Goal: Task Accomplishment & Management: Use online tool/utility

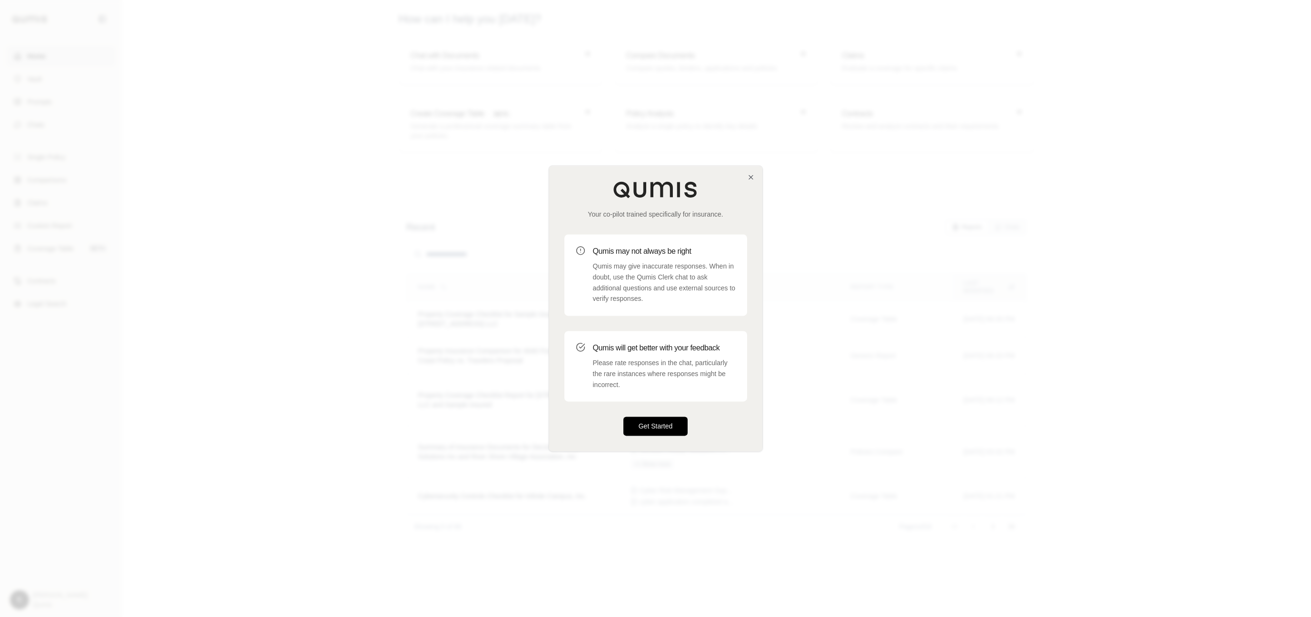
click at [632, 430] on button "Get Started" at bounding box center [655, 426] width 65 height 19
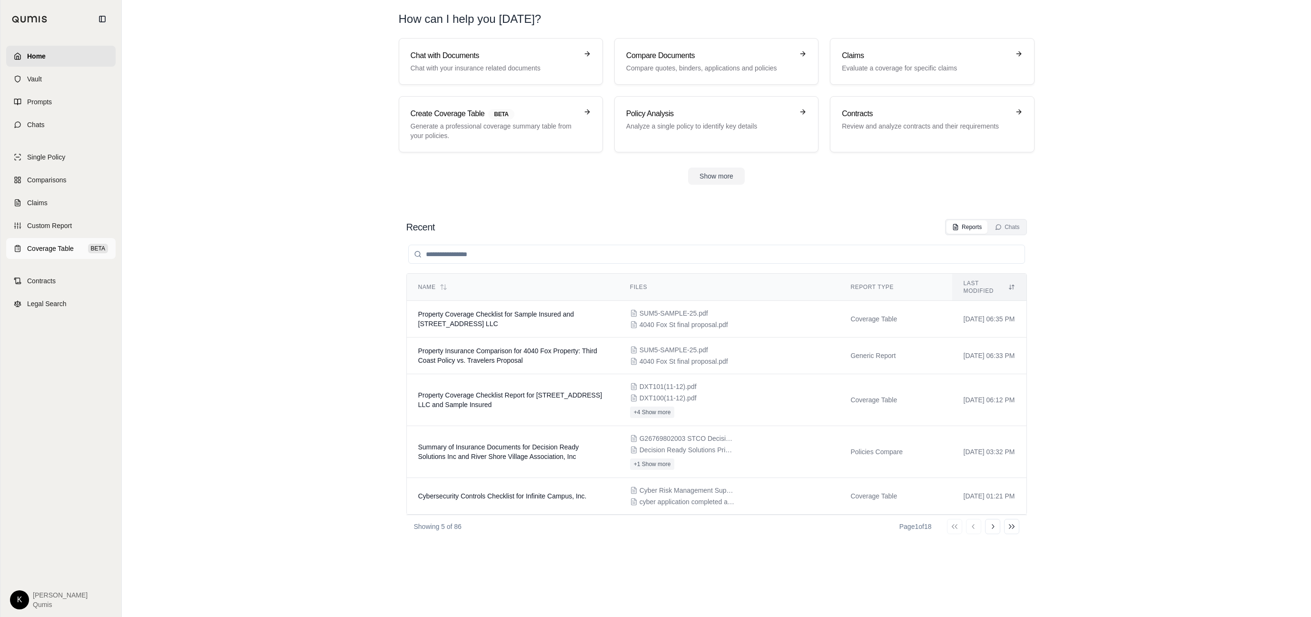
click at [30, 244] on span "Coverage Table" at bounding box center [50, 249] width 47 height 10
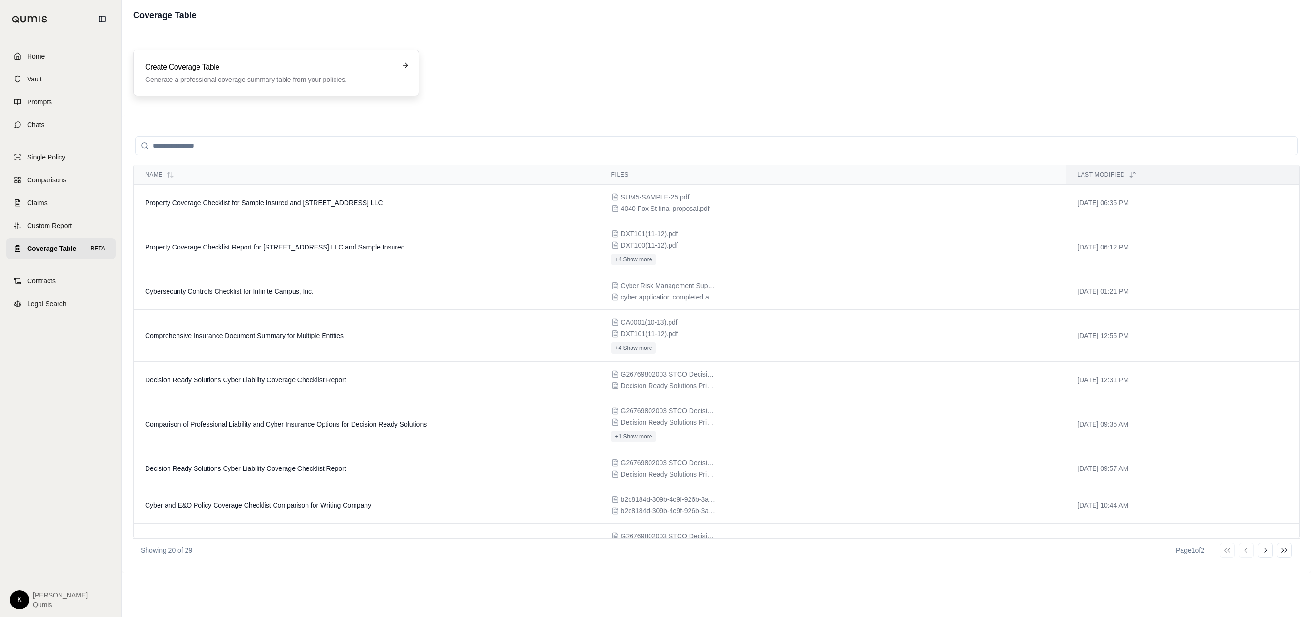
click at [279, 77] on p "Generate a professional coverage summary table from your policies." at bounding box center [269, 80] width 249 height 10
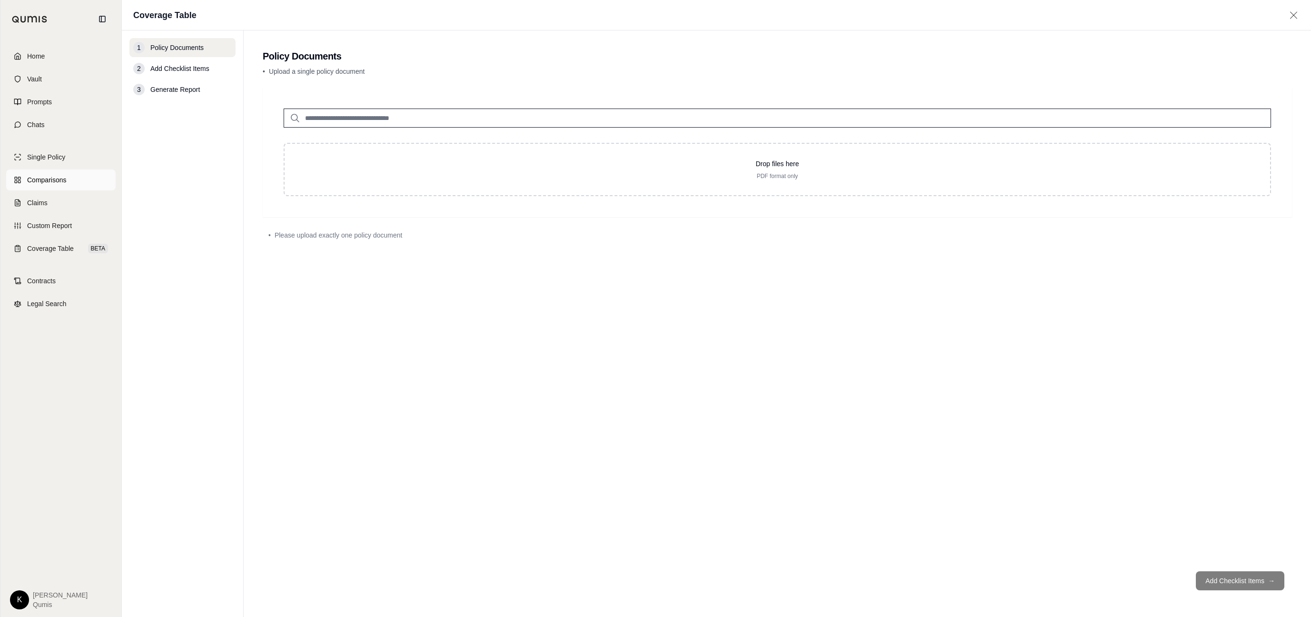
click at [39, 181] on span "Comparisons" at bounding box center [46, 180] width 39 height 10
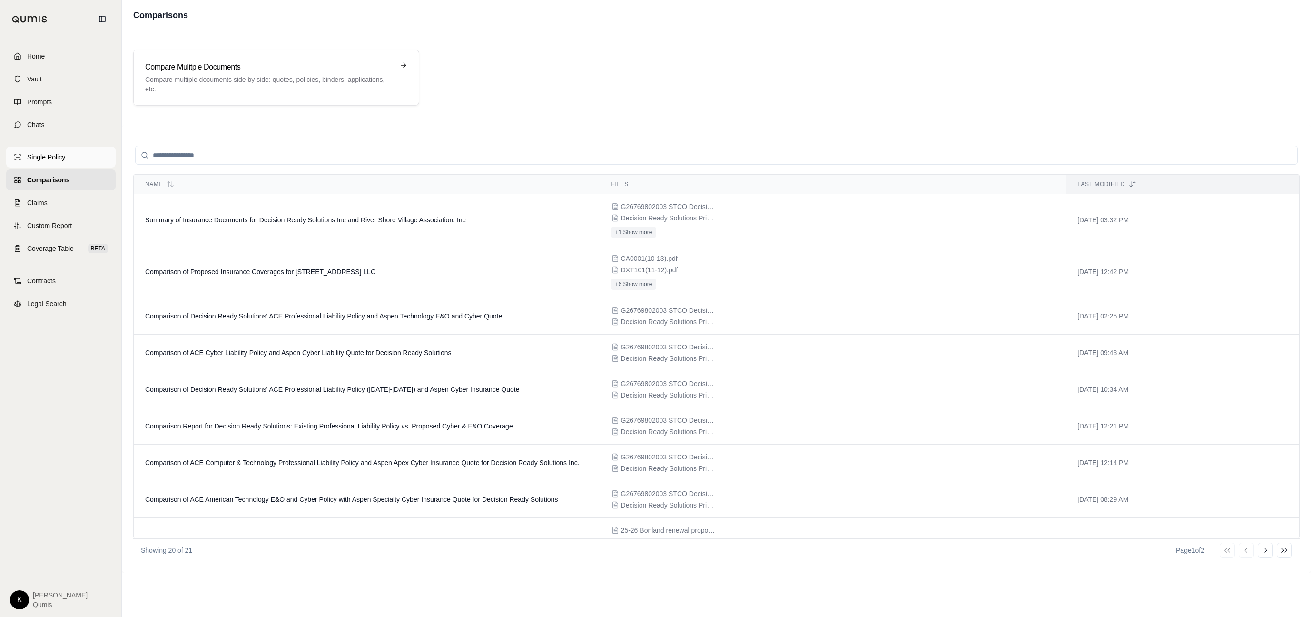
click at [71, 157] on link "Single Policy" at bounding box center [60, 157] width 109 height 21
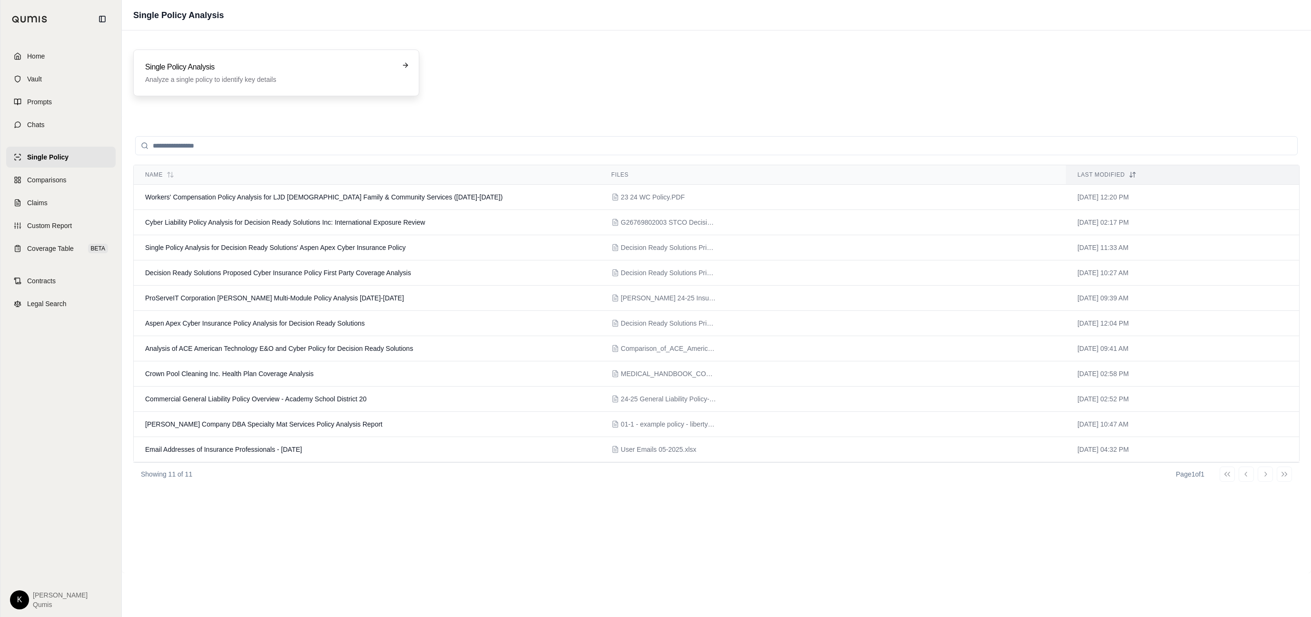
click at [196, 94] on div "Single Policy Analysis Analyze a single policy to identify key details" at bounding box center [276, 72] width 286 height 47
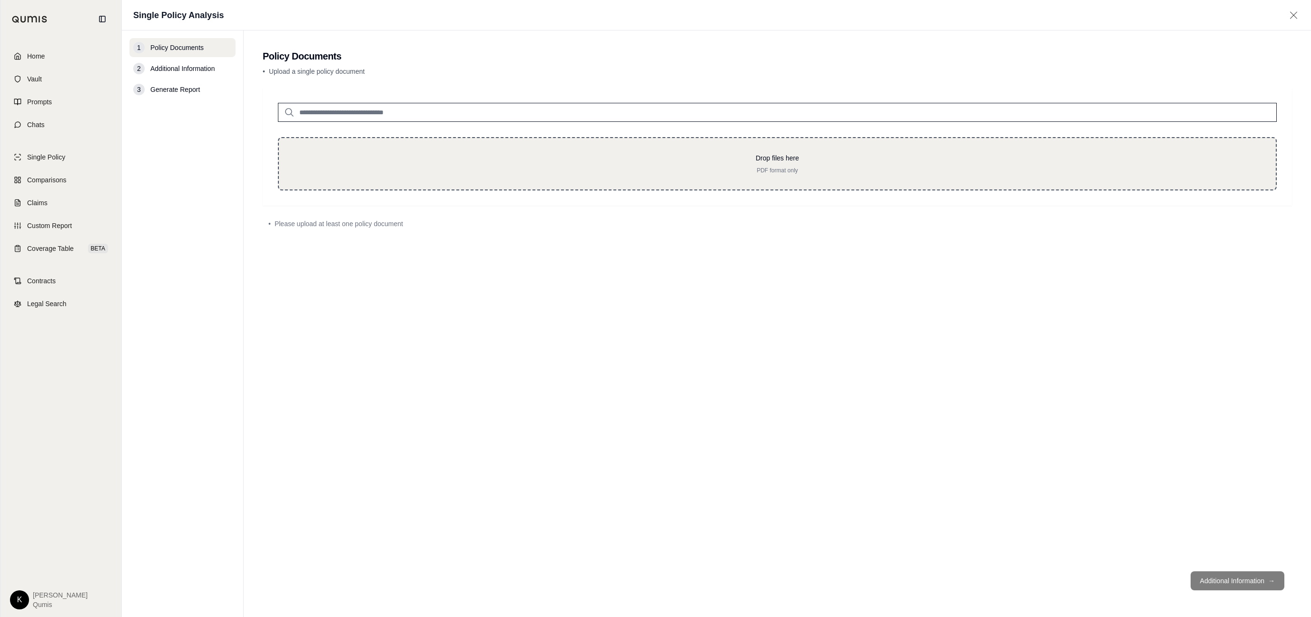
click at [368, 158] on p "Drop files here" at bounding box center [777, 158] width 966 height 10
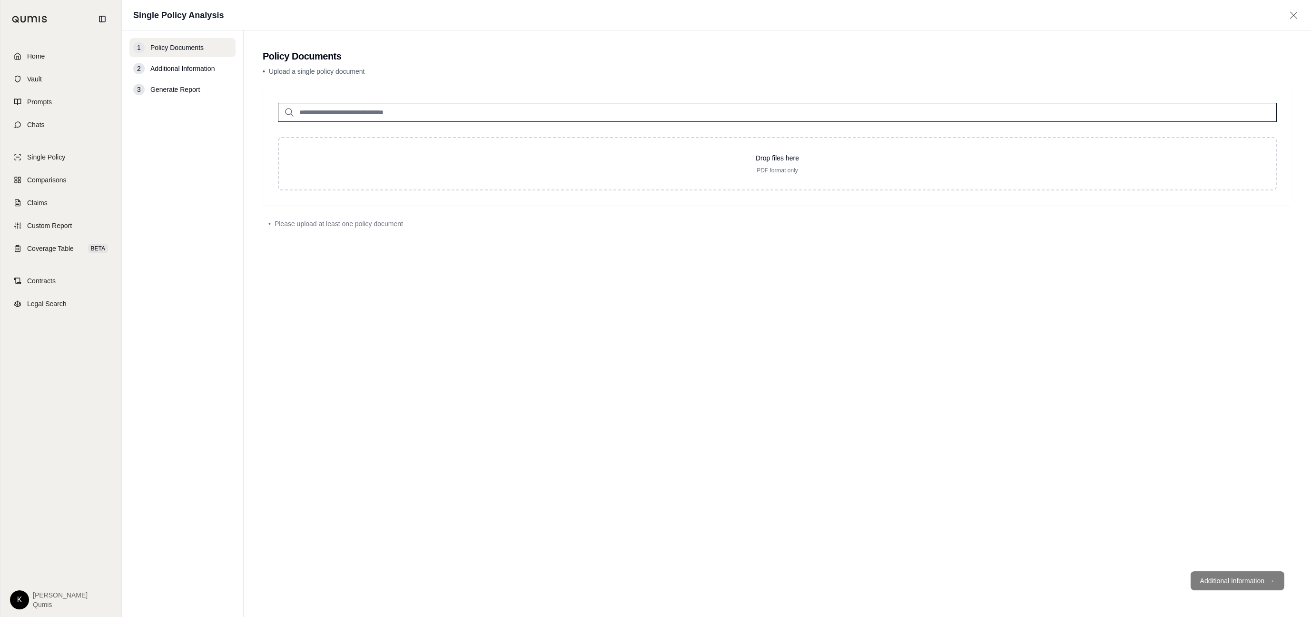
type input "**********"
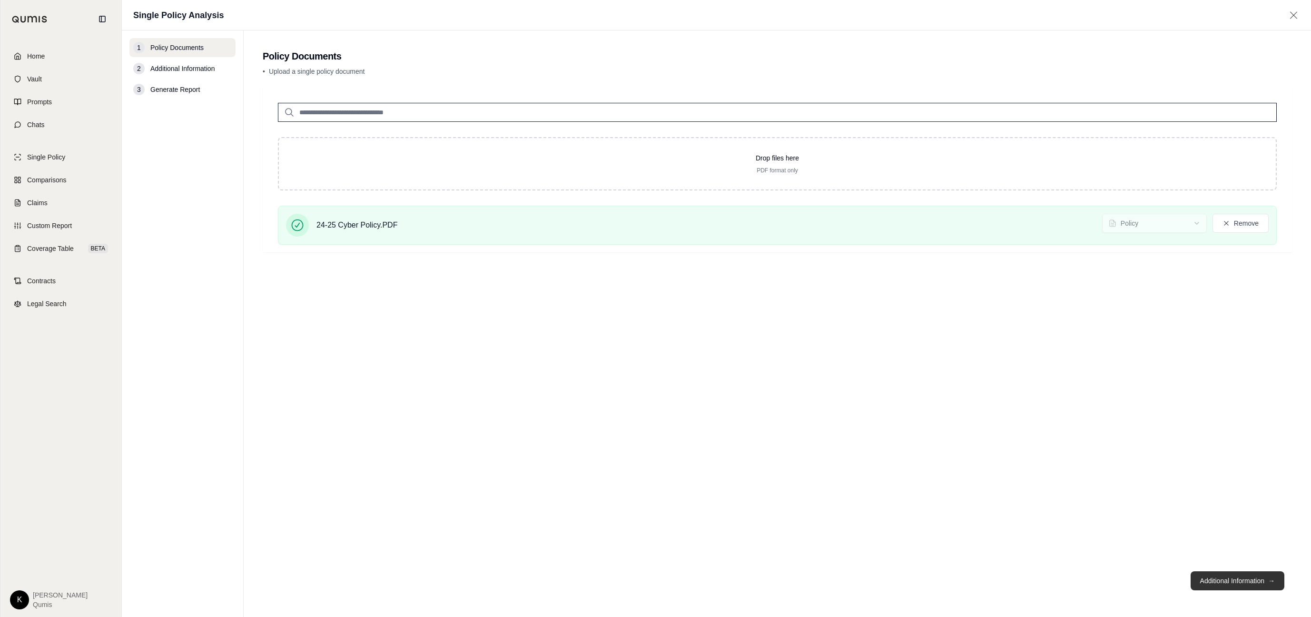
click at [1246, 584] on button "Additional Information →" at bounding box center [1238, 580] width 94 height 19
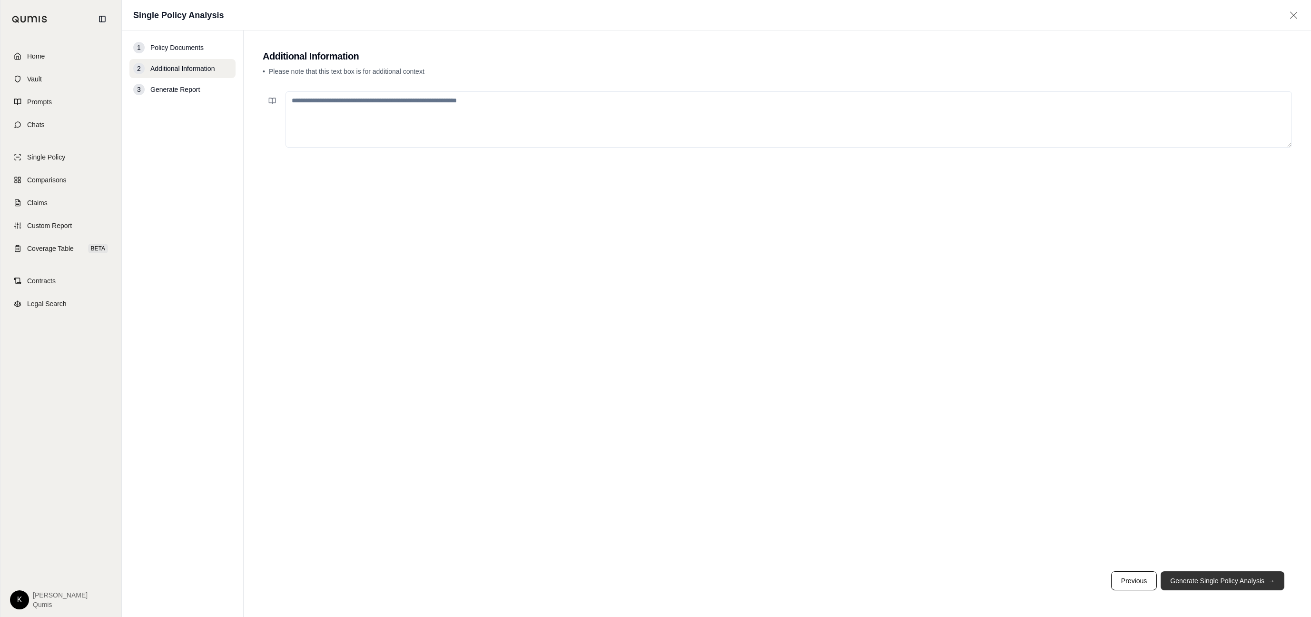
click at [1246, 584] on button "Generate Single Policy Analysis →" at bounding box center [1223, 580] width 124 height 19
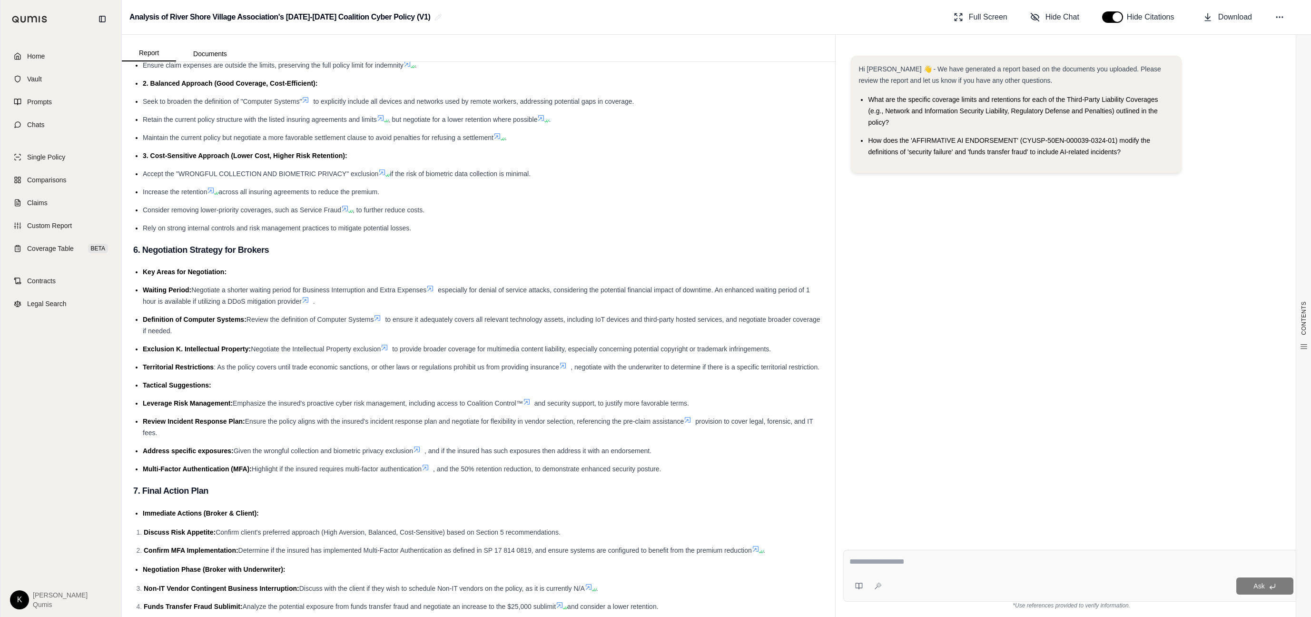
scroll to position [3256, 0]
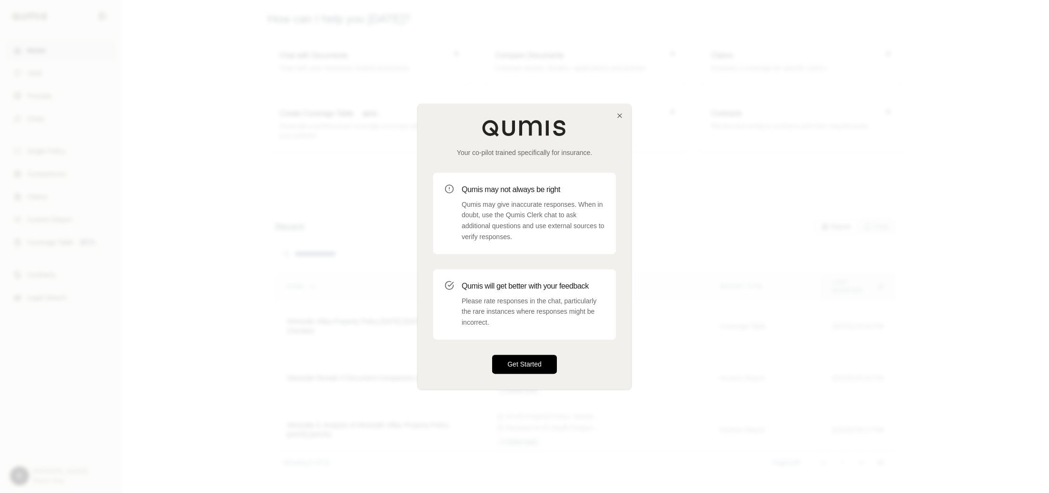
click at [509, 371] on button "Get Started" at bounding box center [524, 364] width 65 height 19
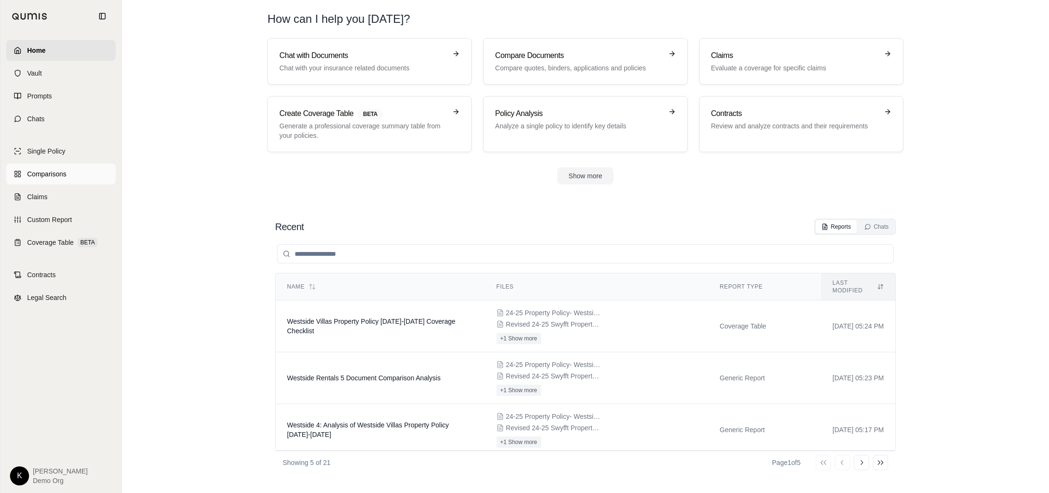
click at [40, 173] on span "Comparisons" at bounding box center [46, 174] width 39 height 10
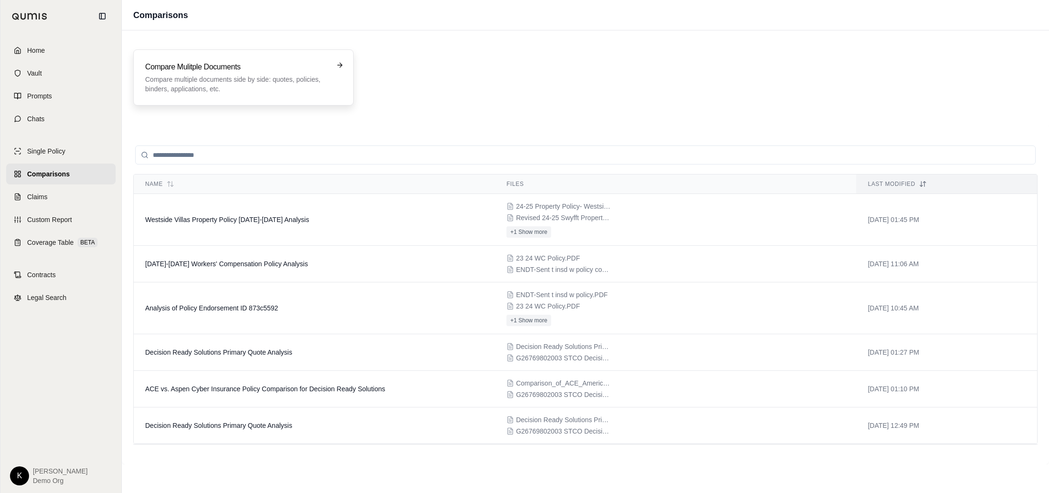
click at [276, 69] on h3 "Compare Mulitple Documents" at bounding box center [236, 66] width 183 height 11
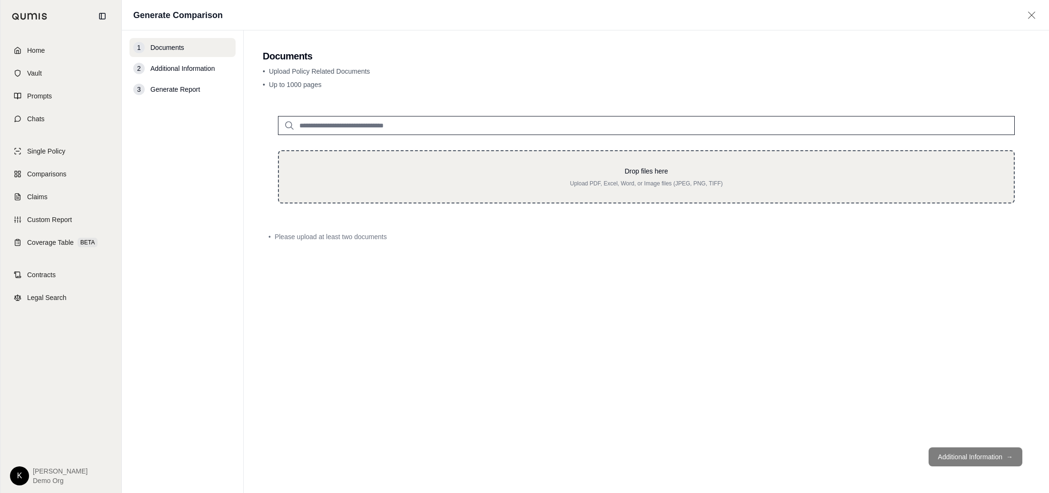
click at [603, 172] on p "Drop files here" at bounding box center [646, 172] width 704 height 10
click at [439, 177] on div "Drop files here Upload PDF, Excel, Word, or Image files (JPEG, PNG, TIFF)" at bounding box center [646, 177] width 704 height 21
type input "**********"
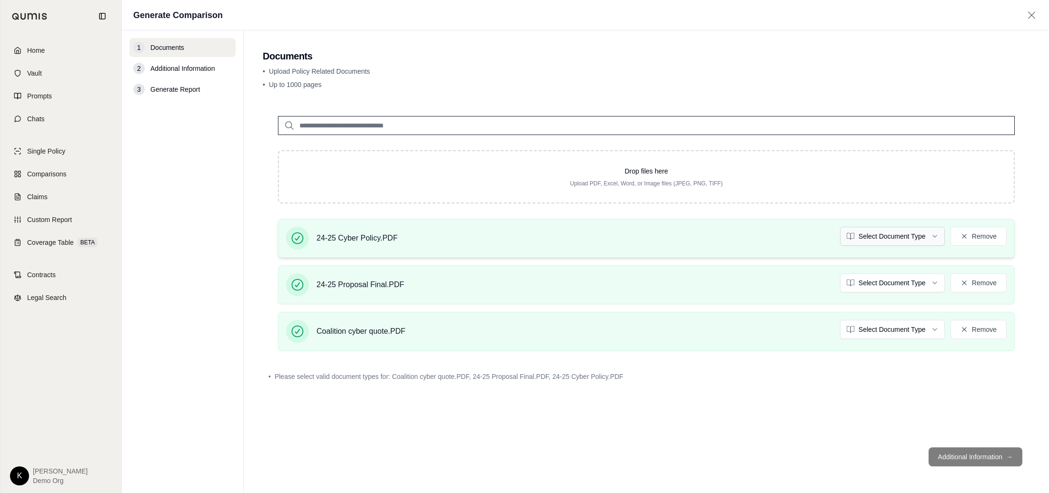
click at [908, 233] on html "Home Vault Prompts Chats Single Policy Comparisons Claims Custom Report Coverag…" at bounding box center [524, 246] width 1049 height 493
click at [895, 267] on div "24-25 Proposal Final.PDF Select Document Type Remove" at bounding box center [646, 285] width 737 height 39
click at [901, 283] on html "Document type updated successfully Home Vault Prompts Chats Single Policy Compa…" at bounding box center [524, 246] width 1049 height 493
click at [899, 335] on html "Document type updated successfully Document type updated successfully Home Vaul…" at bounding box center [524, 246] width 1049 height 493
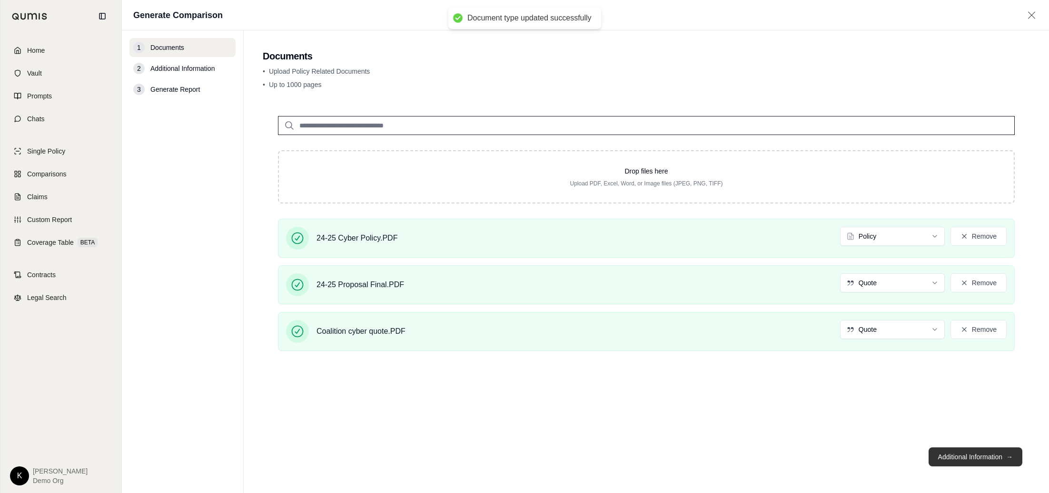
click at [994, 461] on button "Additional Information →" at bounding box center [975, 457] width 94 height 19
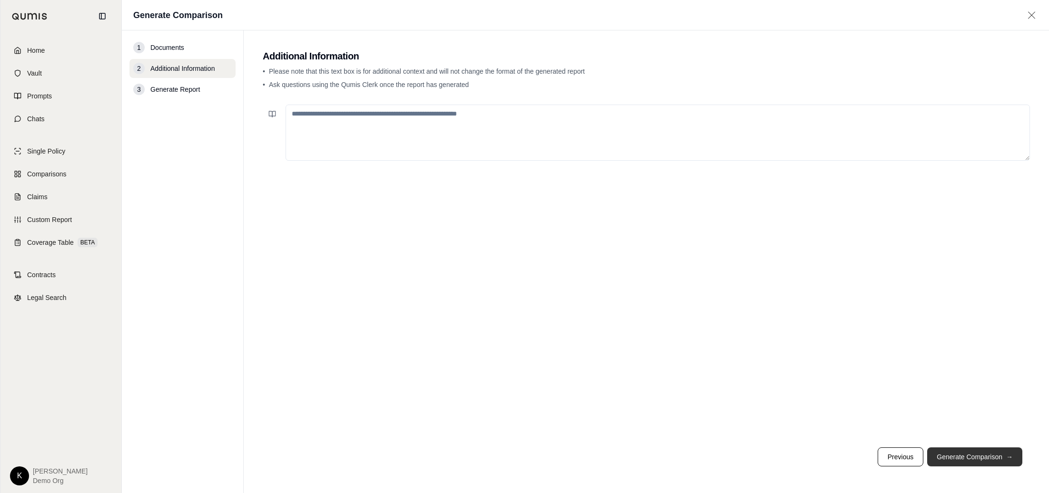
click at [1015, 456] on button "Generate Comparison →" at bounding box center [974, 457] width 95 height 19
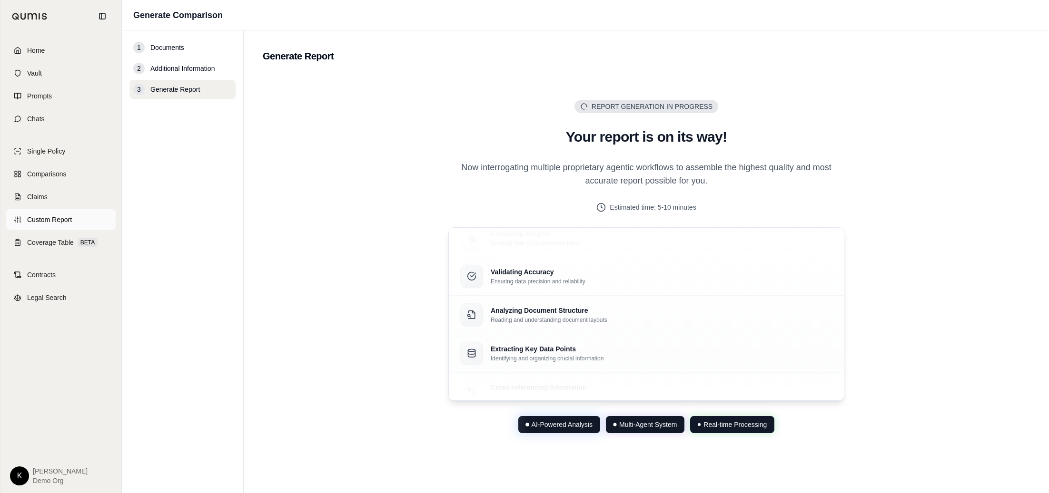
click at [39, 214] on link "Custom Report" at bounding box center [60, 219] width 109 height 21
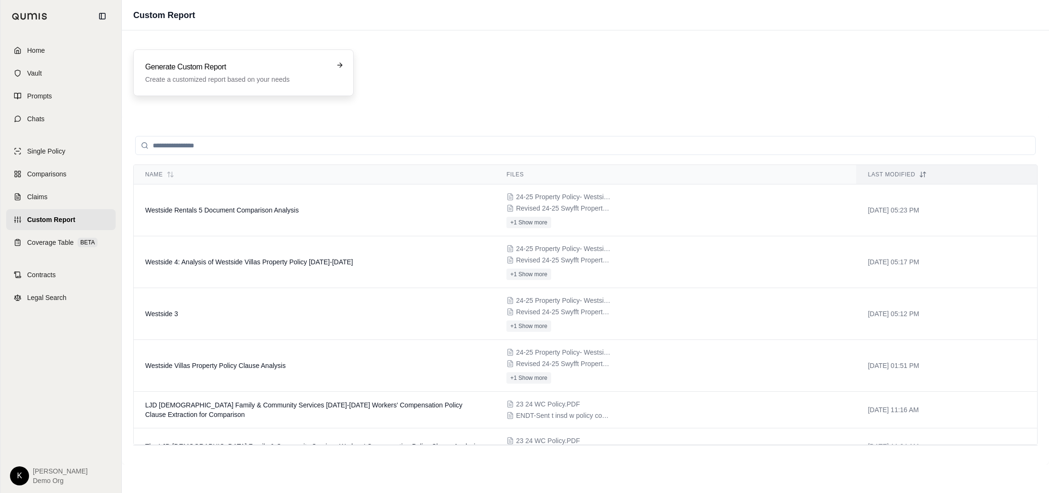
click at [257, 85] on div "Generate Custom Report Create a customized report based on your needs" at bounding box center [243, 72] width 220 height 47
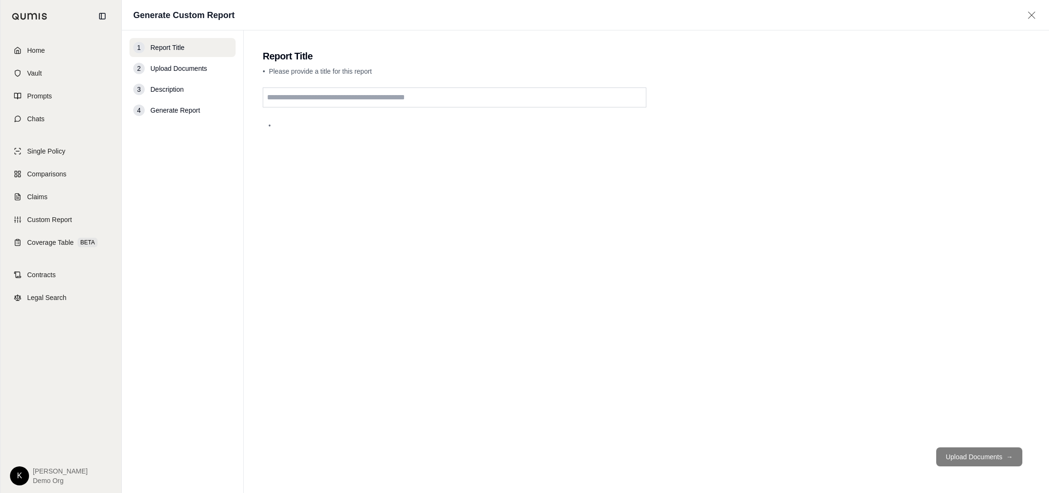
click at [326, 105] on input "text" at bounding box center [455, 98] width 384 height 20
type input "**********"
click at [965, 447] on footer "Upload Documents →" at bounding box center [646, 457] width 767 height 34
click at [966, 453] on button "Upload Documents →" at bounding box center [979, 457] width 86 height 19
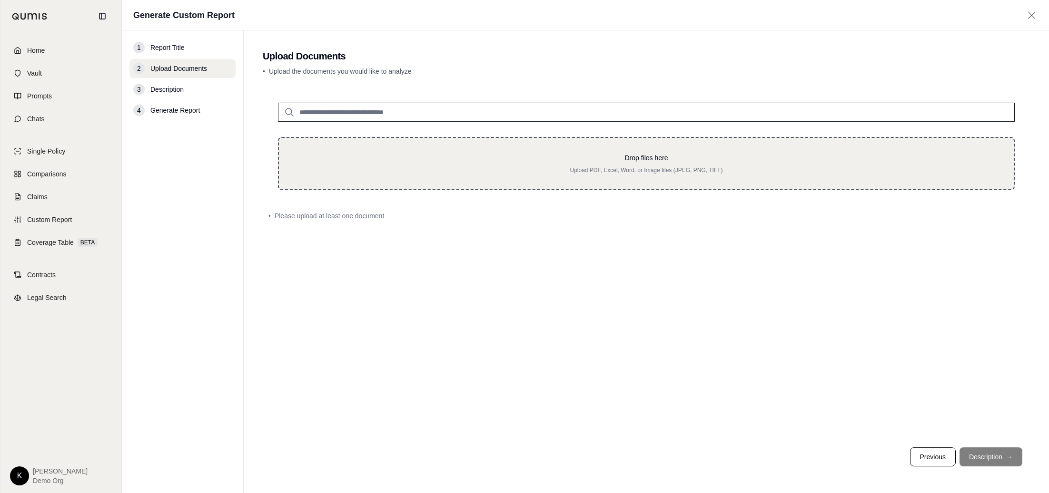
click at [539, 167] on p "Upload PDF, Excel, Word, or Image files (JPEG, PNG, TIFF)" at bounding box center [646, 171] width 704 height 8
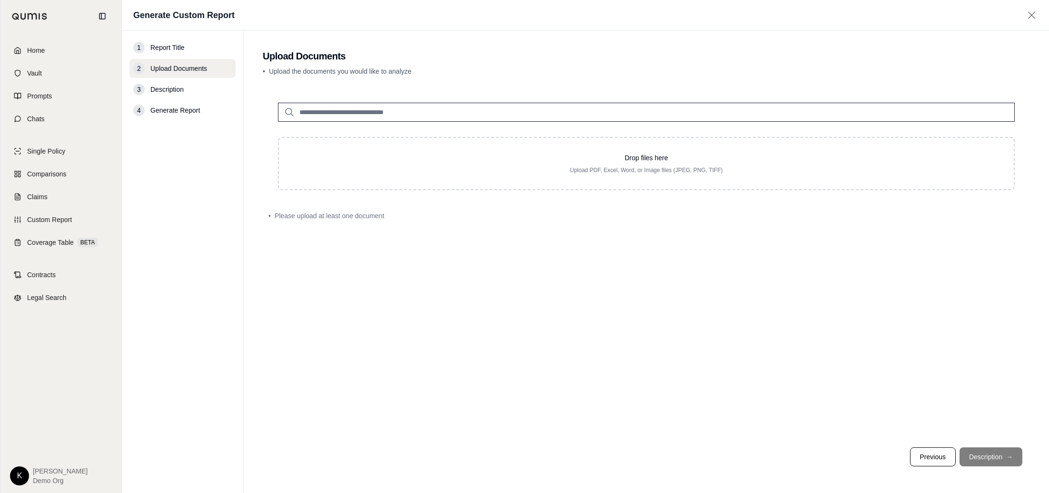
type input "**********"
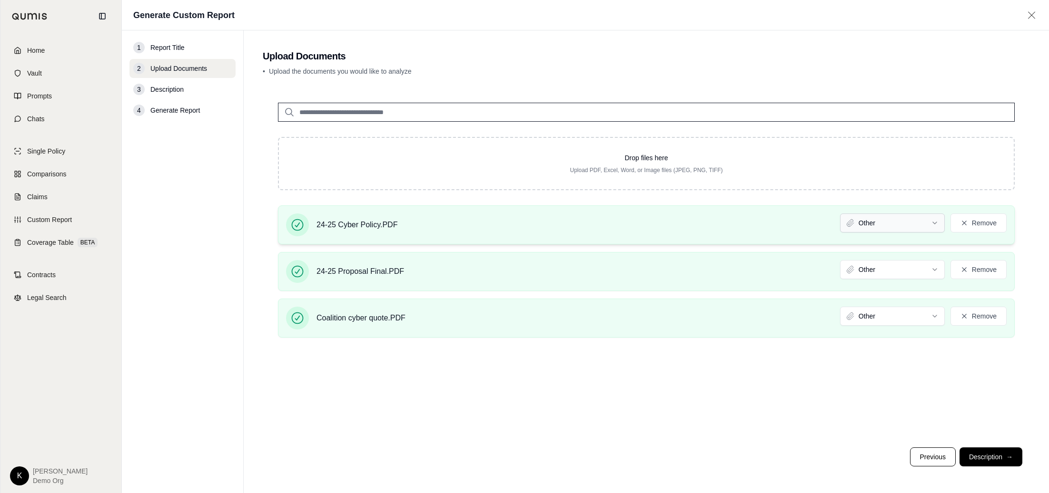
click at [900, 226] on html "Home Vault Prompts Chats Single Policy Comparisons Claims Custom Report Coverag…" at bounding box center [524, 246] width 1049 height 493
click at [896, 268] on html "Document type updated successfully Home Vault Prompts Chats Single Policy Compa…" at bounding box center [524, 246] width 1049 height 493
click at [883, 285] on div "24-25 Proposal Final.PDF Policy Remove" at bounding box center [646, 271] width 737 height 39
click at [881, 275] on html "Document type updated successfully Home Vault Prompts Chats Single Policy Compa…" at bounding box center [524, 246] width 1049 height 493
click at [871, 315] on html "Document type updated successfully Document type updated successfully Home Vaul…" at bounding box center [524, 246] width 1049 height 493
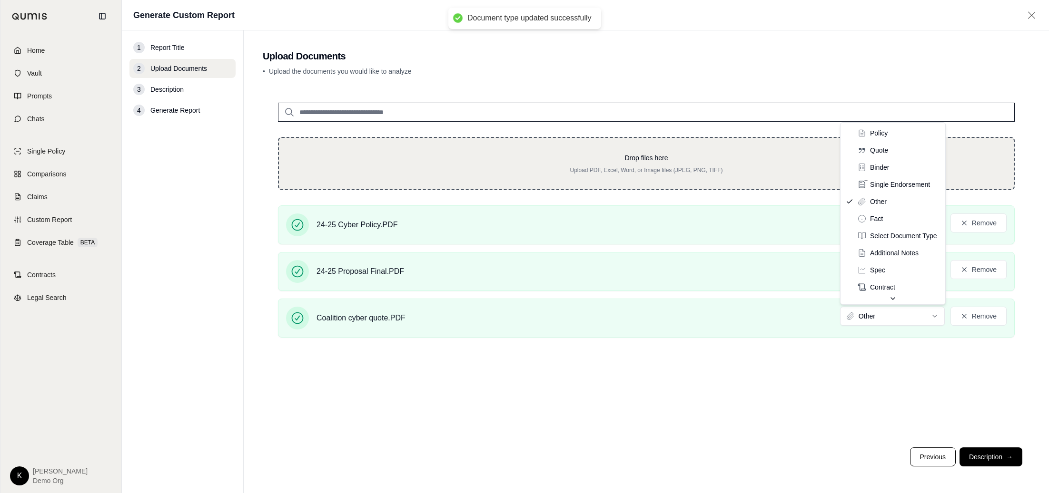
drag, startPoint x: 866, startPoint y: 155, endPoint x: 866, endPoint y: 167, distance: 12.4
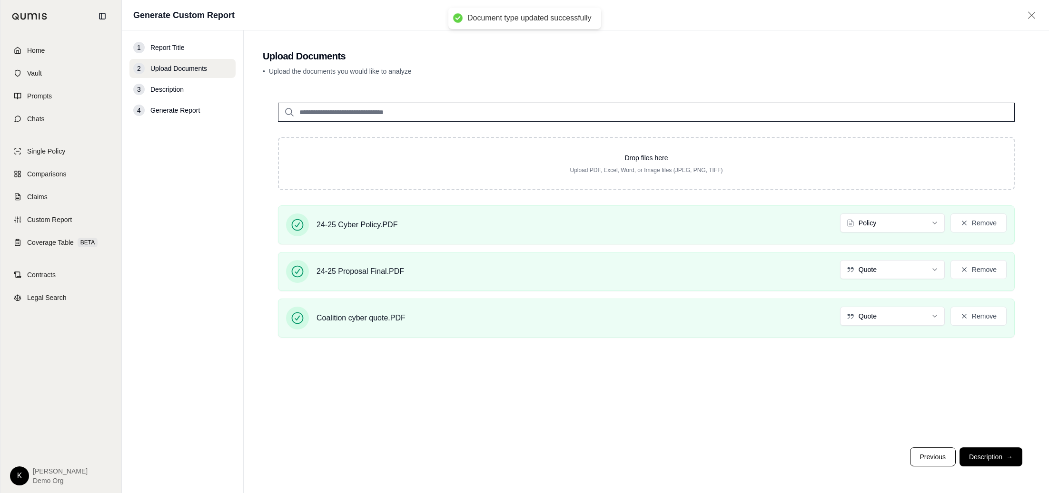
click at [967, 404] on div "Drop files here Upload PDF, Excel, Word, or Image files (JPEG, PNG, TIFF) 24-25…" at bounding box center [646, 264] width 767 height 353
click at [986, 457] on button "Description →" at bounding box center [990, 457] width 63 height 19
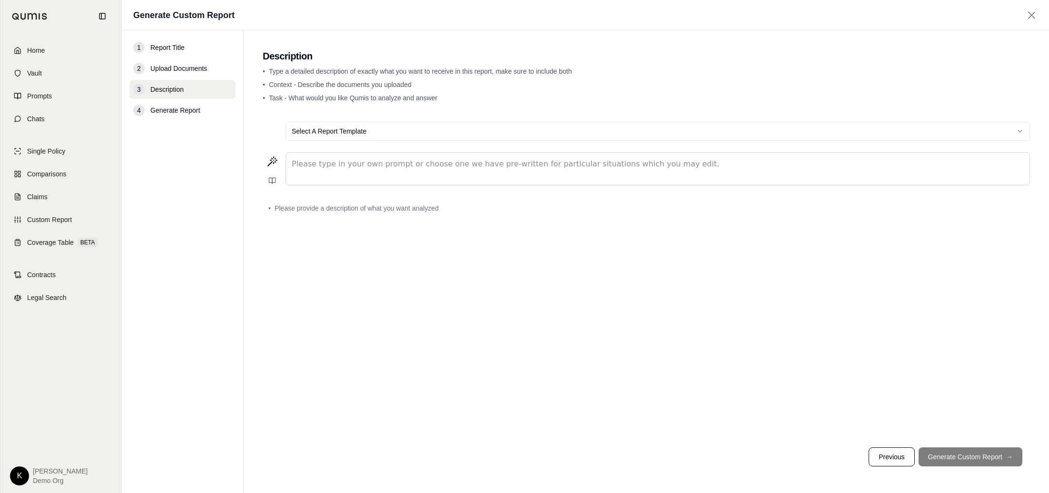
click at [371, 167] on p "editable markdown" at bounding box center [658, 163] width 732 height 11
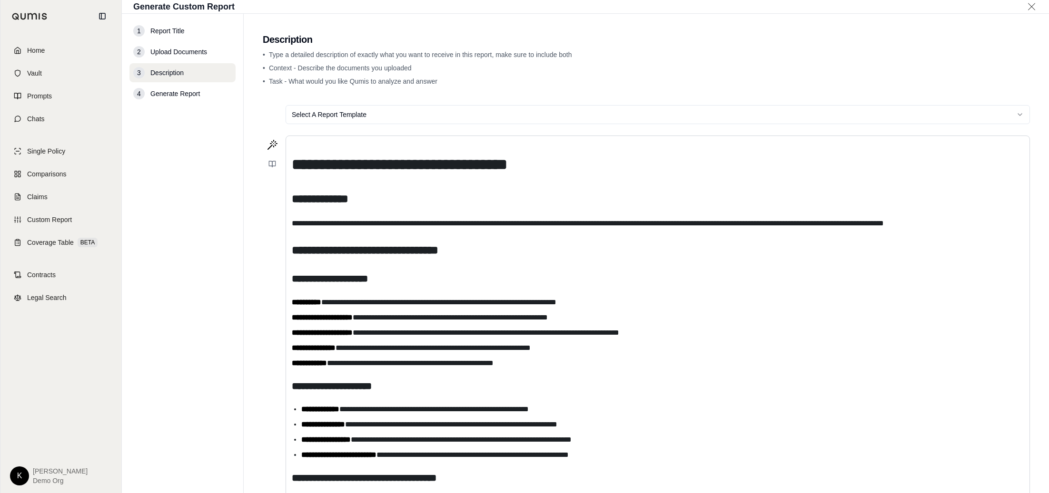
click at [404, 224] on span "**********" at bounding box center [588, 223] width 592 height 7
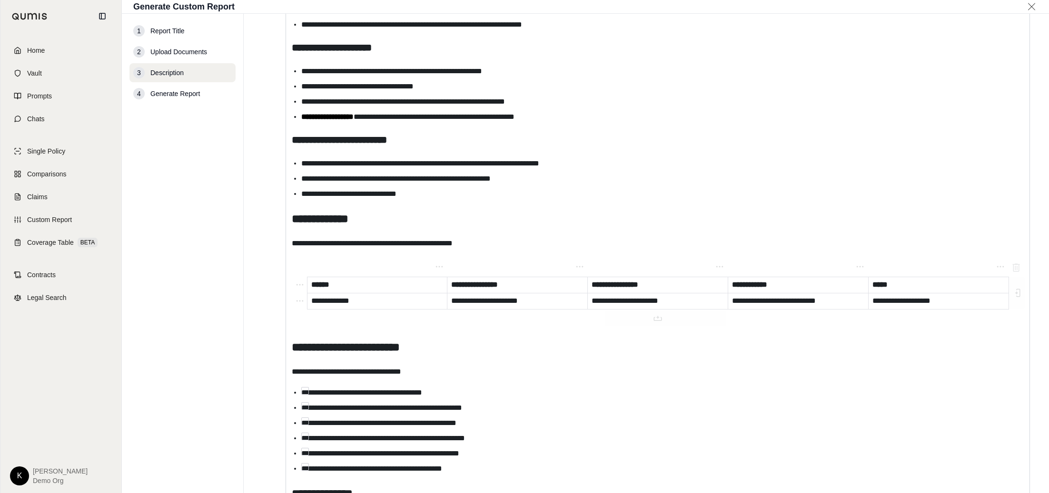
scroll to position [684, 0]
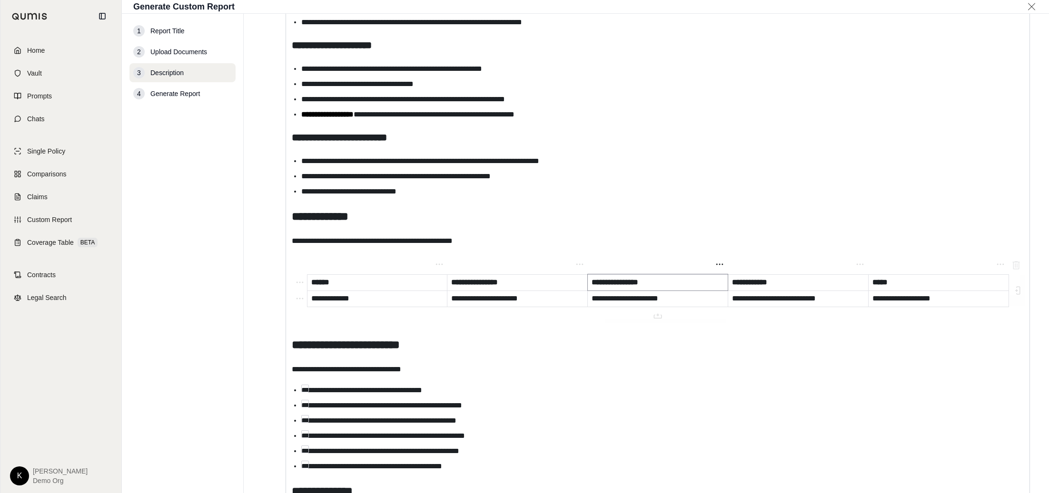
click at [697, 286] on p "**********" at bounding box center [657, 282] width 132 height 11
click at [717, 264] on icon "editable markdown" at bounding box center [719, 264] width 7 height 1
click at [732, 246] on icon "button" at bounding box center [728, 242] width 11 height 11
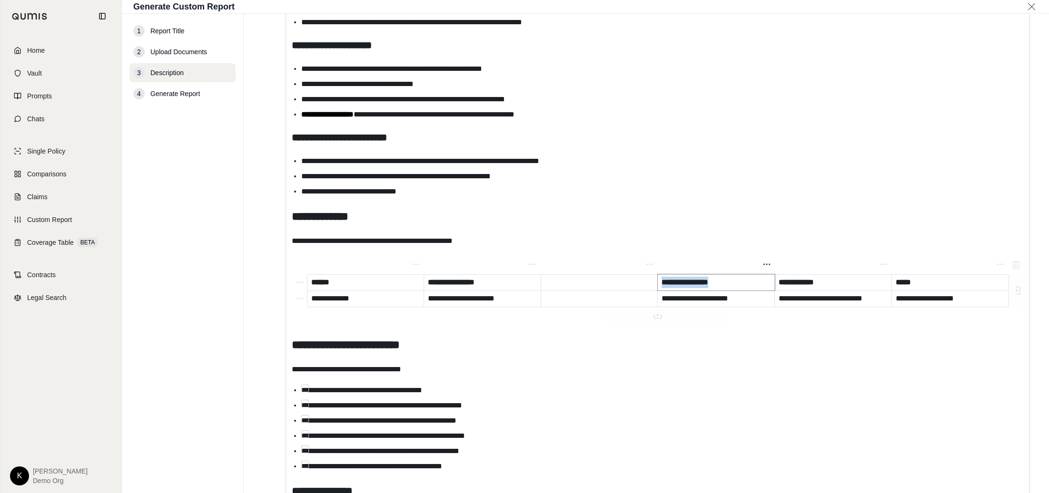
drag, startPoint x: 736, startPoint y: 285, endPoint x: 664, endPoint y: 283, distance: 72.4
click at [664, 283] on p "**********" at bounding box center [715, 282] width 109 height 11
click at [612, 281] on p "editable markdown" at bounding box center [599, 282] width 109 height 11
drag, startPoint x: 756, startPoint y: 299, endPoint x: 662, endPoint y: 299, distance: 94.2
click at [662, 299] on p "**********" at bounding box center [715, 298] width 109 height 11
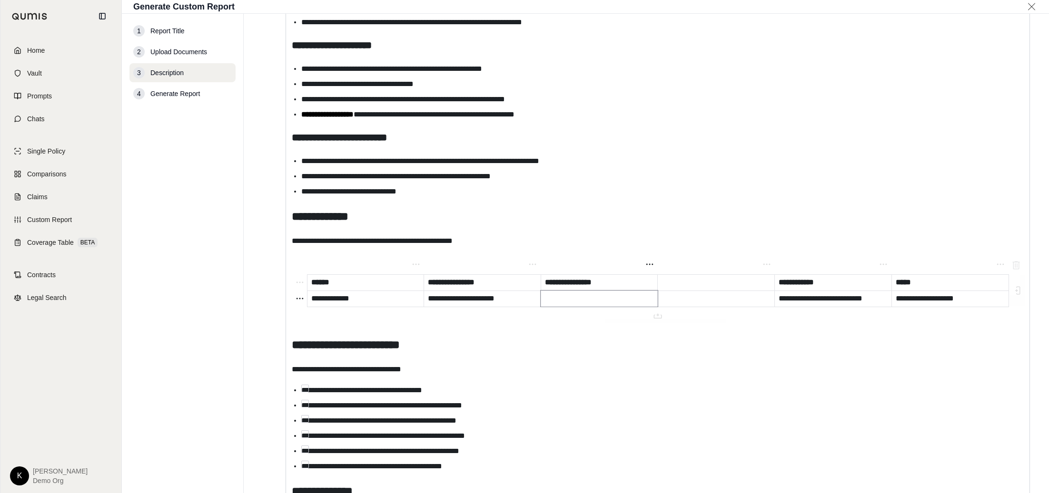
click at [604, 296] on p "editable markdown" at bounding box center [599, 298] width 109 height 11
click at [701, 278] on p "editable markdown" at bounding box center [715, 282] width 109 height 11
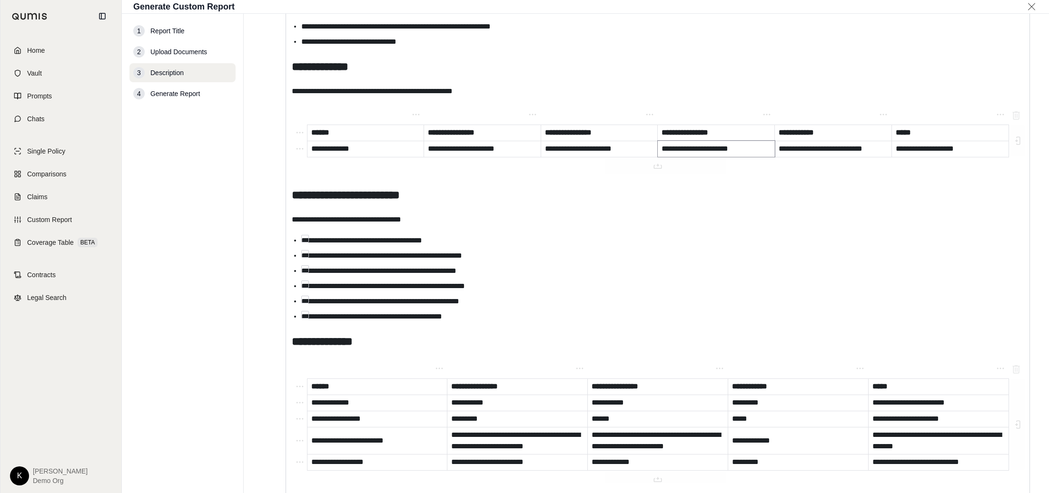
scroll to position [895, 0]
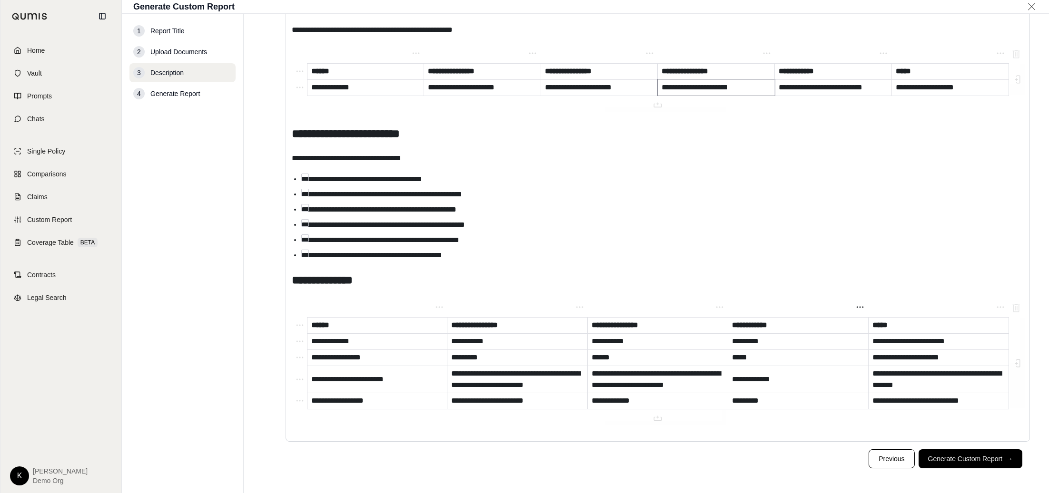
click at [741, 325] on span "**********" at bounding box center [749, 325] width 35 height 7
click at [719, 307] on icon "editable markdown" at bounding box center [719, 307] width 11 height 11
click at [745, 288] on icon "button" at bounding box center [744, 283] width 11 height 11
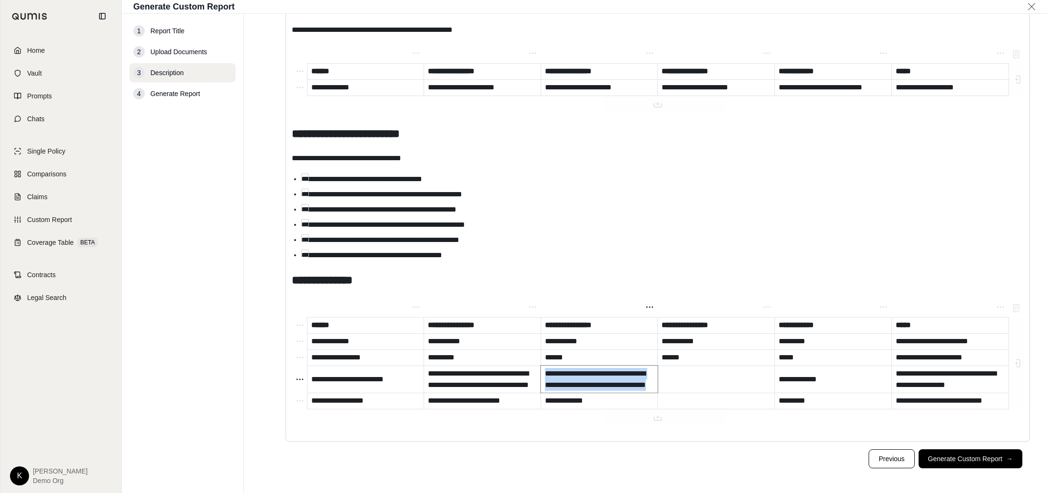
drag, startPoint x: 631, startPoint y: 396, endPoint x: 544, endPoint y: 371, distance: 90.2
click at [544, 371] on td "**********" at bounding box center [599, 379] width 117 height 27
copy span "**********"
click at [679, 378] on p "editable markdown" at bounding box center [715, 379] width 109 height 11
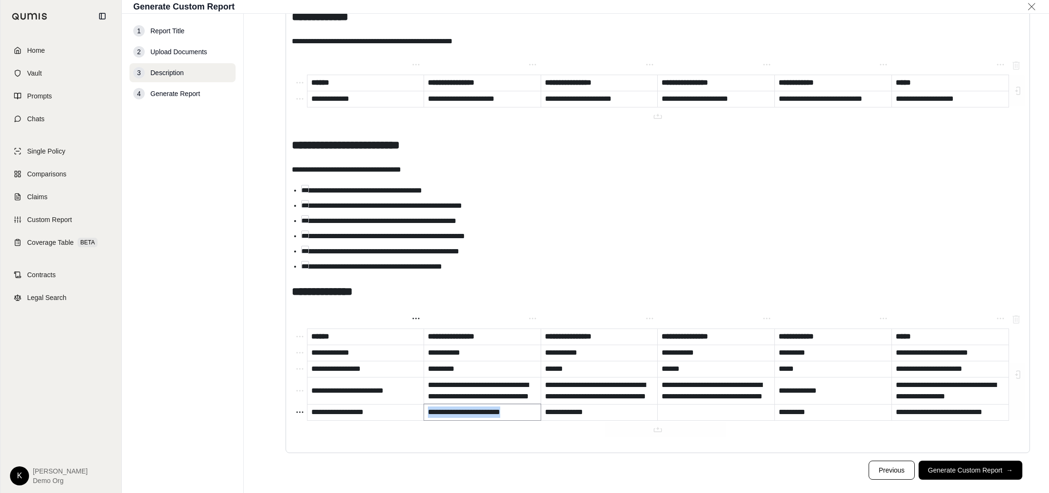
drag, startPoint x: 528, startPoint y: 427, endPoint x: 423, endPoint y: 429, distance: 105.2
click at [423, 421] on tr "**********" at bounding box center [658, 412] width 732 height 16
copy span "**********"
click at [692, 418] on p "editable markdown" at bounding box center [715, 412] width 109 height 11
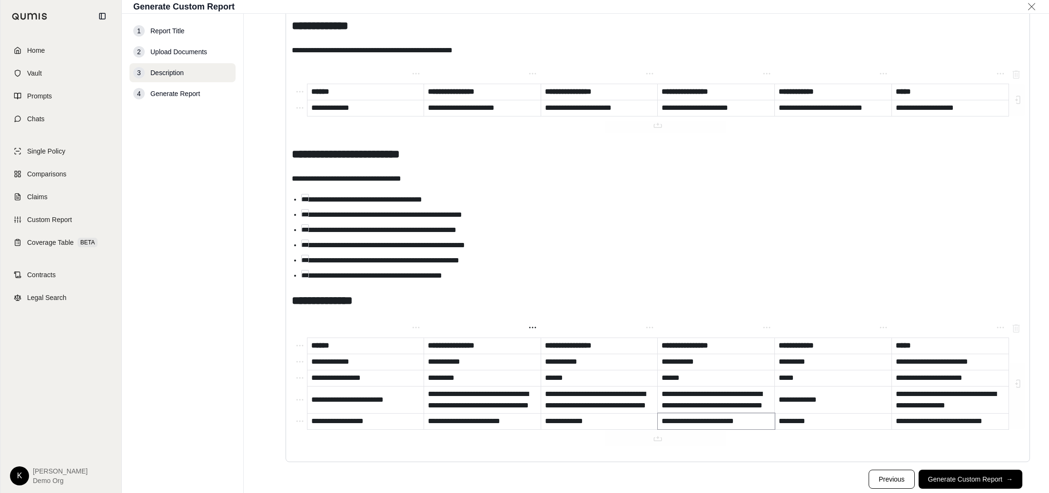
scroll to position [878, 0]
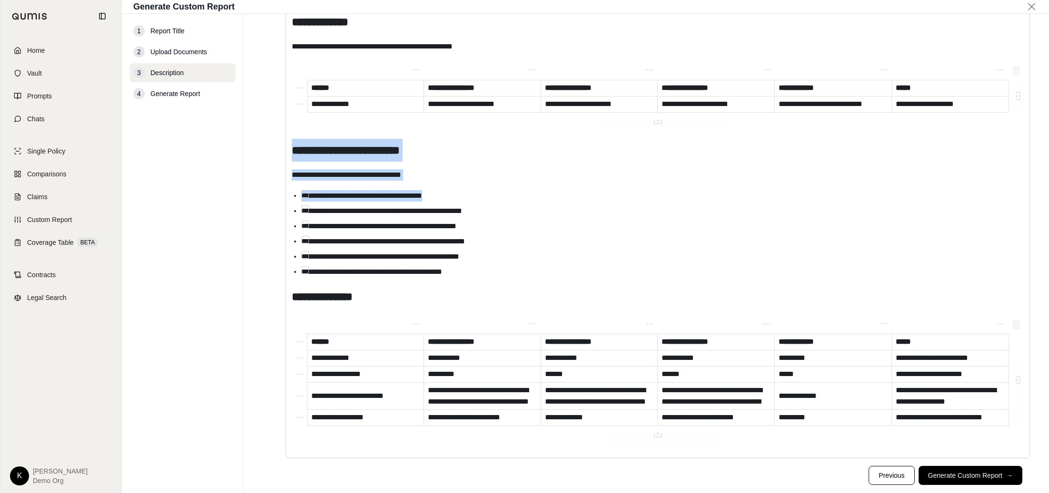
drag, startPoint x: 364, startPoint y: 172, endPoint x: 288, endPoint y: 145, distance: 80.5
copy div "**********"
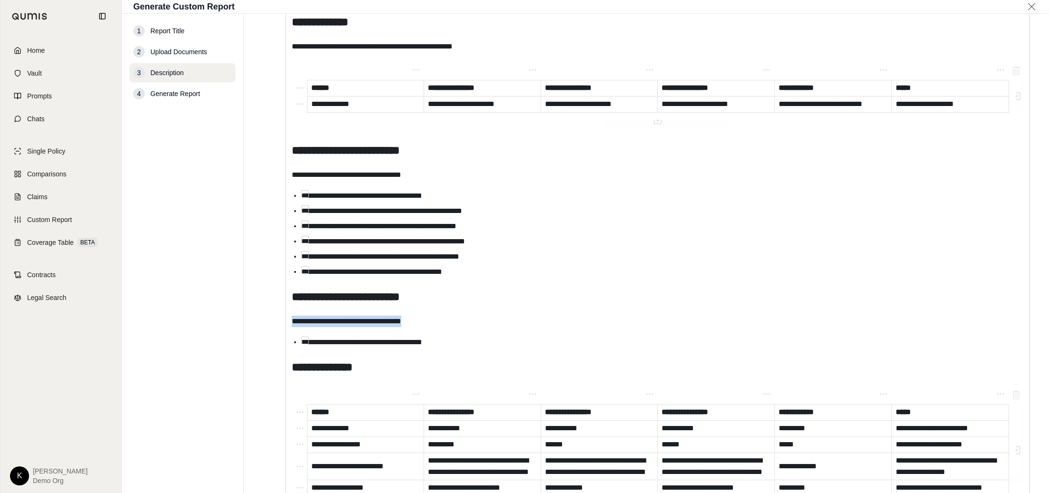
drag, startPoint x: 424, startPoint y: 324, endPoint x: 226, endPoint y: 318, distance: 198.5
click at [237, 320] on div "**********" at bounding box center [585, 254] width 927 height 480
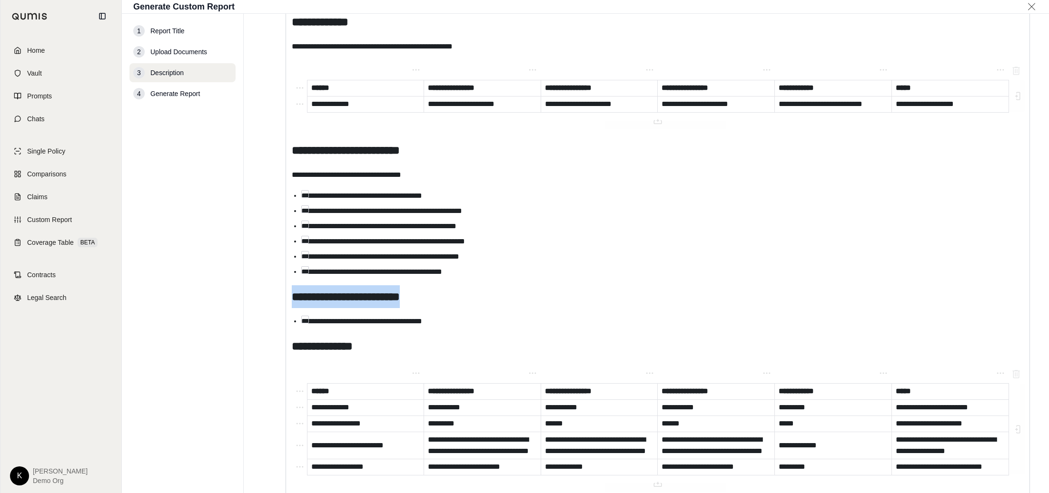
drag, startPoint x: 411, startPoint y: 296, endPoint x: 288, endPoint y: 291, distance: 122.9
drag, startPoint x: 477, startPoint y: 325, endPoint x: 301, endPoint y: 322, distance: 176.1
click at [302, 322] on li "**********" at bounding box center [662, 321] width 722 height 11
click at [311, 193] on span "**********" at bounding box center [361, 195] width 121 height 7
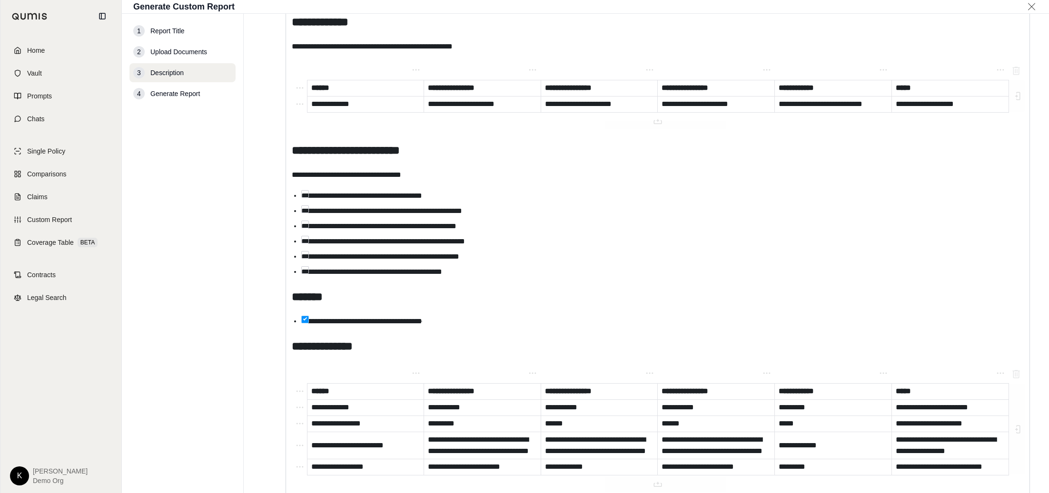
click at [302, 266] on li "**********" at bounding box center [662, 271] width 722 height 11
click at [307, 270] on li "**********" at bounding box center [662, 271] width 722 height 11
click at [463, 198] on li "**********" at bounding box center [662, 195] width 722 height 11
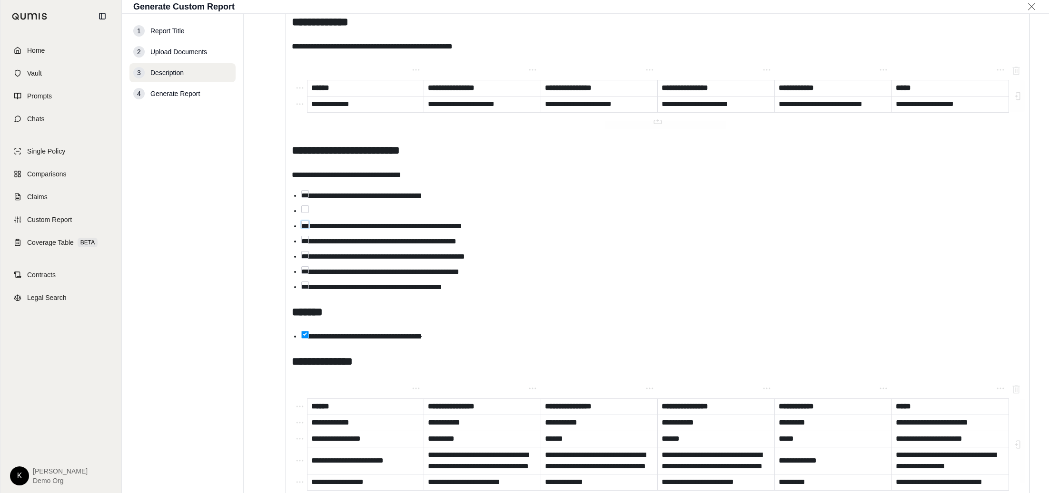
type li "*"
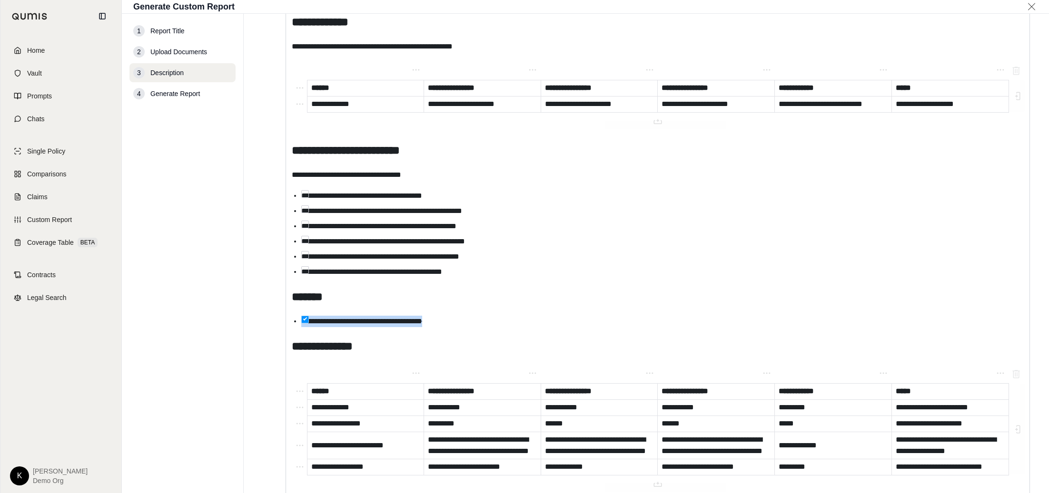
drag, startPoint x: 456, startPoint y: 320, endPoint x: 297, endPoint y: 314, distance: 158.6
click at [304, 323] on li "editable markdown" at bounding box center [662, 321] width 722 height 11
type li "*"
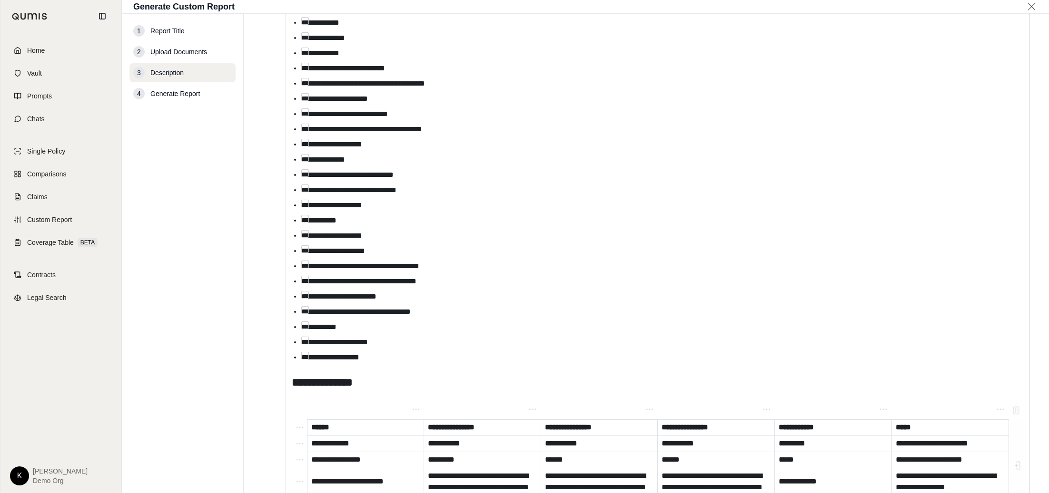
scroll to position [1180, 0]
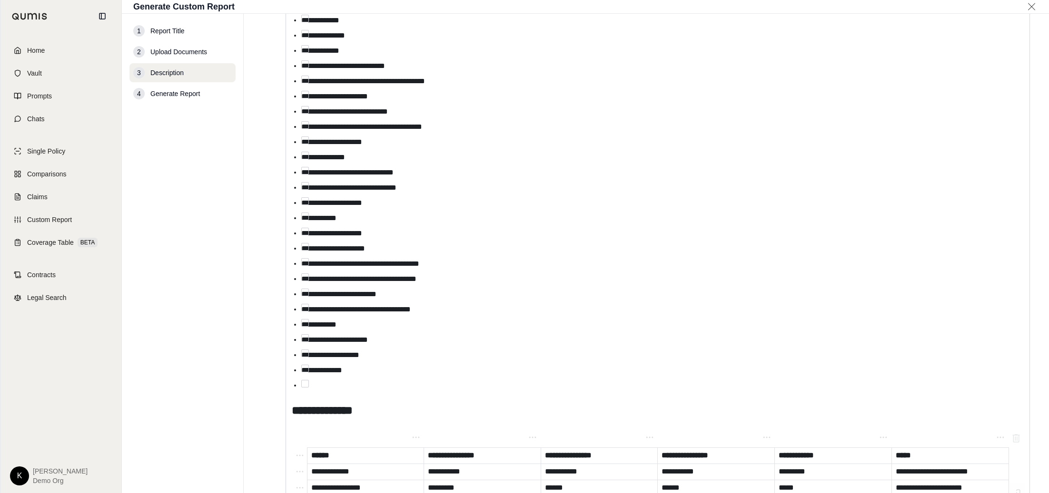
click at [379, 356] on li "**********" at bounding box center [662, 355] width 722 height 11
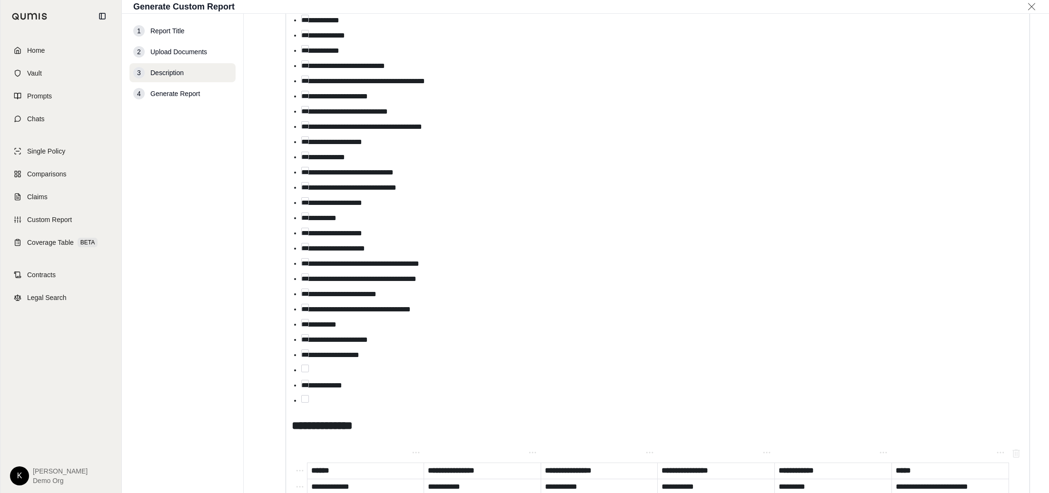
click at [384, 141] on li "**********" at bounding box center [662, 142] width 722 height 11
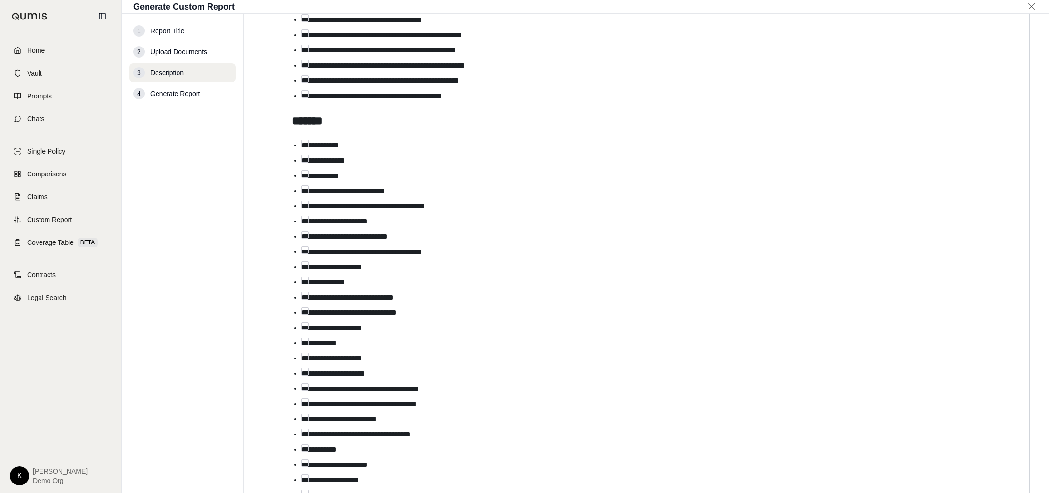
scroll to position [1051, 0]
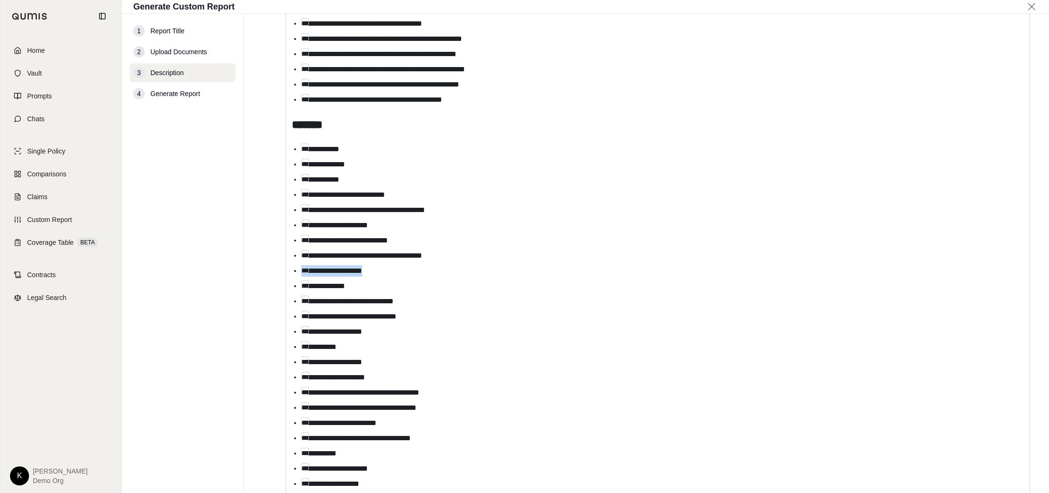
drag, startPoint x: 389, startPoint y: 271, endPoint x: 286, endPoint y: 265, distance: 102.5
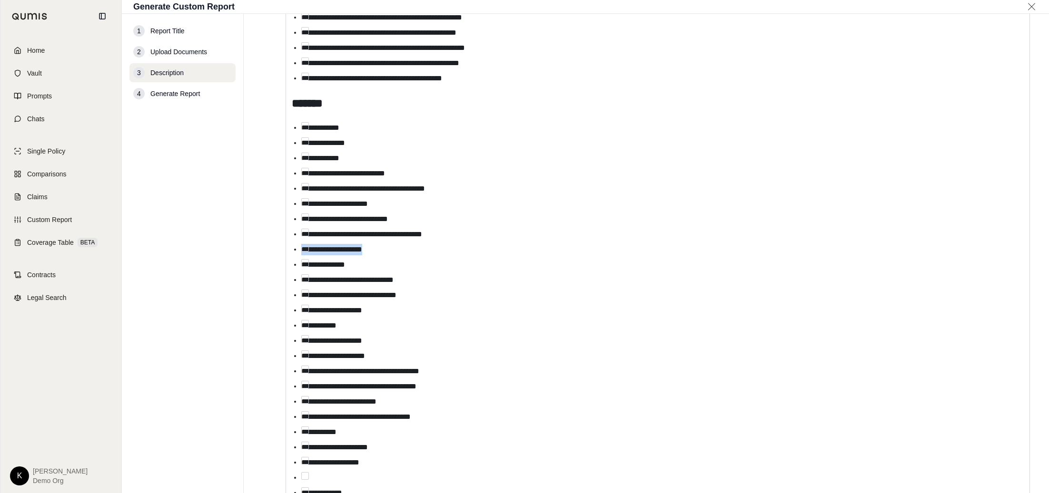
scroll to position [1078, 0]
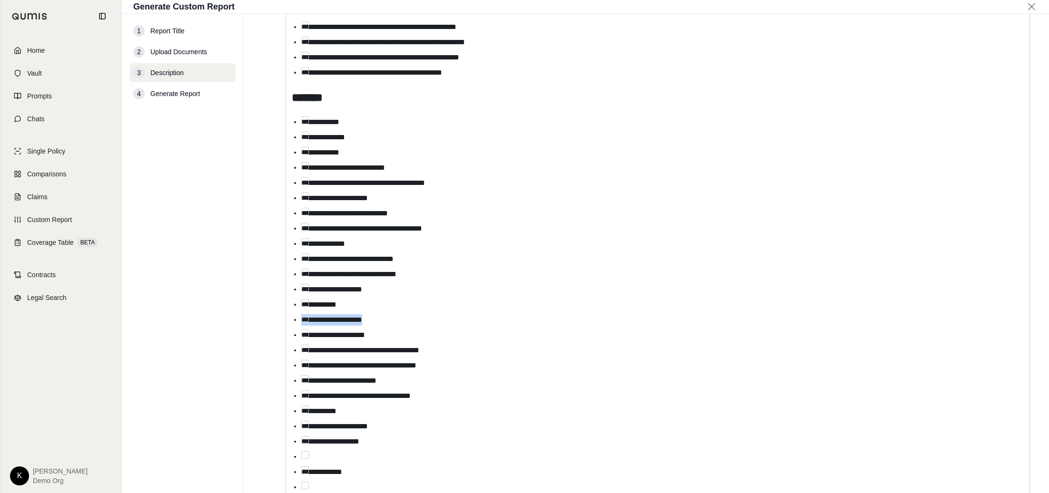
drag, startPoint x: 339, startPoint y: 320, endPoint x: 282, endPoint y: 318, distance: 57.6
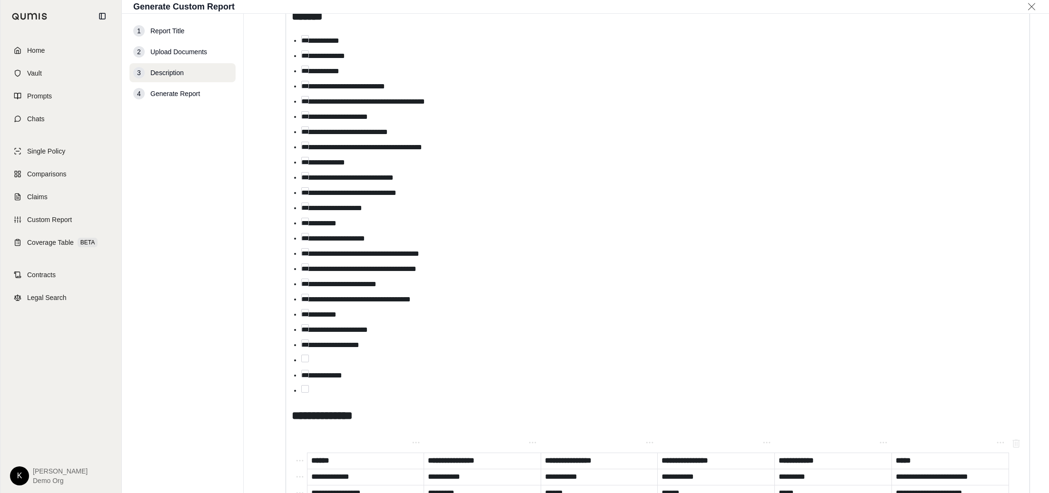
scroll to position [1163, 0]
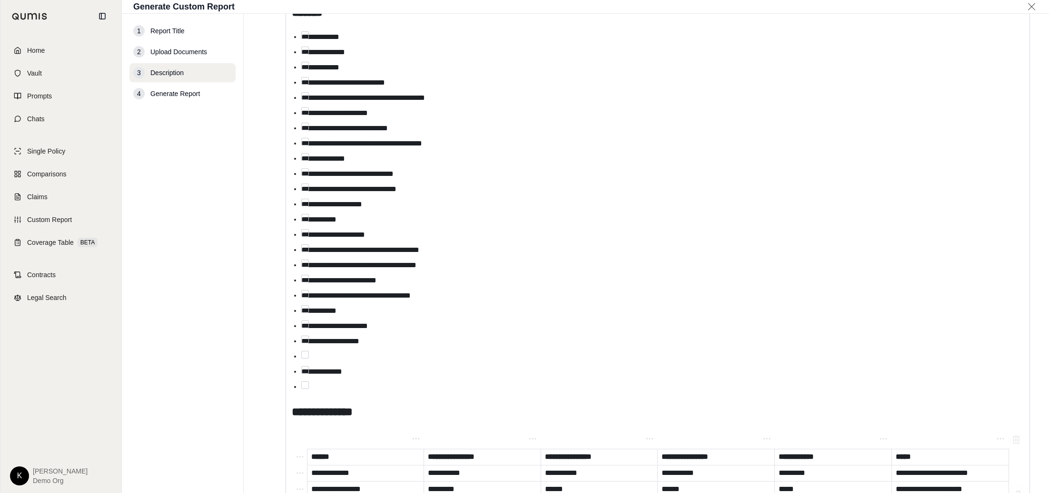
click at [451, 294] on li "**********" at bounding box center [662, 295] width 722 height 11
click at [347, 360] on li "editable markdown" at bounding box center [662, 356] width 722 height 11
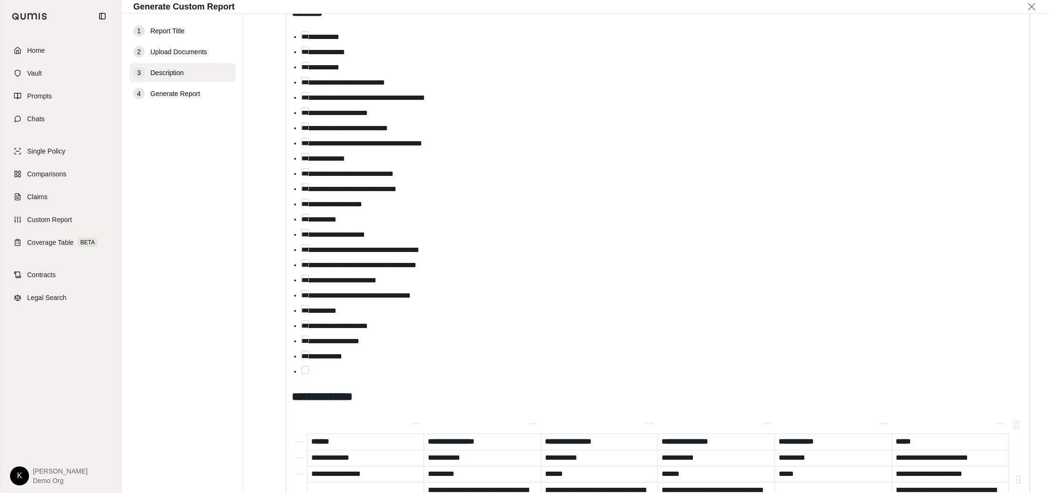
click at [338, 371] on li "editable markdown" at bounding box center [662, 371] width 722 height 11
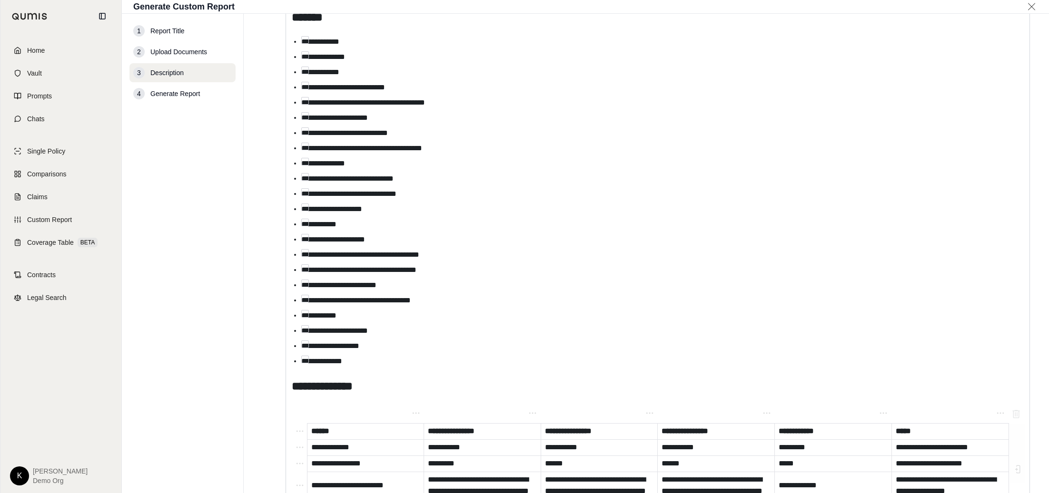
scroll to position [1287, 0]
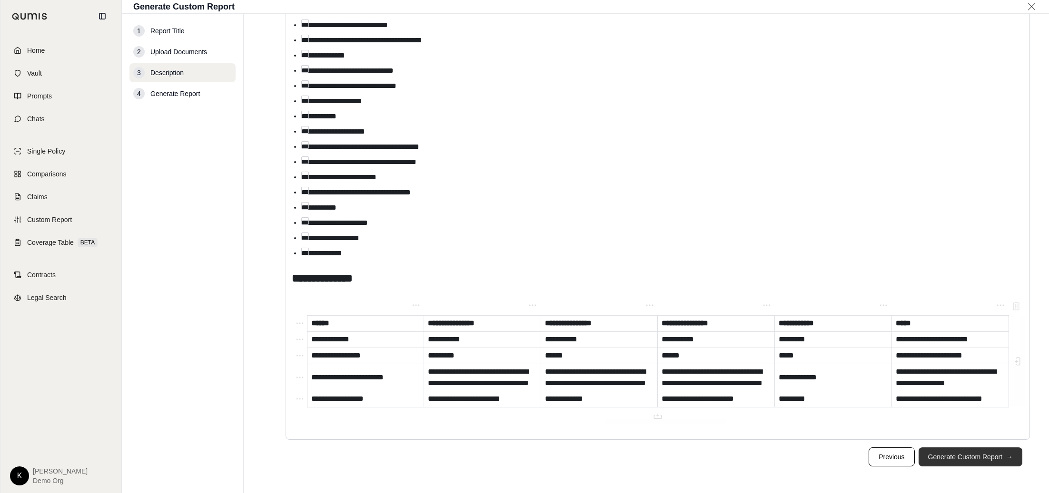
click at [990, 460] on button "Generate Custom Report →" at bounding box center [970, 457] width 104 height 19
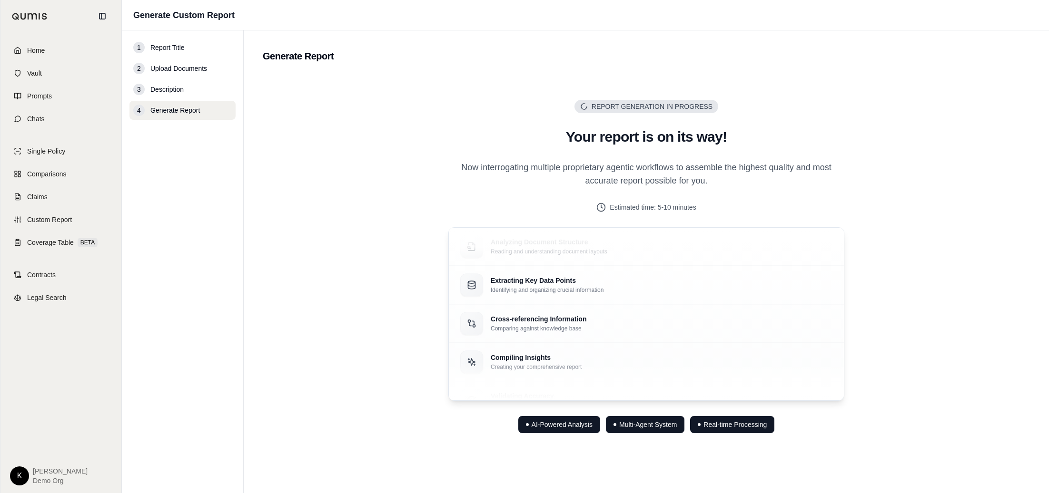
scroll to position [0, 0]
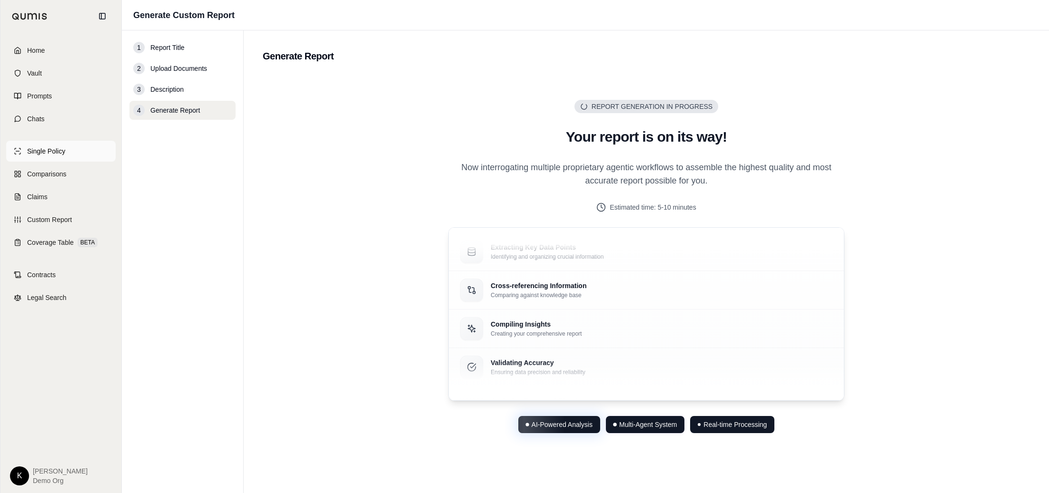
click at [32, 156] on link "Single Policy" at bounding box center [60, 151] width 109 height 21
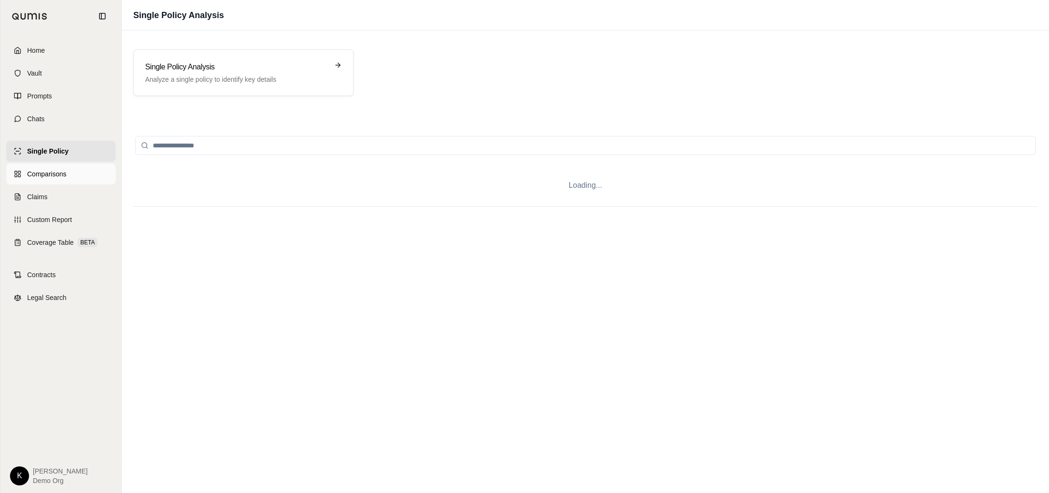
click at [34, 172] on span "Comparisons" at bounding box center [46, 174] width 39 height 10
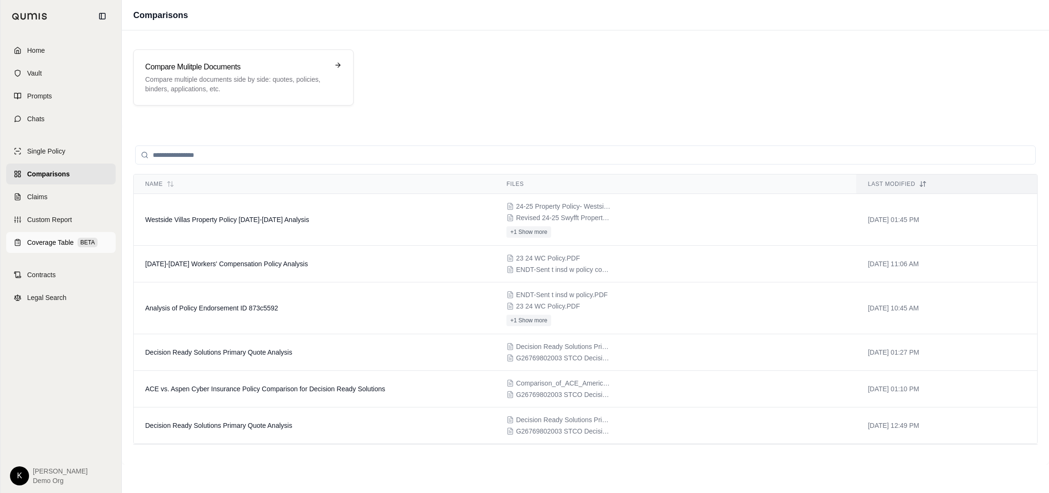
click at [33, 246] on span "Coverage Table" at bounding box center [50, 243] width 47 height 10
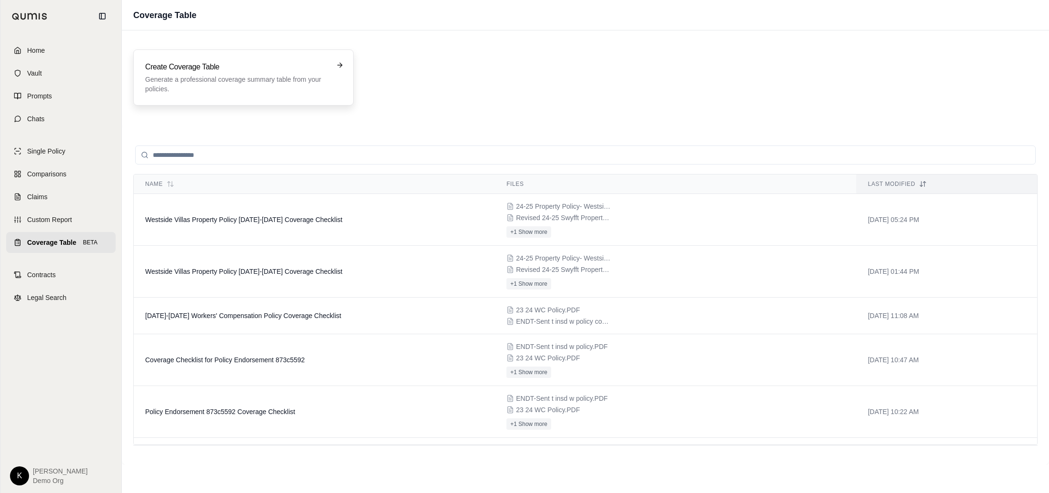
click at [225, 85] on p "Generate a professional coverage summary table from your policies." at bounding box center [236, 84] width 183 height 19
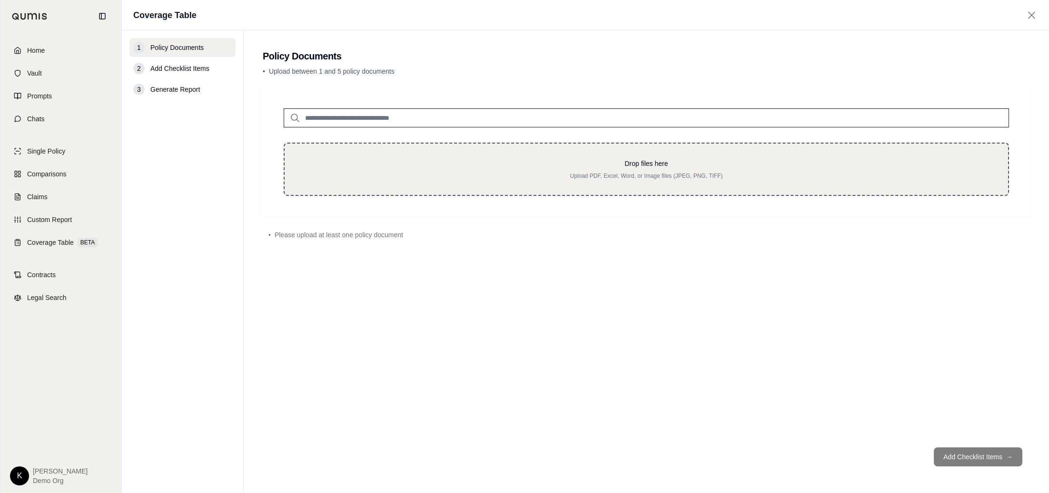
click at [520, 155] on div "Drop files here Upload PDF, Excel, Word, or Image files (JPEG, PNG, TIFF)" at bounding box center [646, 169] width 725 height 53
type input "**********"
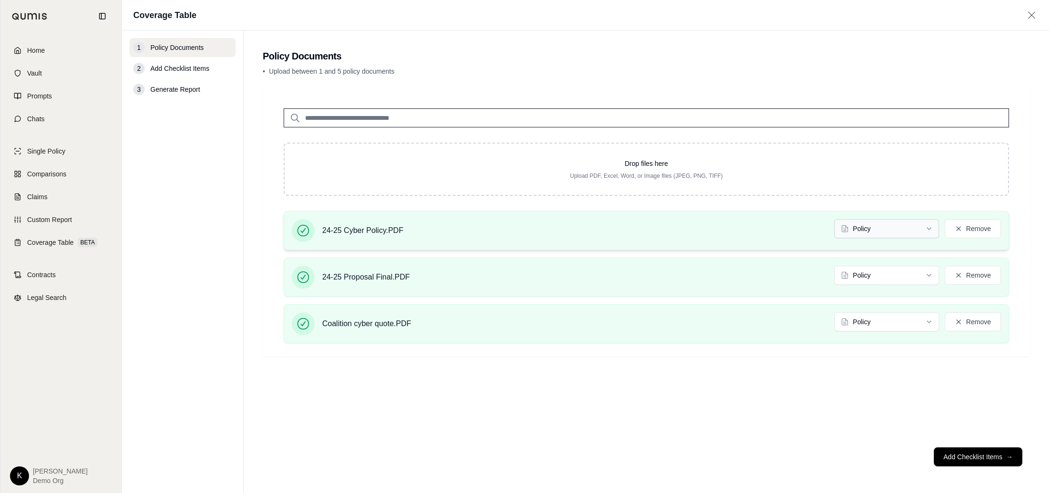
click at [889, 232] on html "Home Vault Prompts Chats Single Policy Comparisons Claims Custom Report Coverag…" at bounding box center [524, 246] width 1049 height 493
click at [884, 277] on html "Home Vault Prompts Chats Single Policy Comparisons Claims Custom Report Coverag…" at bounding box center [524, 246] width 1049 height 493
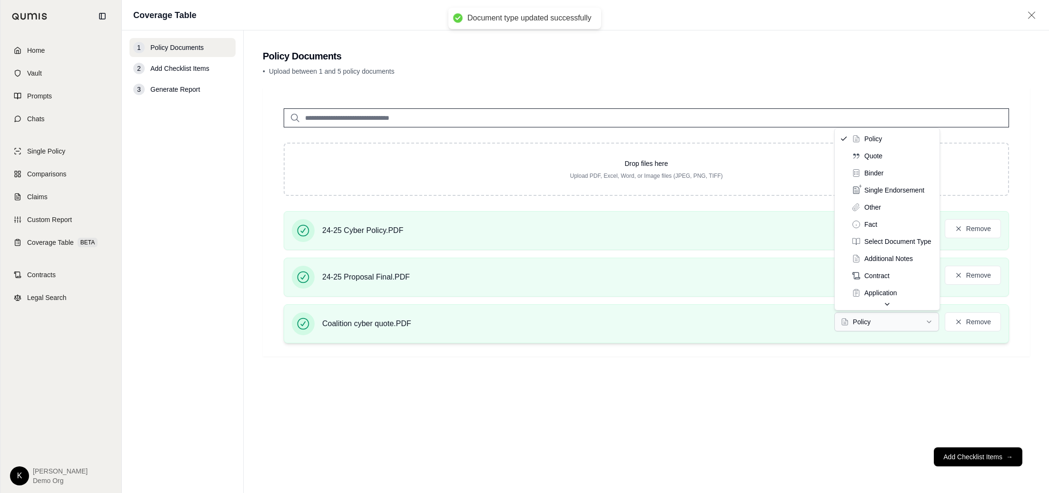
click at [880, 317] on html "Document type updated successfully Home Vault Prompts Chats Single Policy Compa…" at bounding box center [524, 246] width 1049 height 493
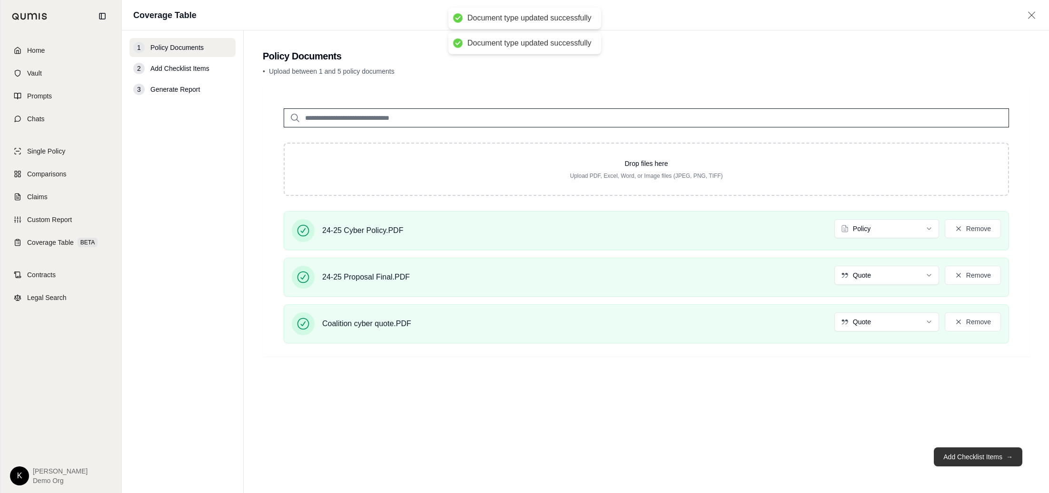
click at [972, 457] on button "Add Checklist Items →" at bounding box center [978, 457] width 89 height 19
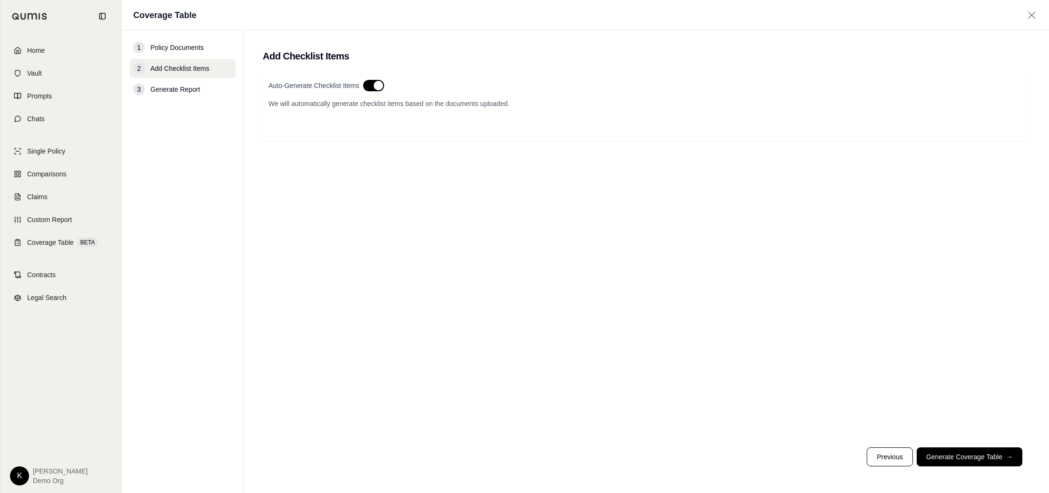
click at [377, 83] on button "button" at bounding box center [373, 85] width 21 height 11
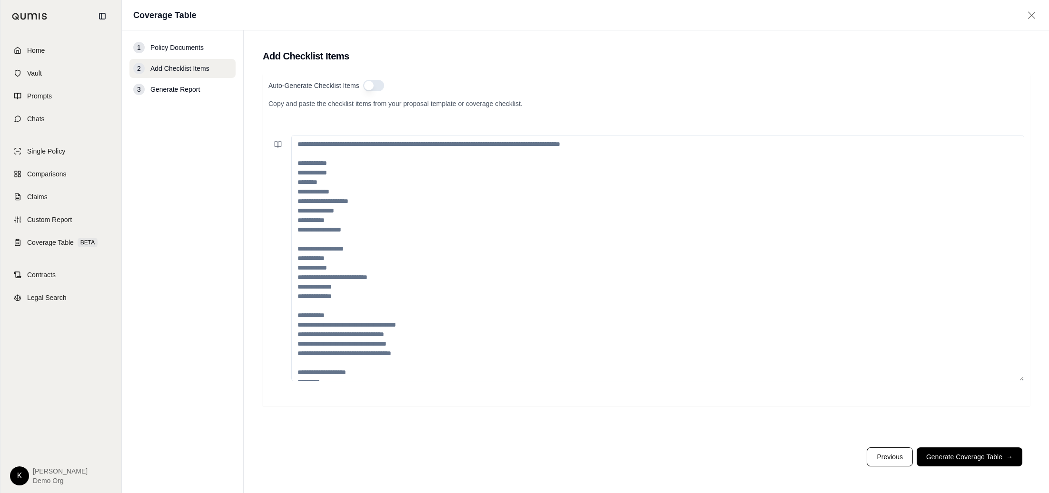
click at [296, 146] on textarea at bounding box center [657, 258] width 733 height 246
paste textarea "**********"
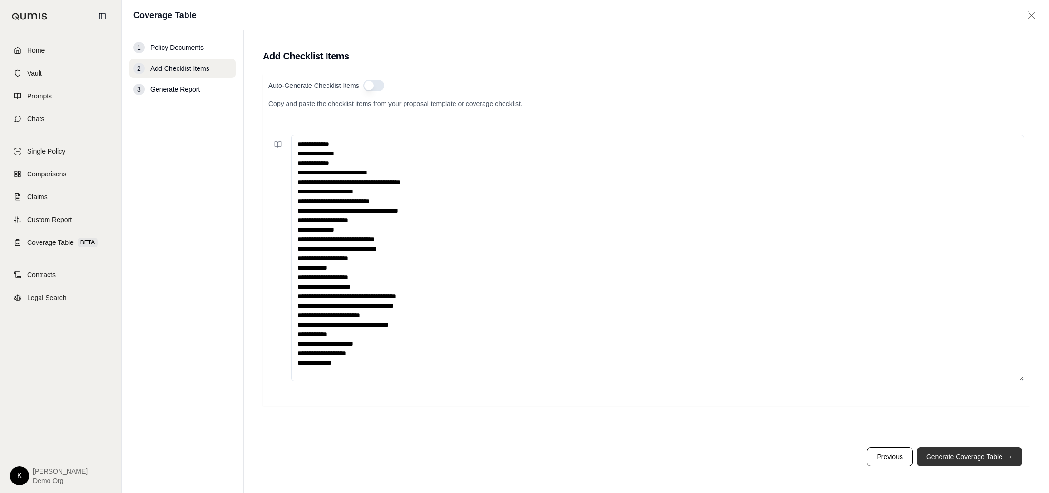
type textarea "**********"
click at [984, 456] on button "Generate Coverage Table →" at bounding box center [970, 457] width 106 height 19
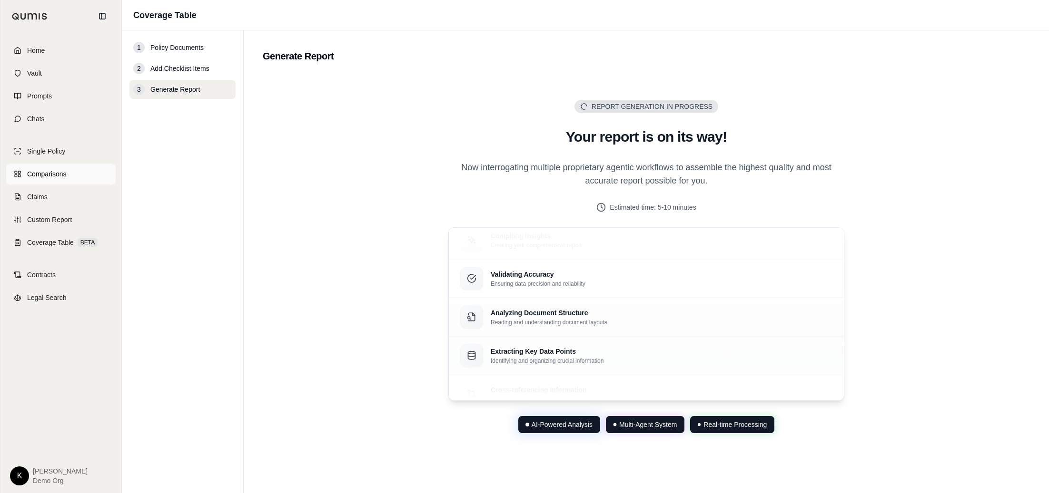
click at [48, 177] on span "Comparisons" at bounding box center [46, 174] width 39 height 10
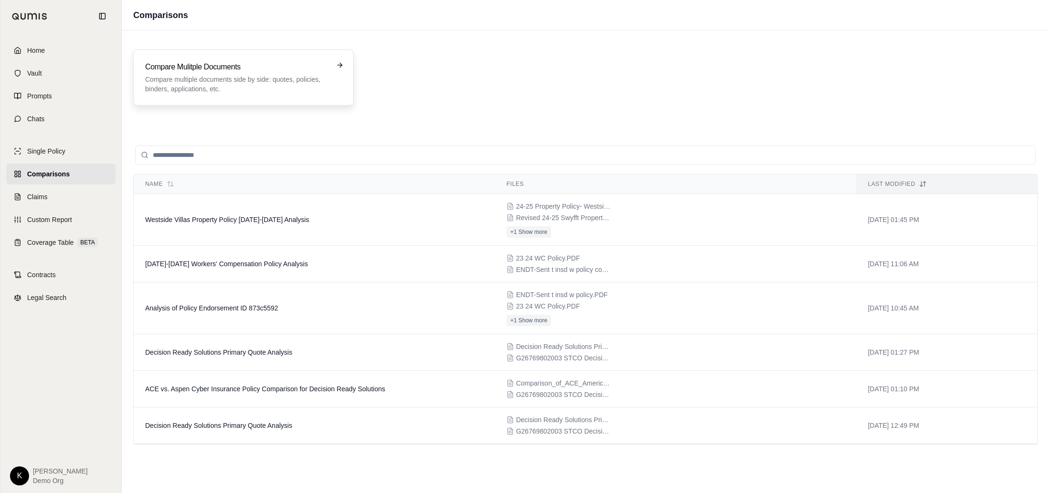
click at [232, 95] on div "Compare Mulitple Documents Compare multiple documents side by side: quotes, pol…" at bounding box center [243, 77] width 220 height 56
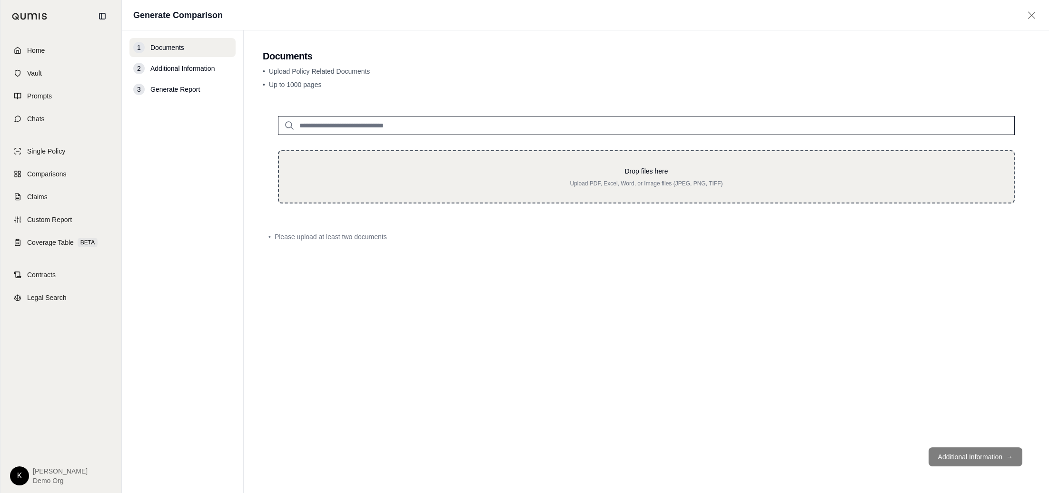
click at [444, 171] on p "Drop files here" at bounding box center [646, 172] width 704 height 10
type input "**********"
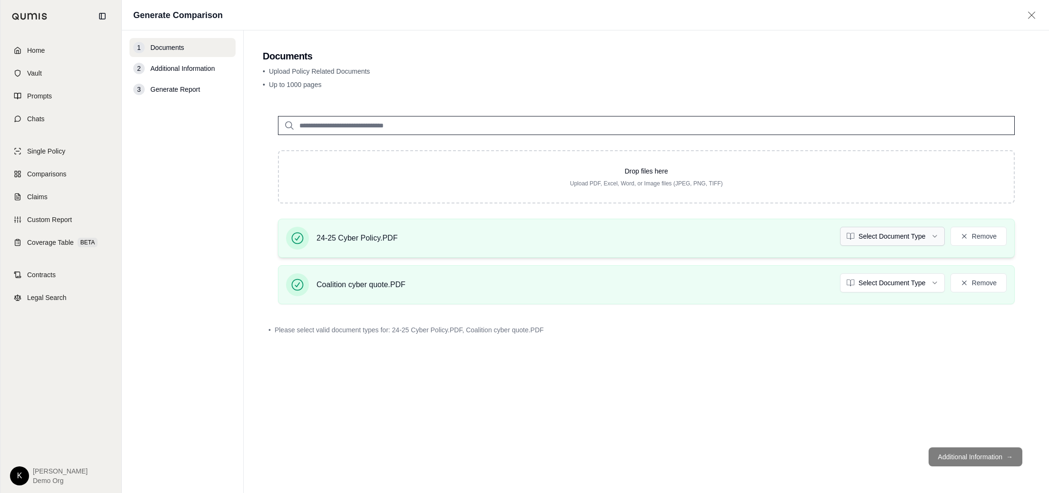
click at [872, 241] on html "Home Vault Prompts Chats Single Policy Comparisons Claims Custom Report Coverag…" at bounding box center [524, 246] width 1049 height 493
click at [876, 278] on html "Document type updated successfully Home Vault Prompts Chats Single Policy Compa…" at bounding box center [524, 246] width 1049 height 493
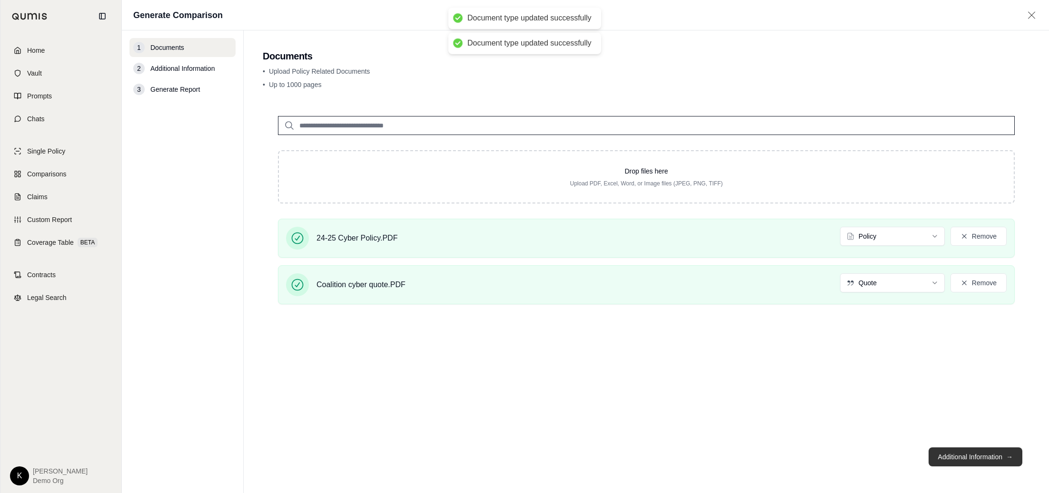
click at [980, 459] on button "Additional Information →" at bounding box center [975, 457] width 94 height 19
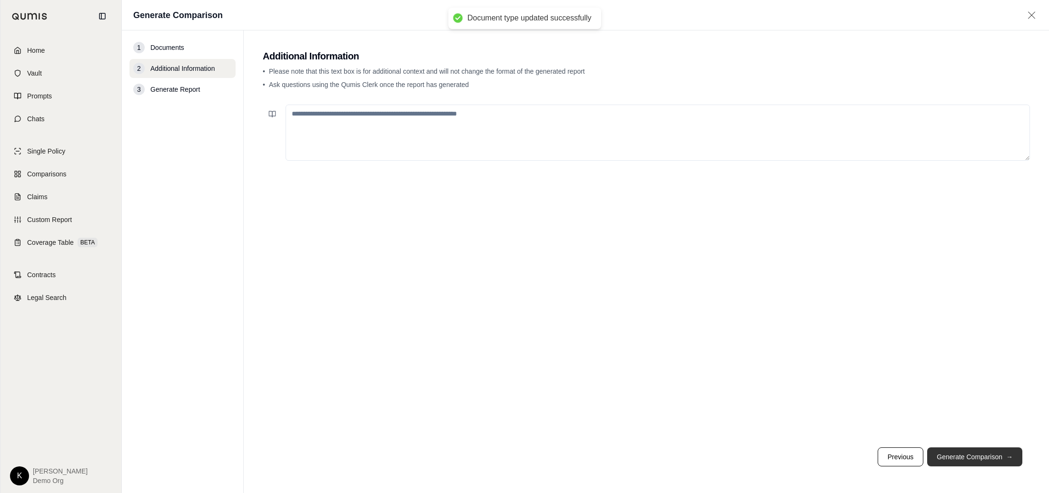
click at [967, 461] on button "Generate Comparison →" at bounding box center [974, 457] width 95 height 19
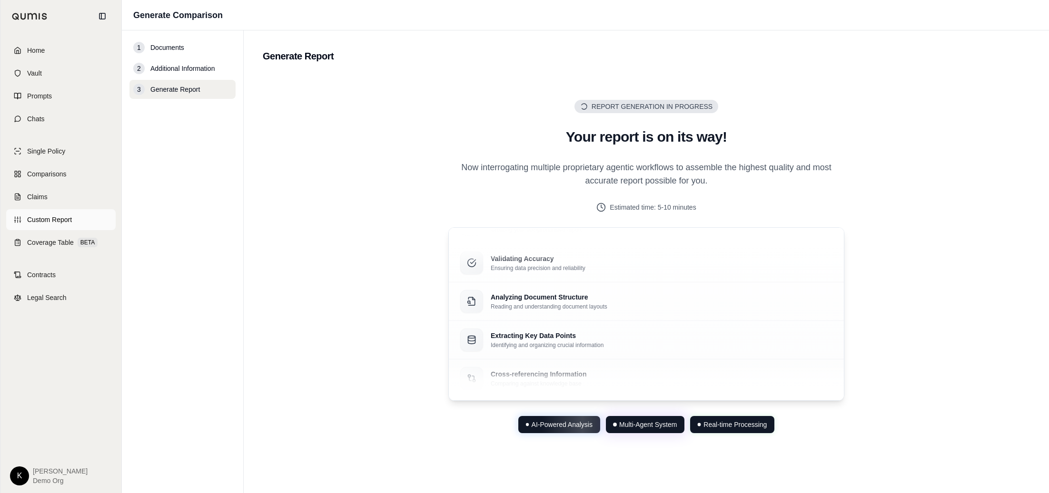
click at [50, 219] on span "Custom Report" at bounding box center [49, 220] width 45 height 10
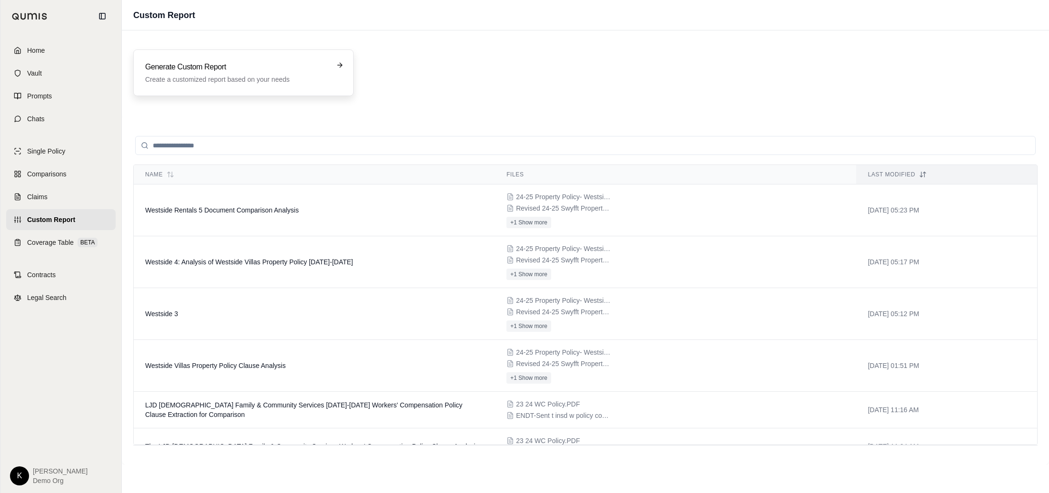
click at [191, 84] on div "Generate Custom Report Create a customized report based on your needs" at bounding box center [243, 72] width 220 height 47
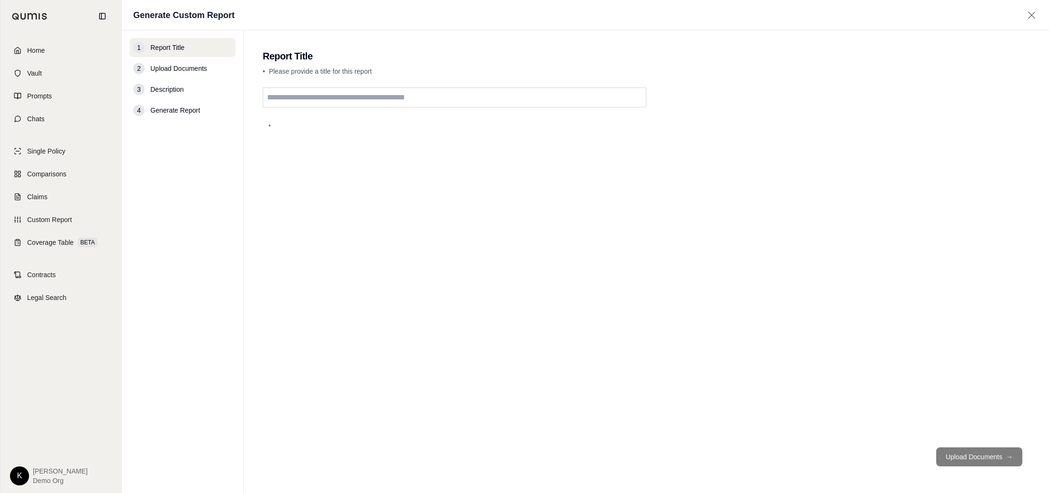
click at [365, 90] on input "text" at bounding box center [455, 98] width 384 height 20
type input "**********"
click at [1007, 449] on button "Upload Documents →" at bounding box center [979, 457] width 86 height 19
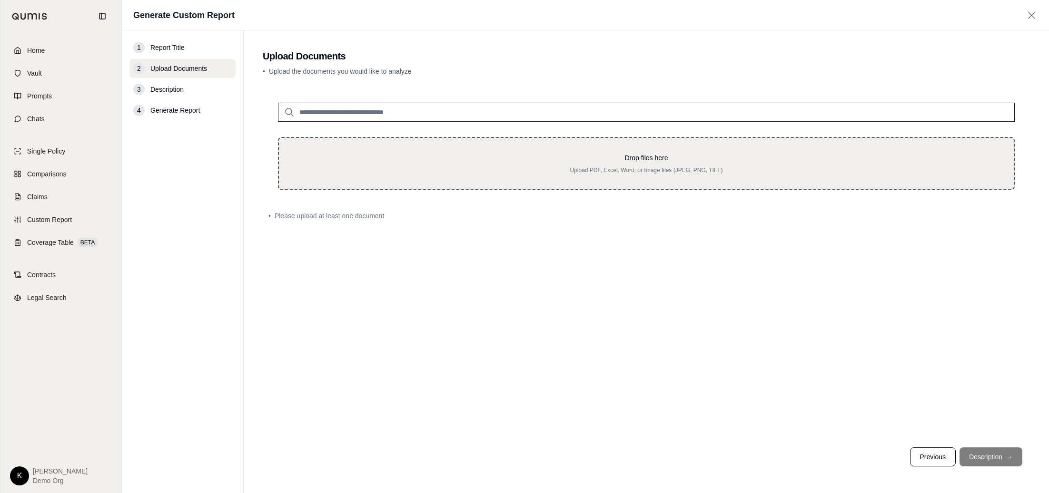
click at [538, 168] on p "Upload PDF, Excel, Word, or Image files (JPEG, PNG, TIFF)" at bounding box center [646, 171] width 704 height 8
type input "**********"
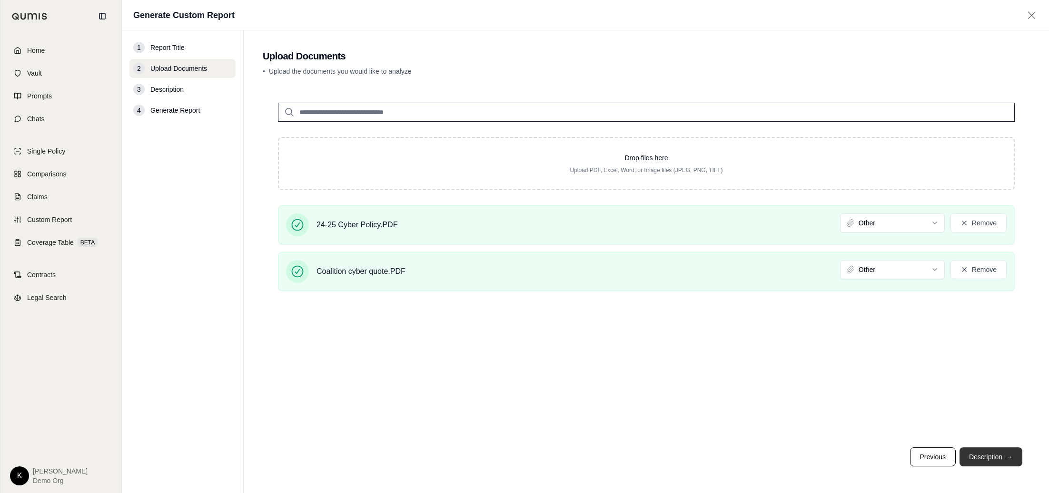
click at [1007, 461] on span "→" at bounding box center [1009, 458] width 7 height 10
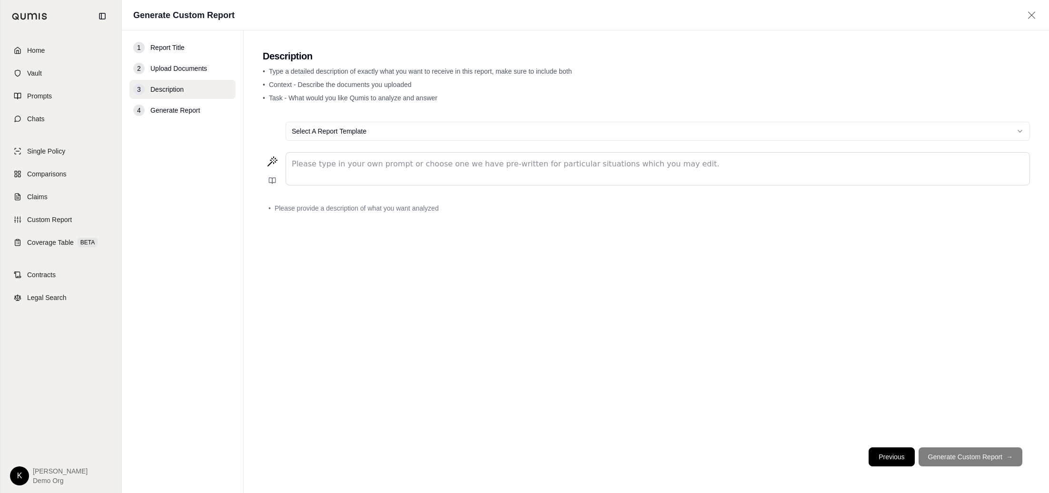
click at [896, 456] on button "Previous" at bounding box center [891, 457] width 46 height 19
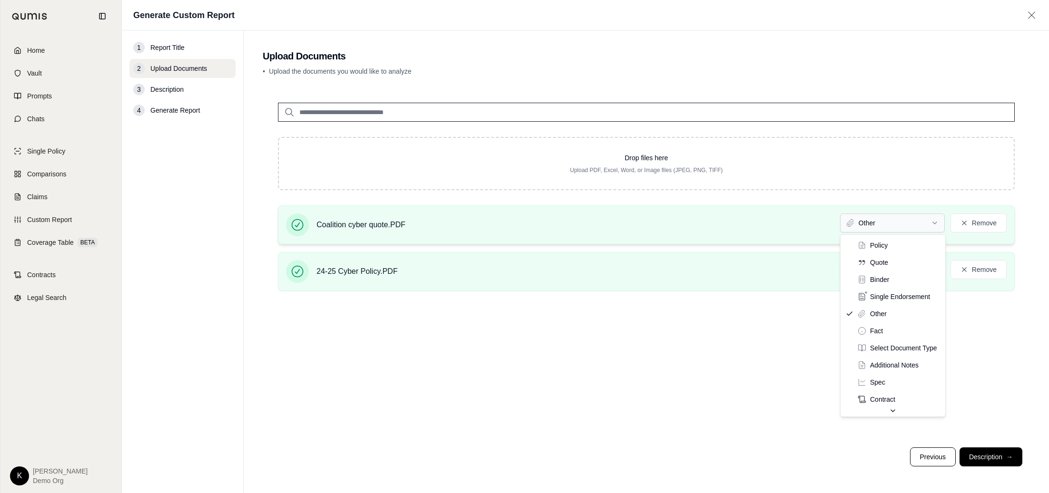
click at [906, 231] on html "Home Vault Prompts Chats Single Policy Comparisons Claims Custom Report Coverag…" at bounding box center [524, 246] width 1049 height 493
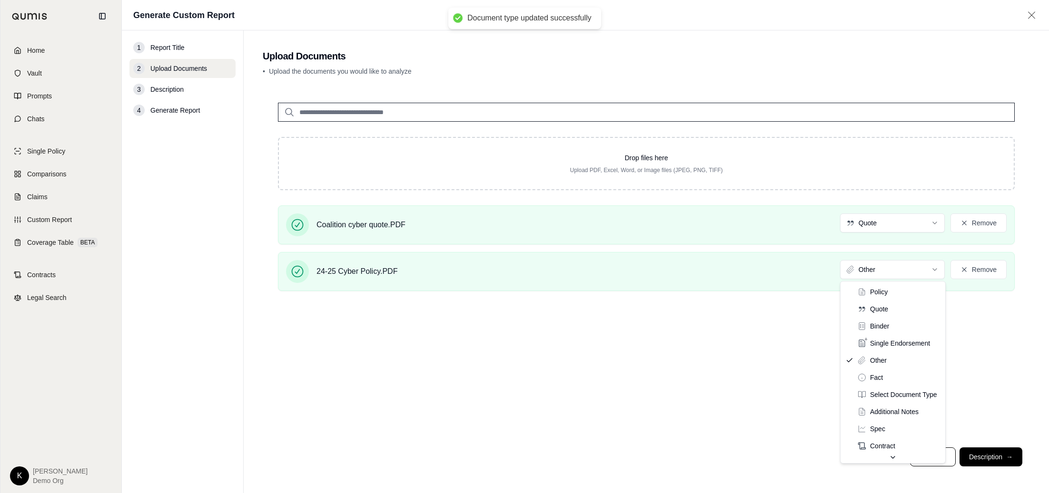
click at [895, 267] on html "Document type updated successfully Home Vault Prompts Chats Single Policy Compa…" at bounding box center [524, 246] width 1049 height 493
drag, startPoint x: 887, startPoint y: 287, endPoint x: 887, endPoint y: 296, distance: 8.1
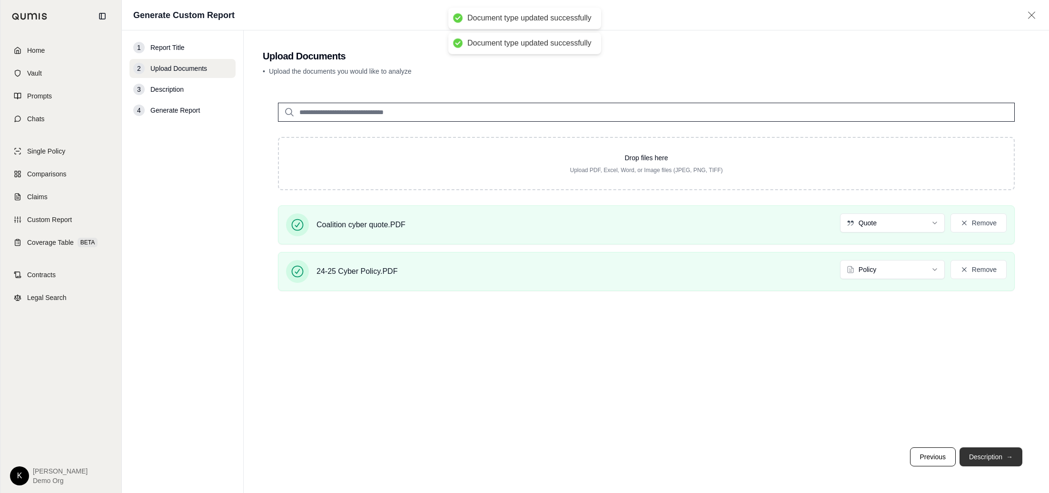
click at [1010, 454] on span "→" at bounding box center [1009, 458] width 7 height 10
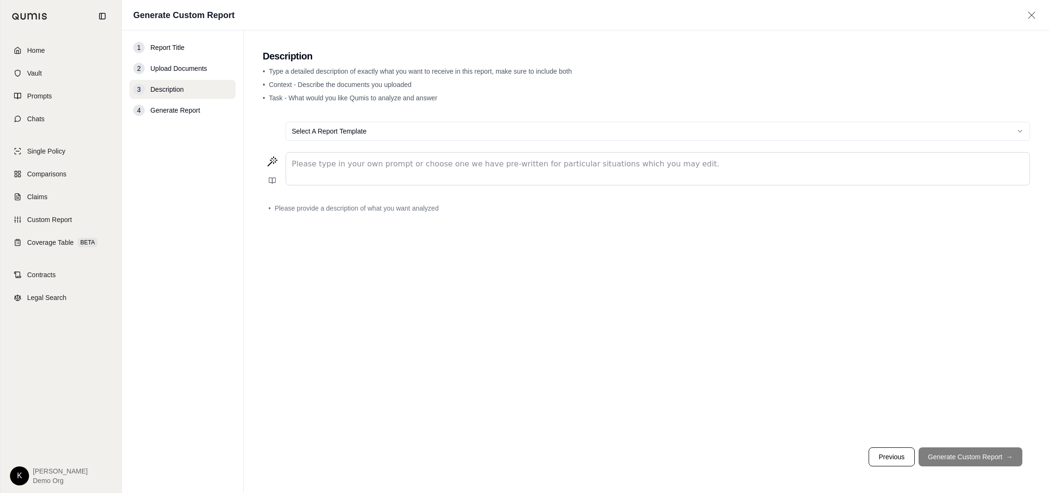
click at [375, 162] on p "editable markdown" at bounding box center [658, 163] width 732 height 11
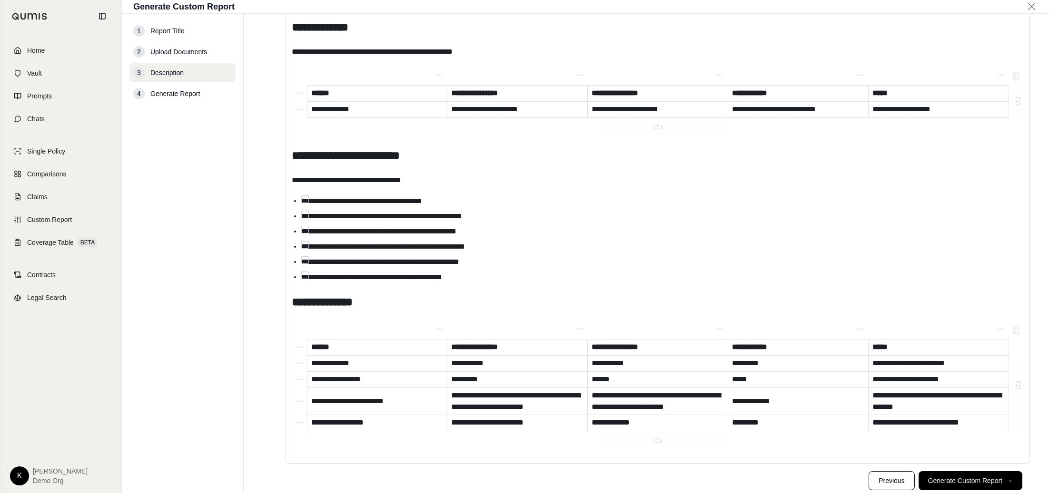
scroll to position [895, 0]
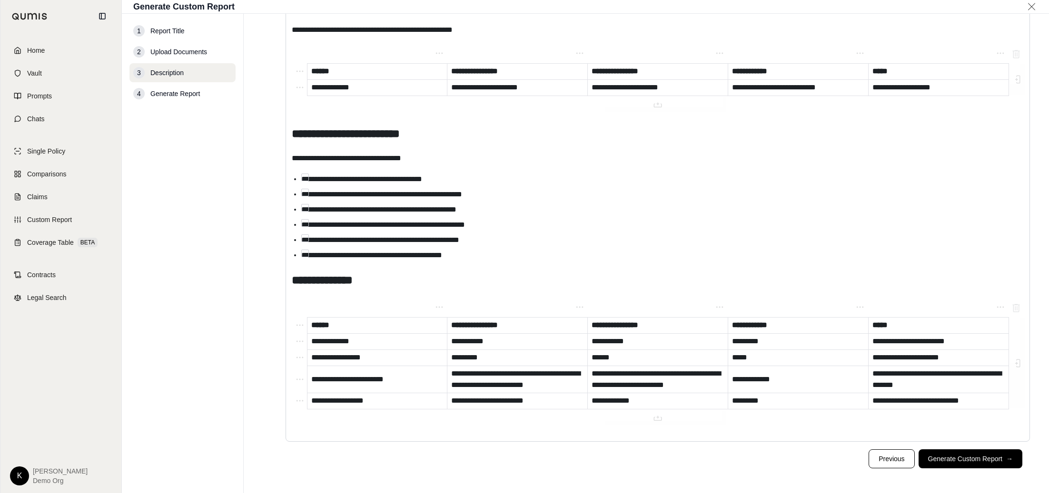
drag, startPoint x: 291, startPoint y: 277, endPoint x: 426, endPoint y: 282, distance: 135.7
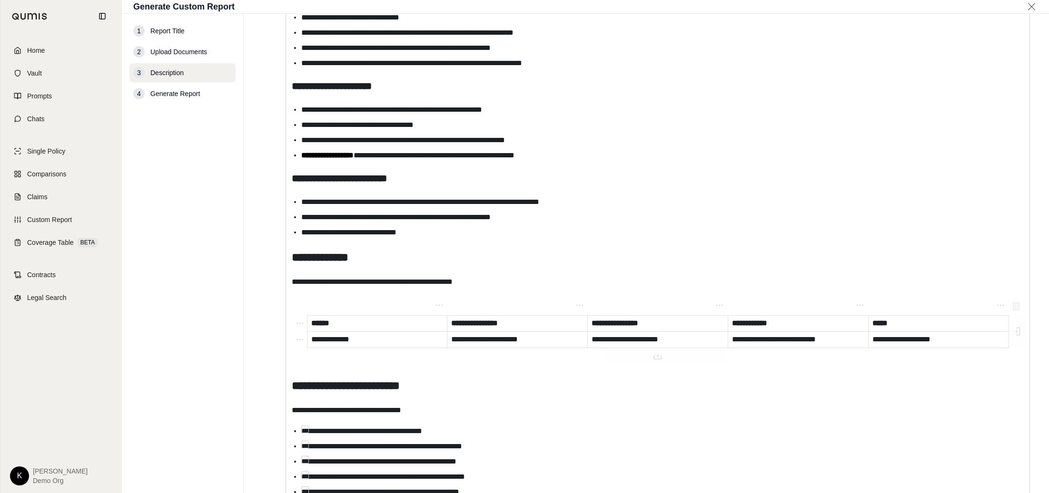
scroll to position [642, 0]
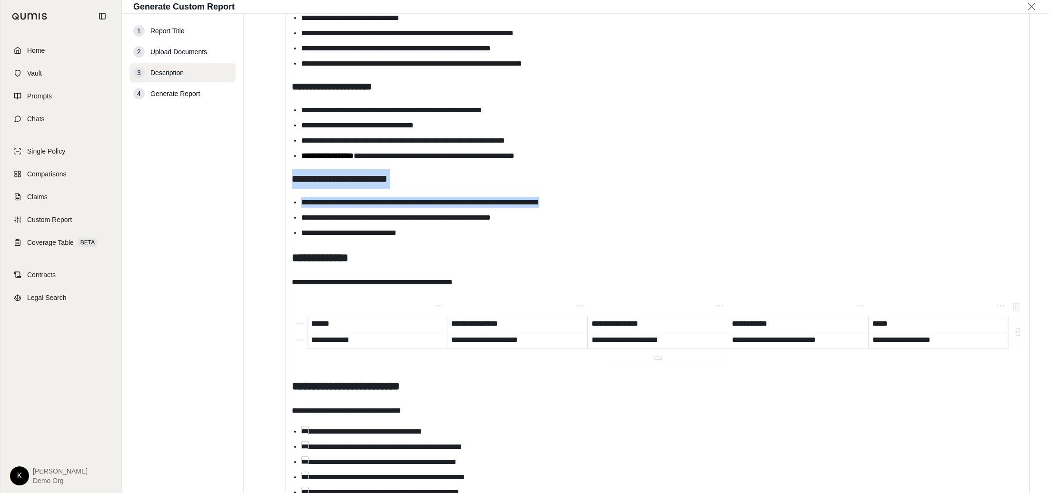
drag, startPoint x: 573, startPoint y: 207, endPoint x: 281, endPoint y: 179, distance: 293.0
click at [281, 179] on div "**********" at bounding box center [646, 113] width 767 height 1240
copy div "**********"
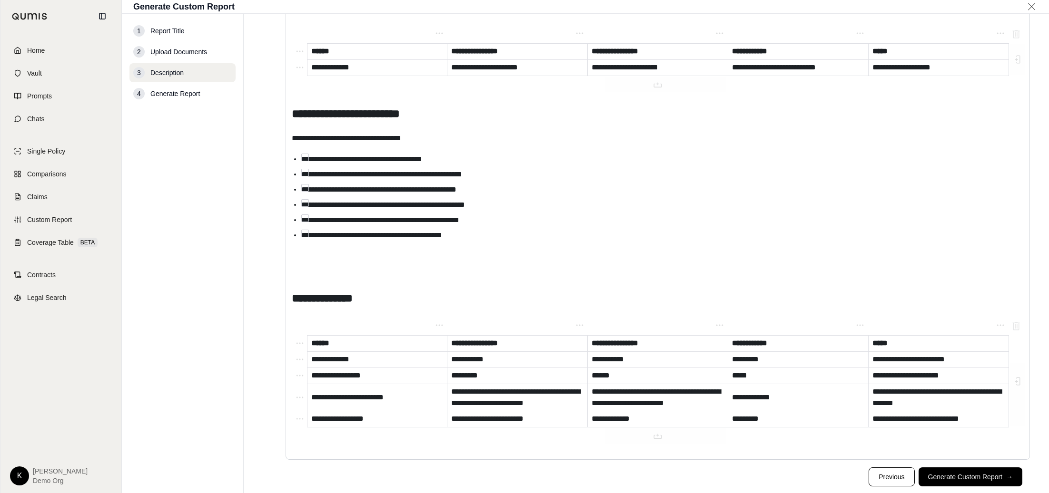
scroll to position [927, 0]
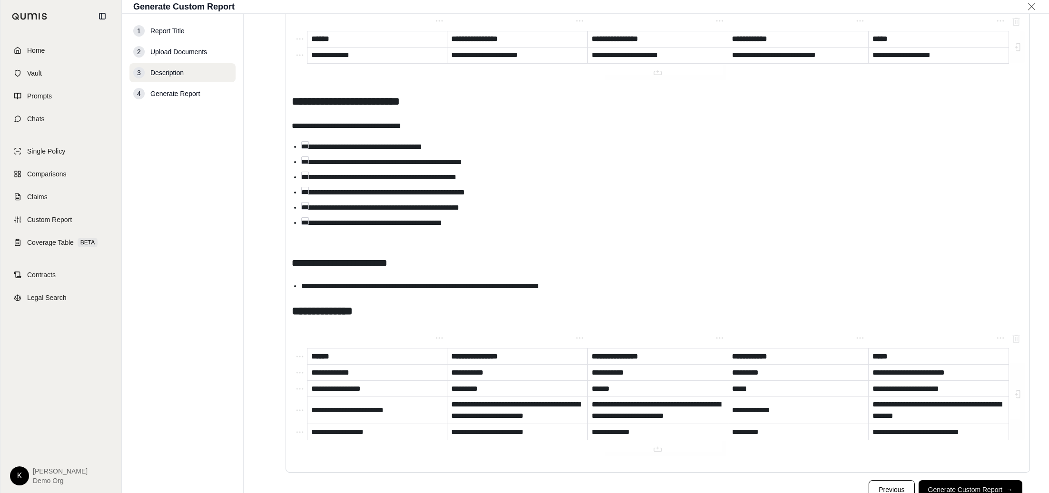
click at [334, 237] on p "editable markdown" at bounding box center [658, 238] width 732 height 11
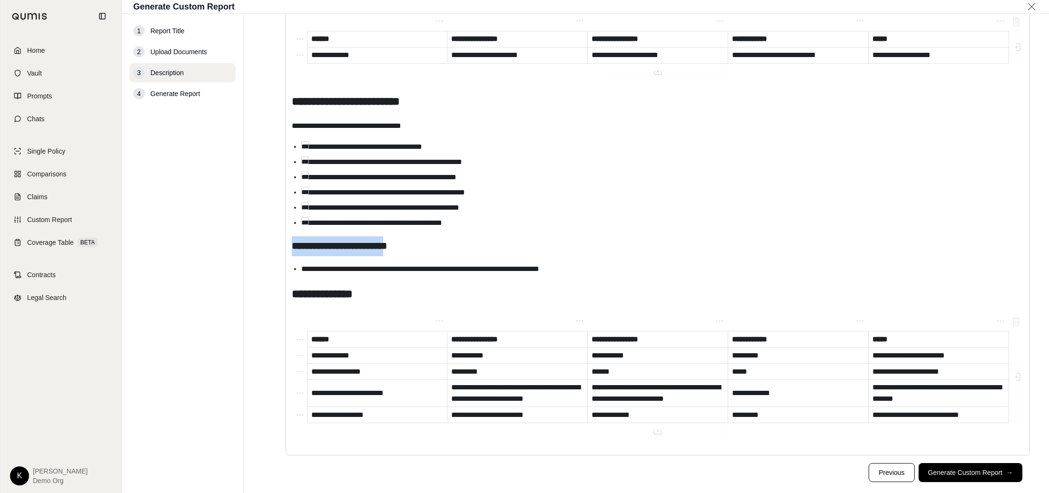
drag, startPoint x: 394, startPoint y: 245, endPoint x: 288, endPoint y: 247, distance: 106.6
drag, startPoint x: 320, startPoint y: 245, endPoint x: 264, endPoint y: 241, distance: 56.3
drag, startPoint x: 406, startPoint y: 100, endPoint x: 251, endPoint y: 89, distance: 156.0
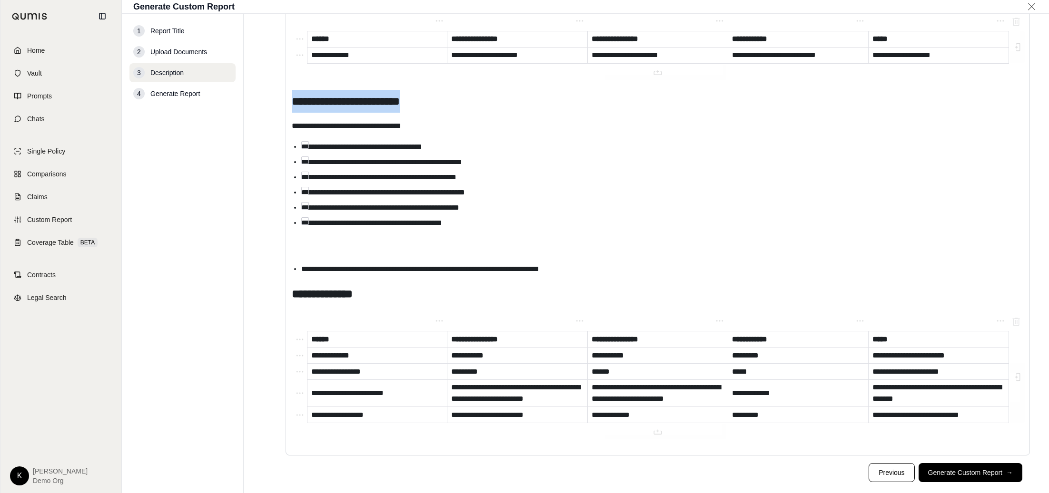
click at [251, 89] on main "**********" at bounding box center [646, 254] width 805 height 480
click at [335, 240] on h3 "editable markdown" at bounding box center [658, 247] width 732 height 20
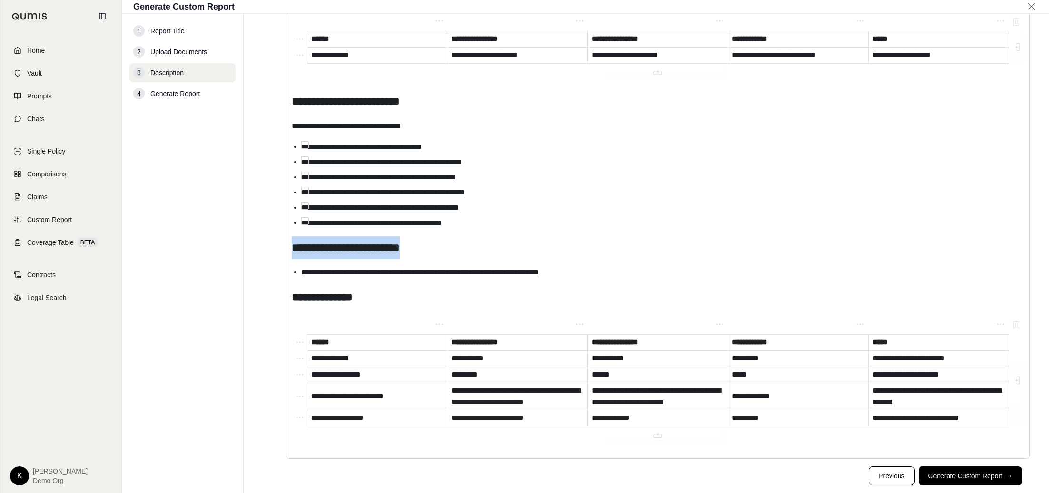
drag, startPoint x: 437, startPoint y: 254, endPoint x: 289, endPoint y: 241, distance: 148.5
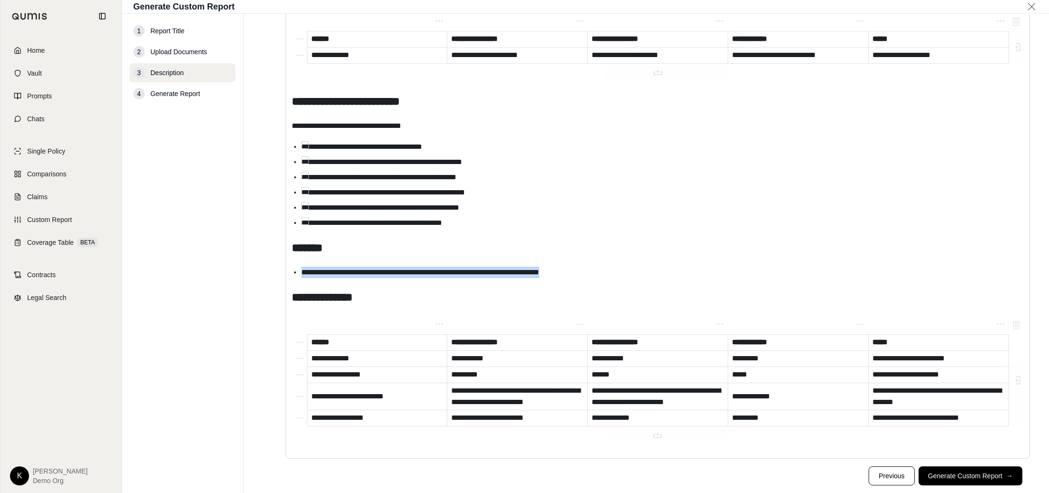
drag, startPoint x: 592, startPoint y: 275, endPoint x: 302, endPoint y: 274, distance: 290.3
click at [302, 274] on li "**********" at bounding box center [662, 272] width 722 height 11
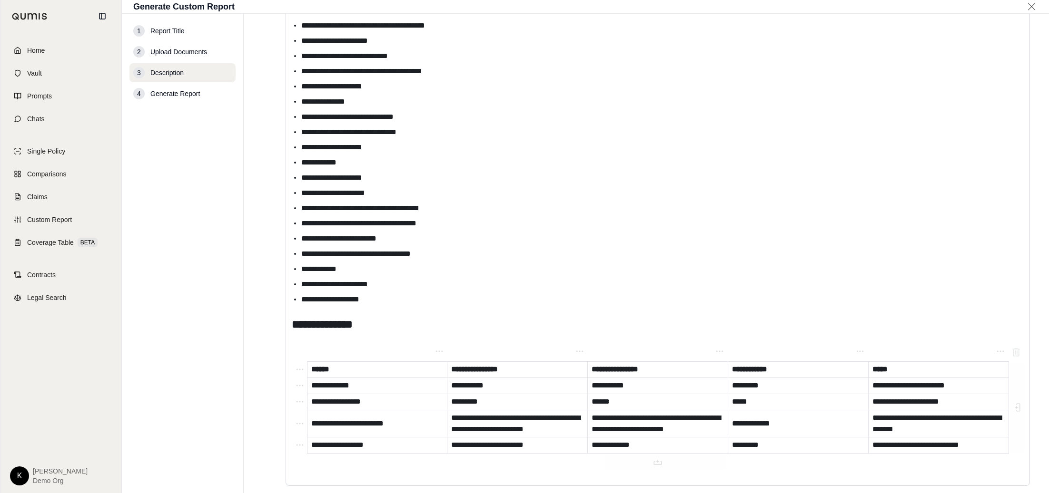
scroll to position [1280, 0]
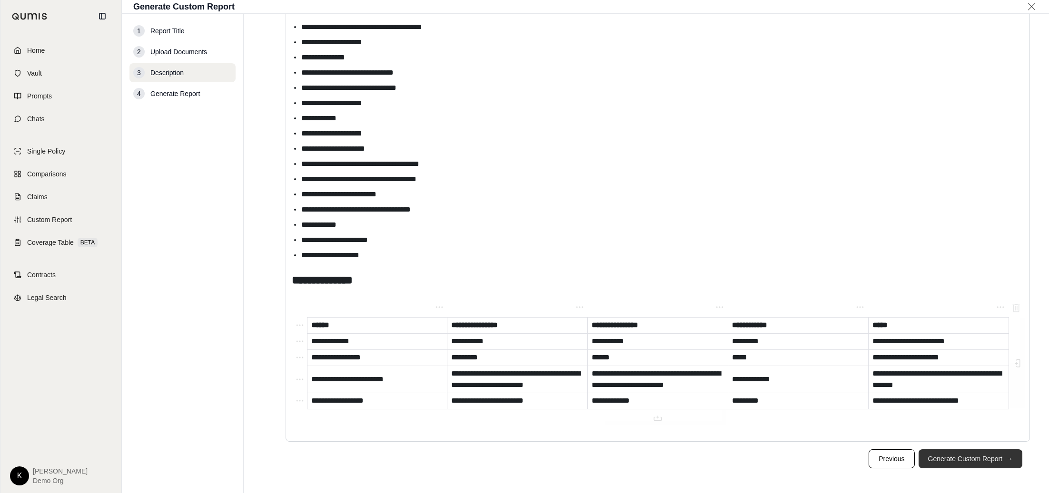
click at [985, 461] on button "Generate Custom Report →" at bounding box center [970, 459] width 104 height 19
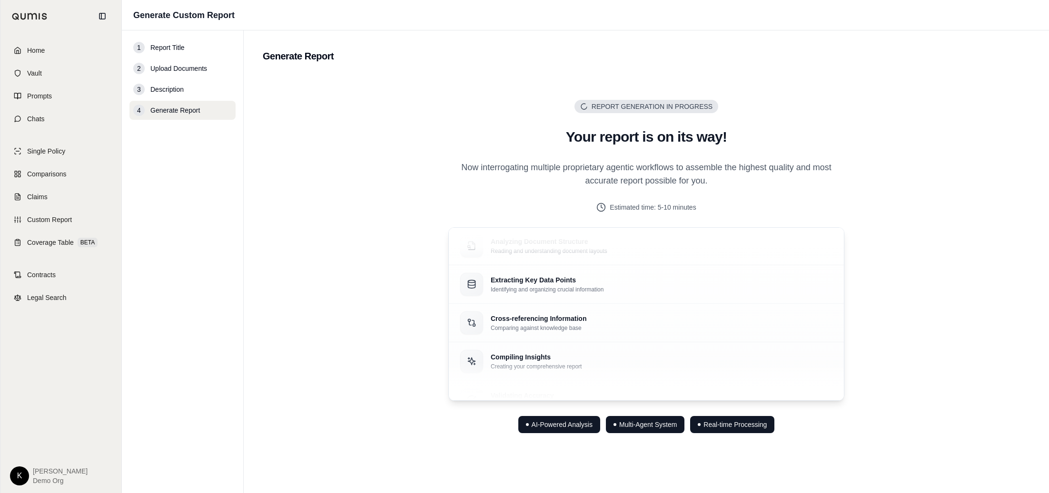
scroll to position [0, 0]
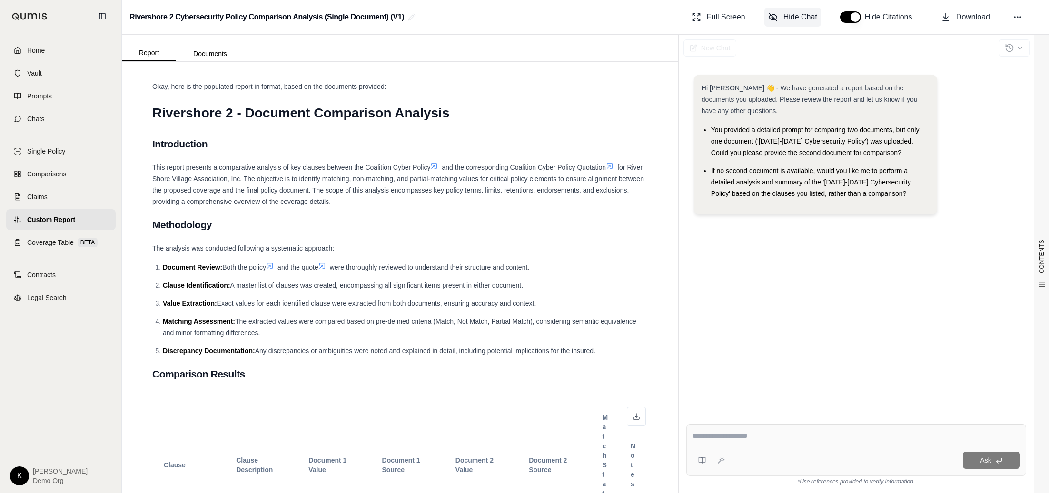
click at [800, 18] on span "Hide Chat" at bounding box center [800, 16] width 34 height 11
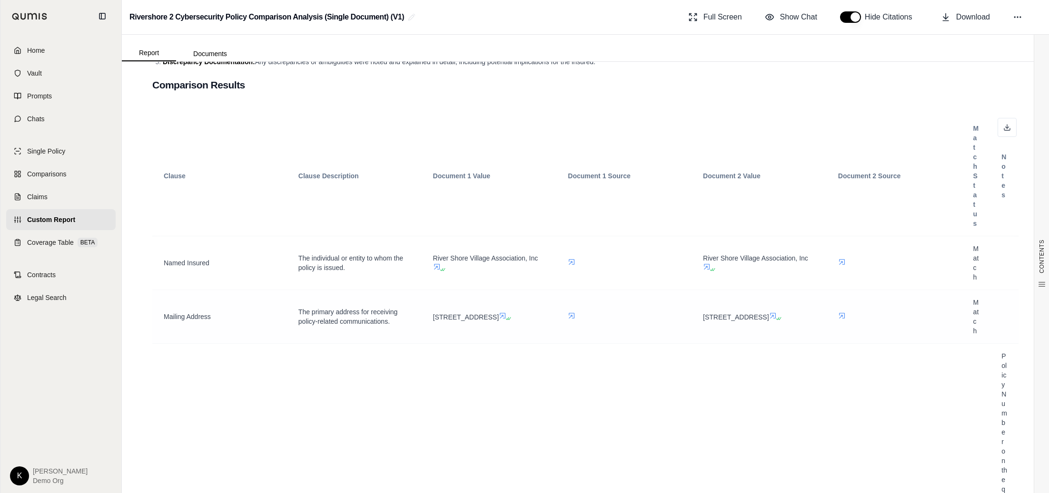
scroll to position [270, 0]
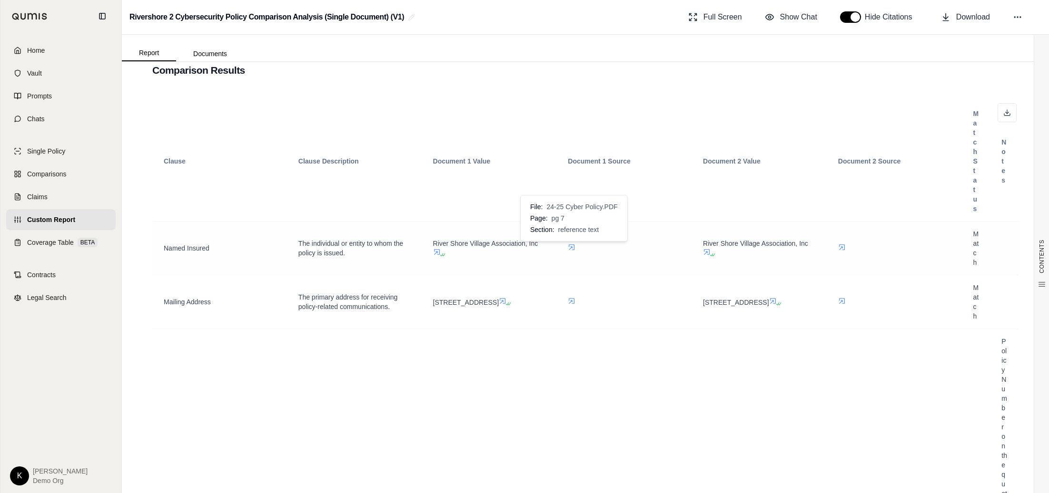
click at [571, 247] on icon at bounding box center [572, 248] width 8 height 8
click at [1005, 116] on icon at bounding box center [1007, 115] width 6 height 2
click at [68, 220] on span "Custom Report" at bounding box center [51, 220] width 48 height 10
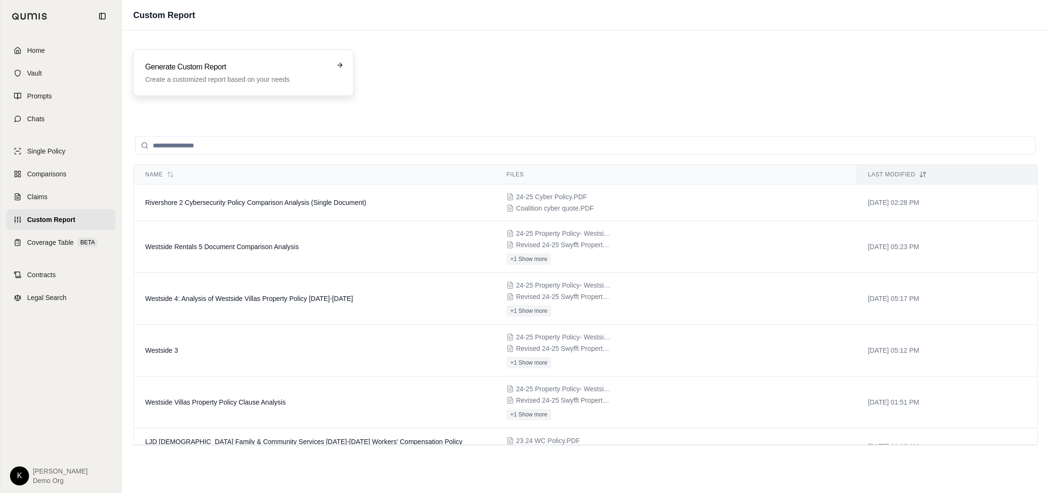
click at [237, 62] on h3 "Generate Custom Report" at bounding box center [236, 66] width 183 height 11
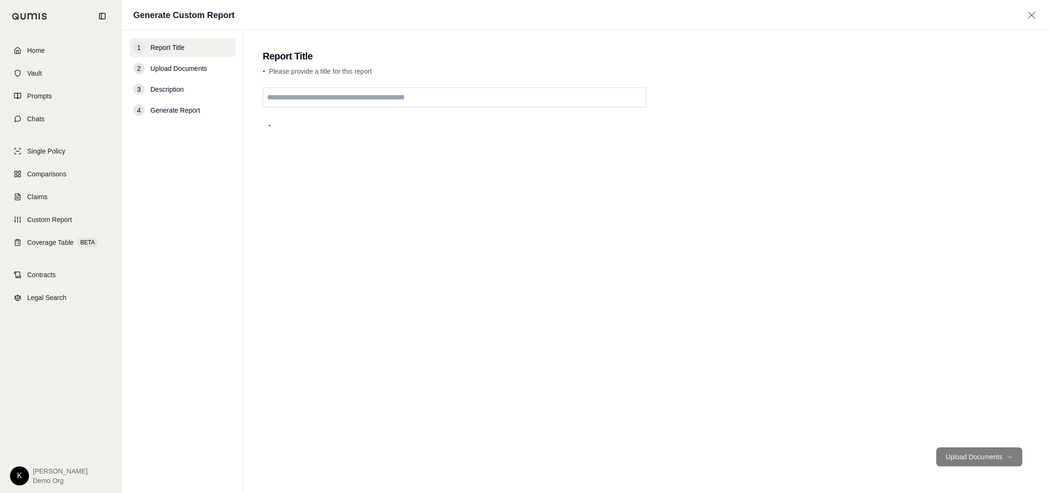
click at [321, 101] on input "text" at bounding box center [455, 98] width 384 height 20
type input "**********"
click at [959, 457] on button "Upload Documents →" at bounding box center [979, 457] width 86 height 19
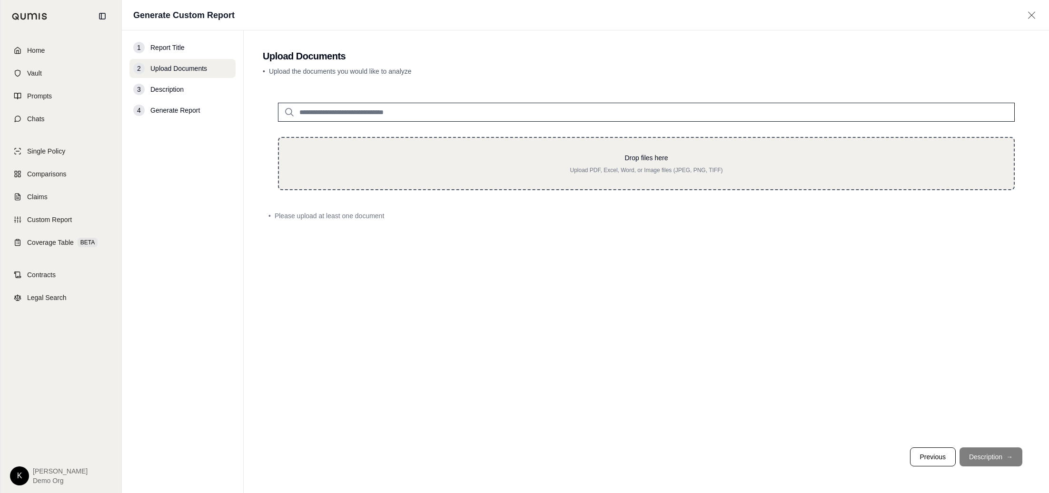
click at [502, 178] on div "Drop files here Upload PDF, Excel, Word, or Image files (JPEG, PNG, TIFF)" at bounding box center [646, 163] width 737 height 53
type input "**********"
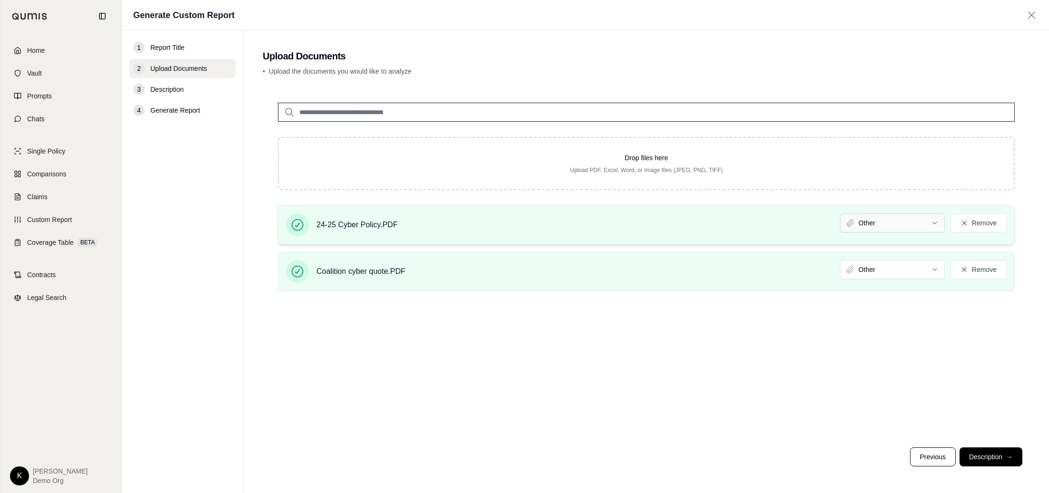
click at [860, 226] on html "Home Vault Prompts Chats Single Policy Comparisons Claims Custom Report Coverag…" at bounding box center [524, 246] width 1049 height 493
click at [888, 272] on html "Document type updated successfully Home Vault Prompts Chats Single Policy Compa…" at bounding box center [524, 246] width 1049 height 493
click at [986, 459] on button "Description →" at bounding box center [990, 457] width 63 height 19
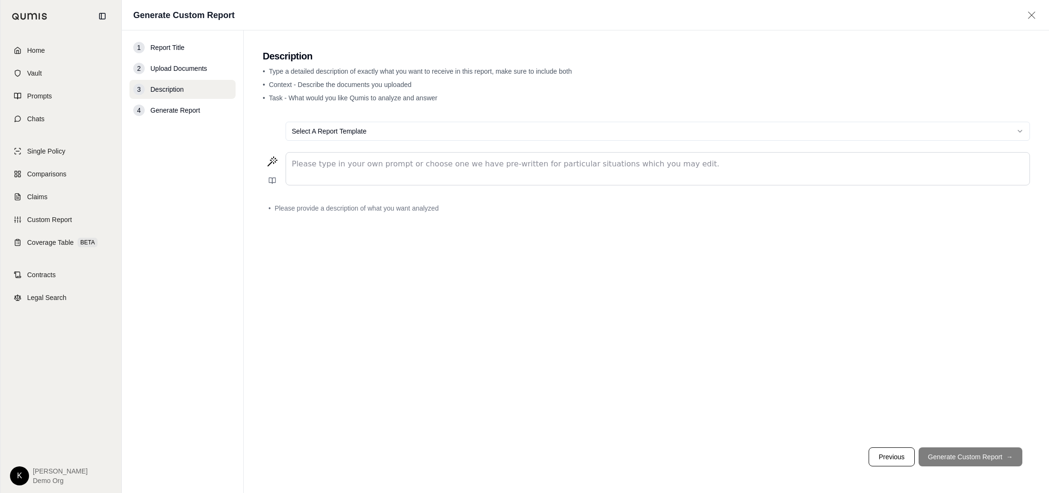
click at [456, 160] on p "editable markdown" at bounding box center [658, 163] width 732 height 11
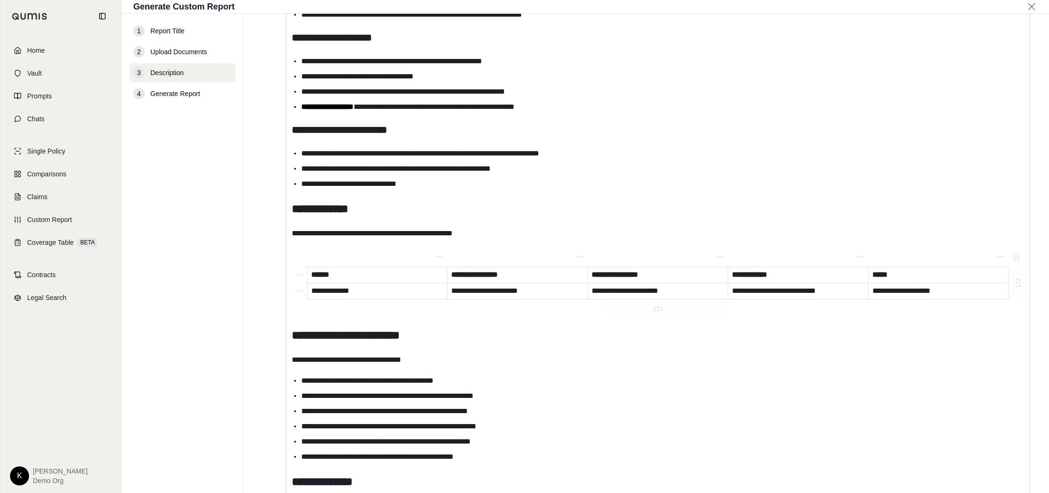
scroll to position [747, 0]
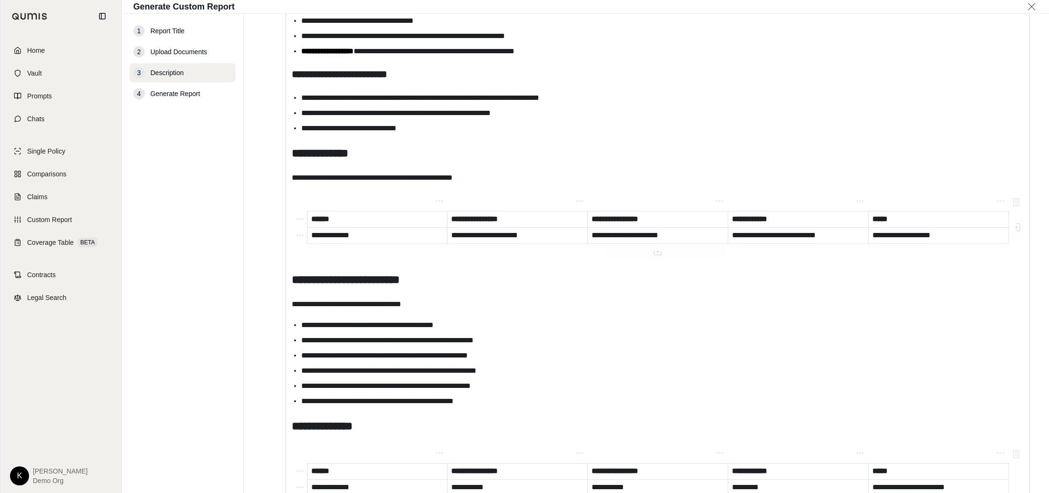
click at [335, 342] on span "**********" at bounding box center [387, 340] width 172 height 7
drag, startPoint x: 369, startPoint y: 340, endPoint x: 467, endPoint y: 344, distance: 98.1
click at [439, 344] on span "**********" at bounding box center [370, 340] width 138 height 7
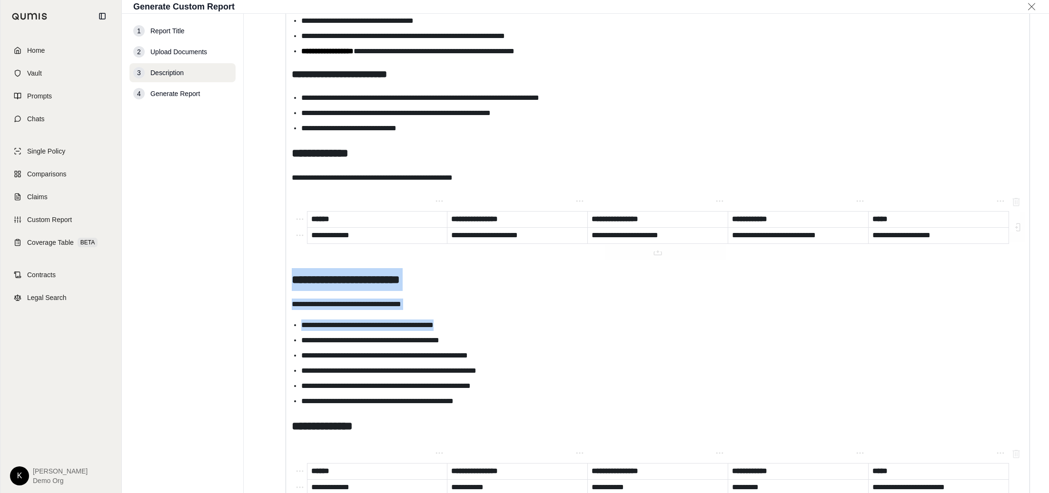
drag, startPoint x: 473, startPoint y: 325, endPoint x: 255, endPoint y: 286, distance: 222.0
click at [256, 286] on main "**********" at bounding box center [646, 254] width 805 height 480
copy div "**********"
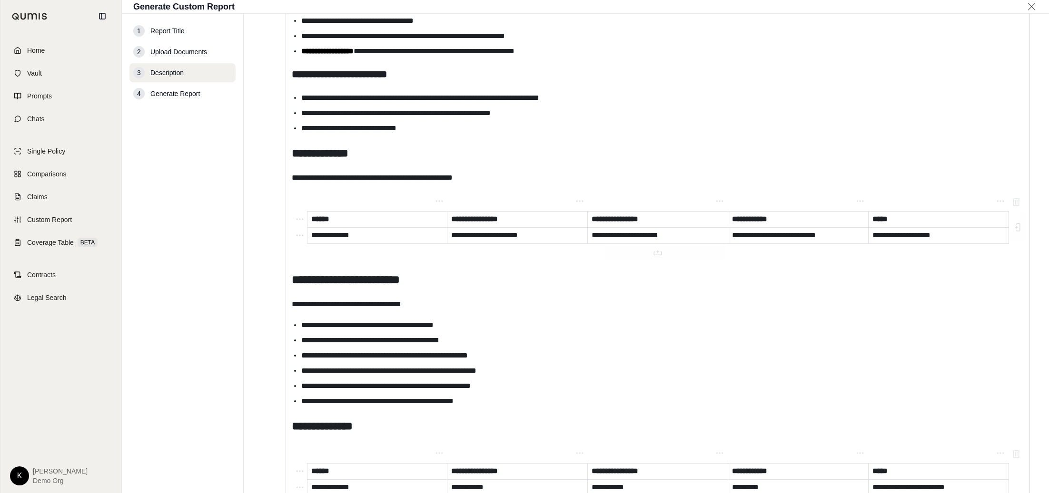
drag, startPoint x: 293, startPoint y: 425, endPoint x: 519, endPoint y: 437, distance: 225.9
click at [294, 425] on span "**********" at bounding box center [322, 426] width 61 height 11
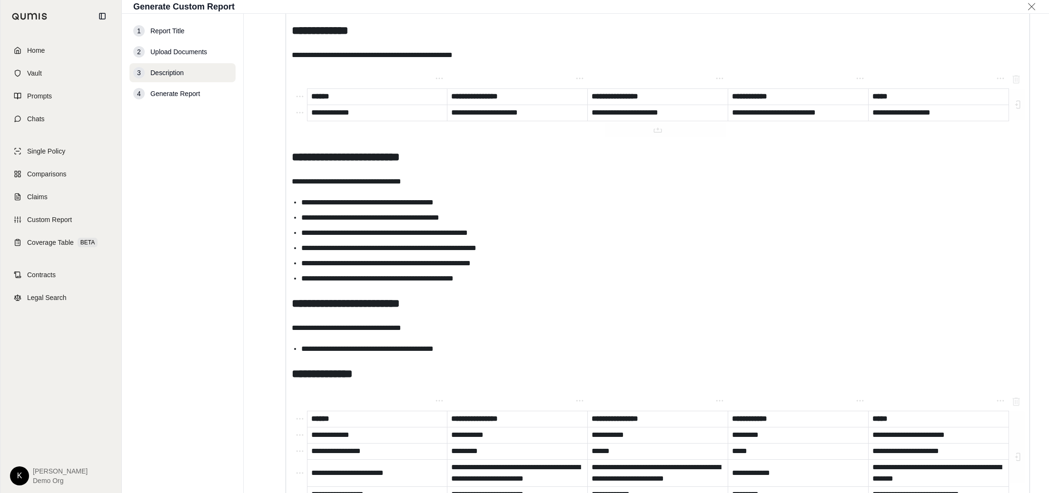
scroll to position [871, 0]
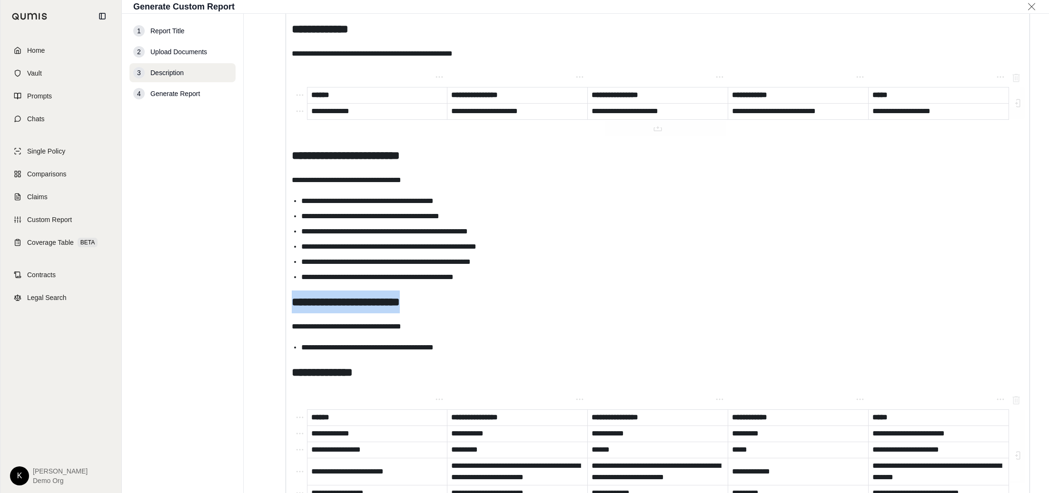
drag, startPoint x: 415, startPoint y: 304, endPoint x: 293, endPoint y: 302, distance: 122.8
click at [293, 302] on h2 "**********" at bounding box center [658, 302] width 732 height 23
drag, startPoint x: 414, startPoint y: 327, endPoint x: 266, endPoint y: 328, distance: 148.5
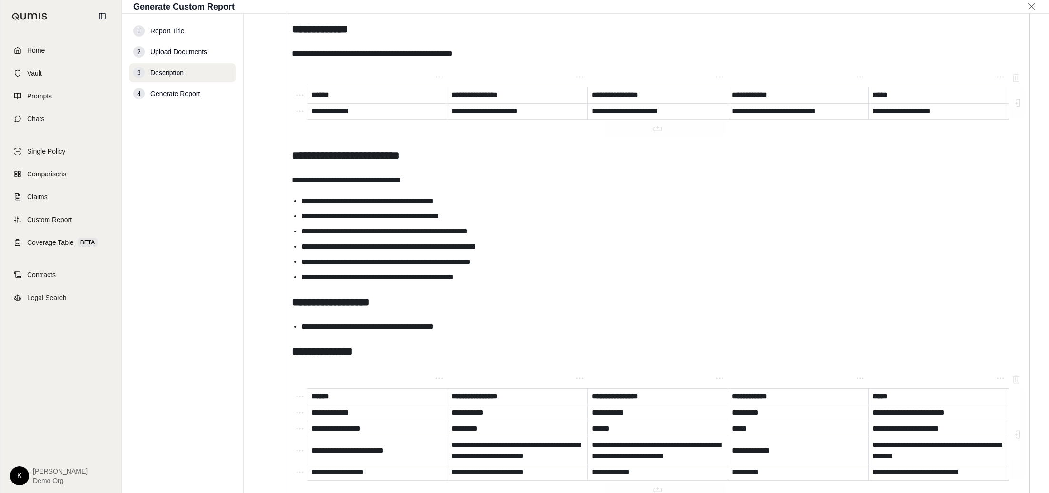
click at [477, 325] on li "**********" at bounding box center [662, 326] width 722 height 11
drag, startPoint x: 423, startPoint y: 325, endPoint x: 290, endPoint y: 327, distance: 132.8
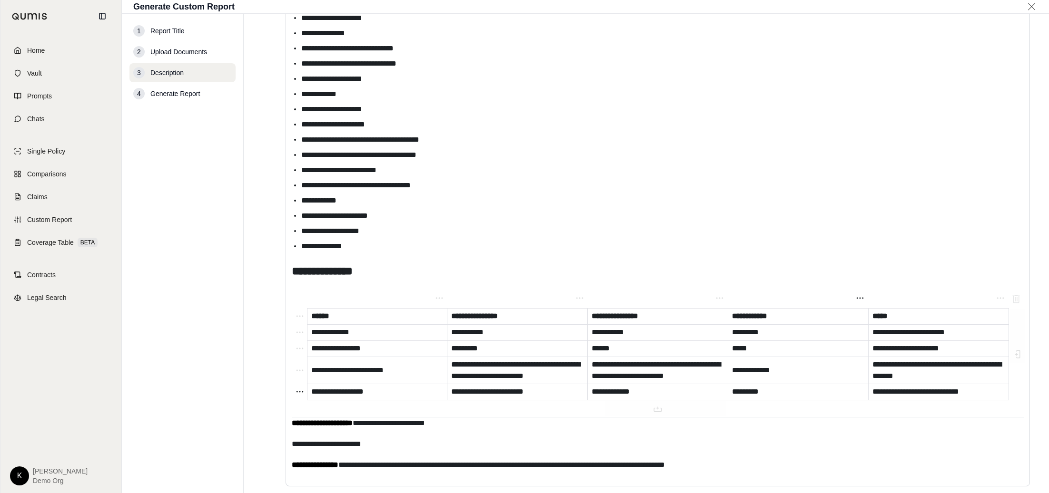
scroll to position [1347, 0]
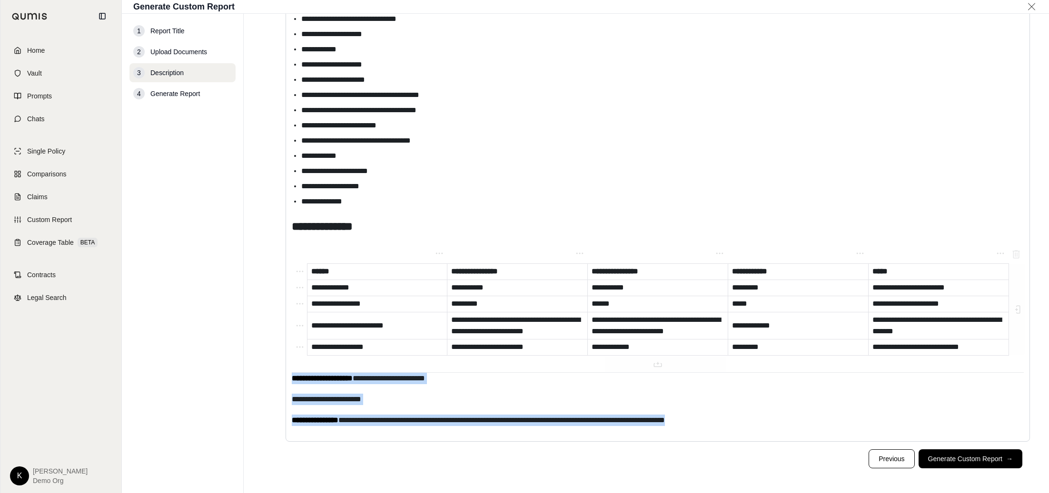
drag, startPoint x: 692, startPoint y: 417, endPoint x: 278, endPoint y: 375, distance: 416.2
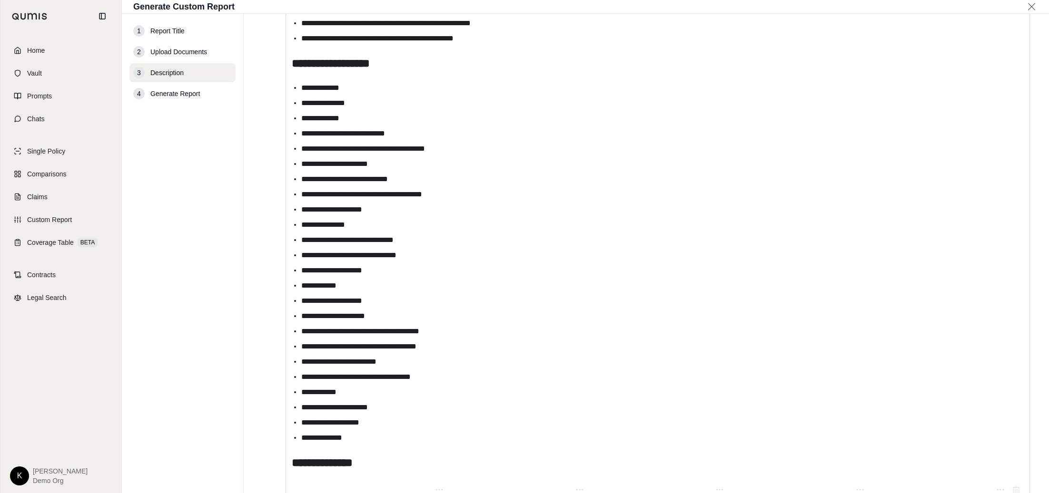
scroll to position [1305, 0]
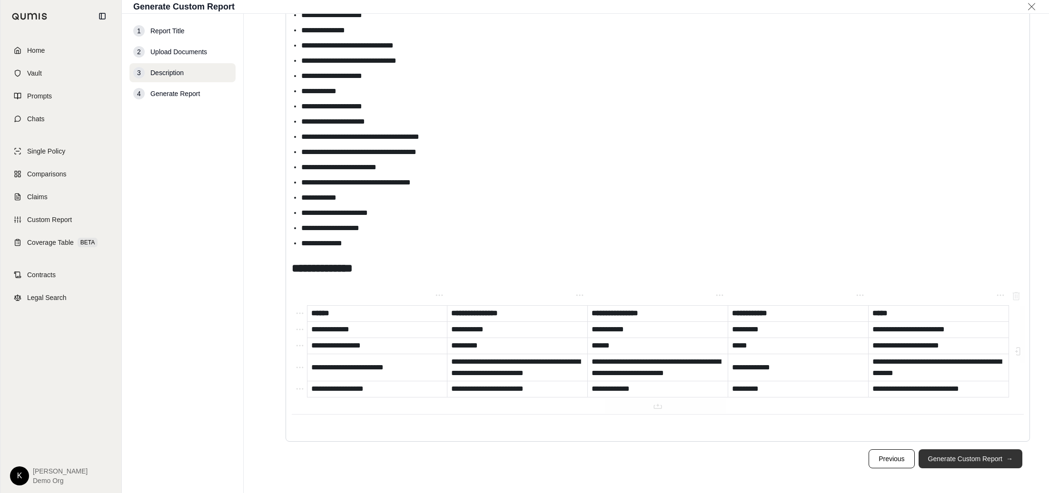
click at [974, 456] on button "Generate Custom Report →" at bounding box center [970, 459] width 104 height 19
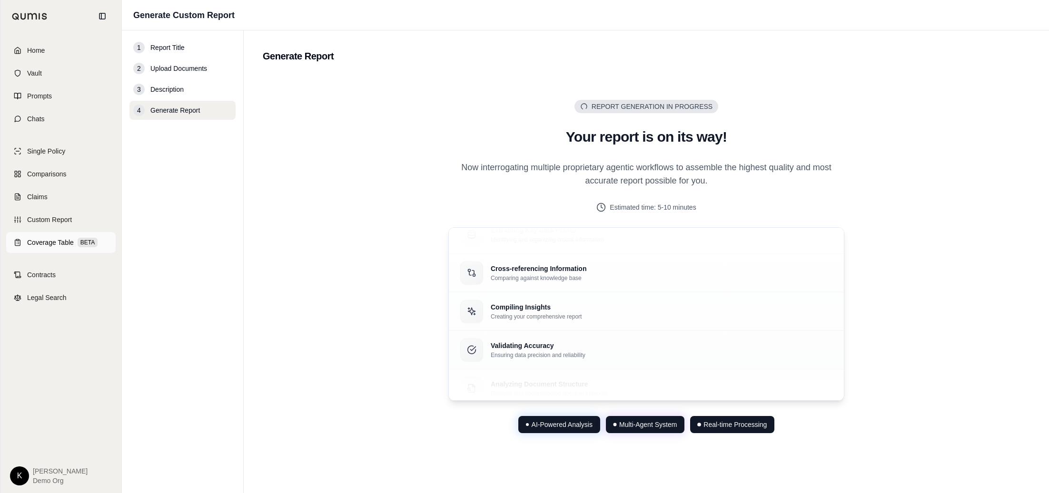
click at [59, 240] on span "Coverage Table" at bounding box center [50, 243] width 47 height 10
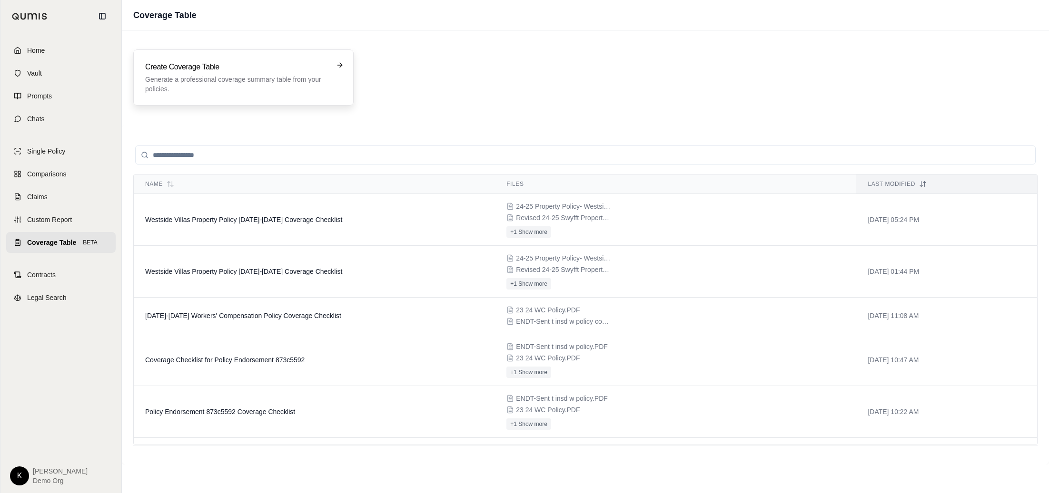
click at [273, 89] on p "Generate a professional coverage summary table from your policies." at bounding box center [236, 84] width 183 height 19
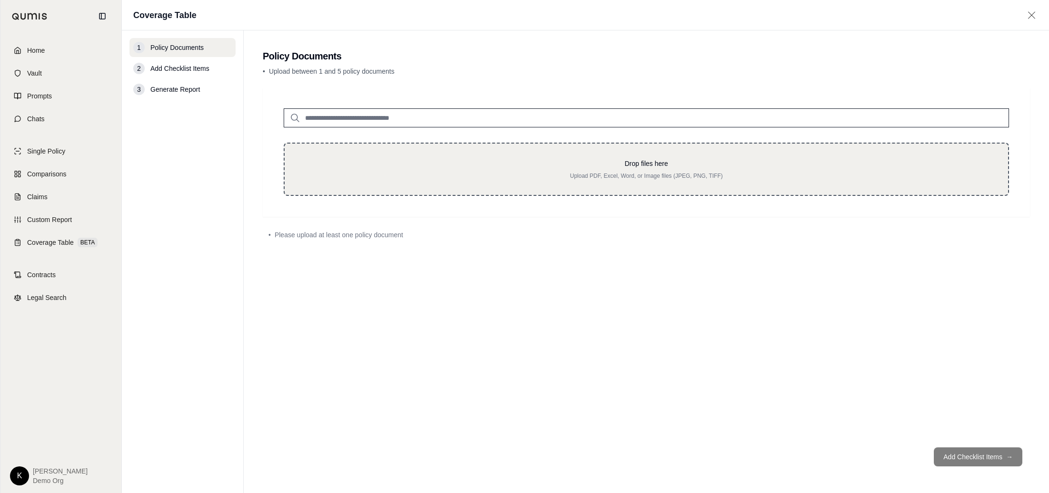
click at [477, 156] on div "Drop files here Upload PDF, Excel, Word, or Image files (JPEG, PNG, TIFF)" at bounding box center [646, 169] width 725 height 53
type input "**********"
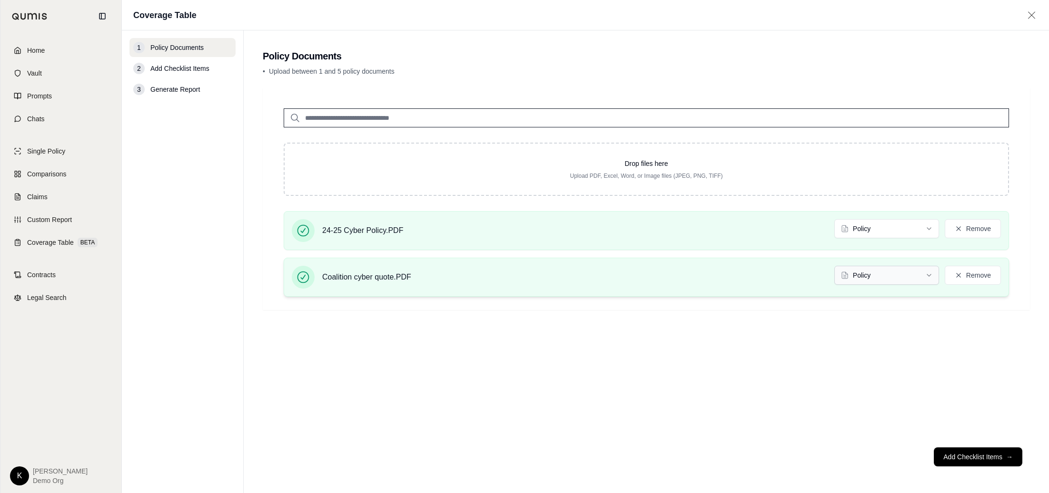
click at [900, 280] on html "Home Vault Prompts Chats Single Policy Comparisons Claims Custom Report Coverag…" at bounding box center [524, 246] width 1049 height 493
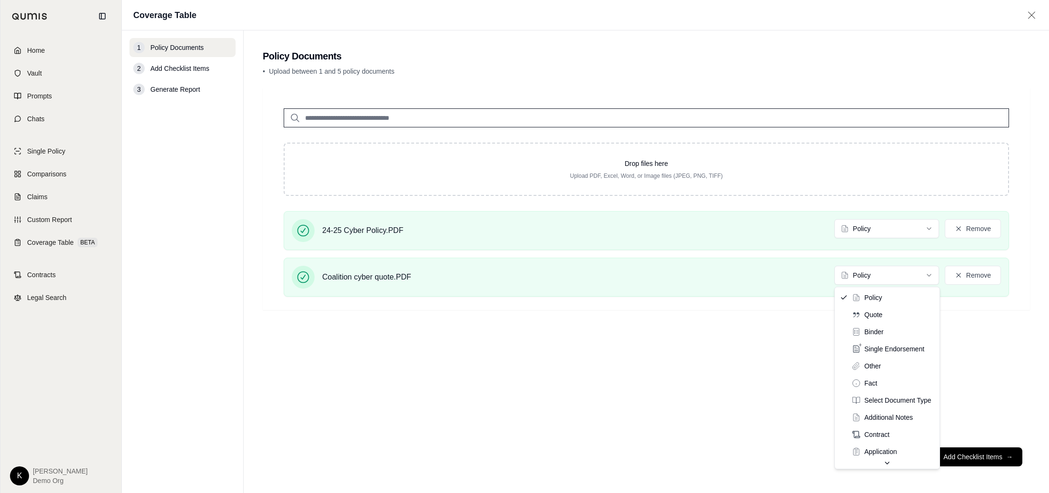
drag, startPoint x: 856, startPoint y: 313, endPoint x: 896, endPoint y: 347, distance: 52.7
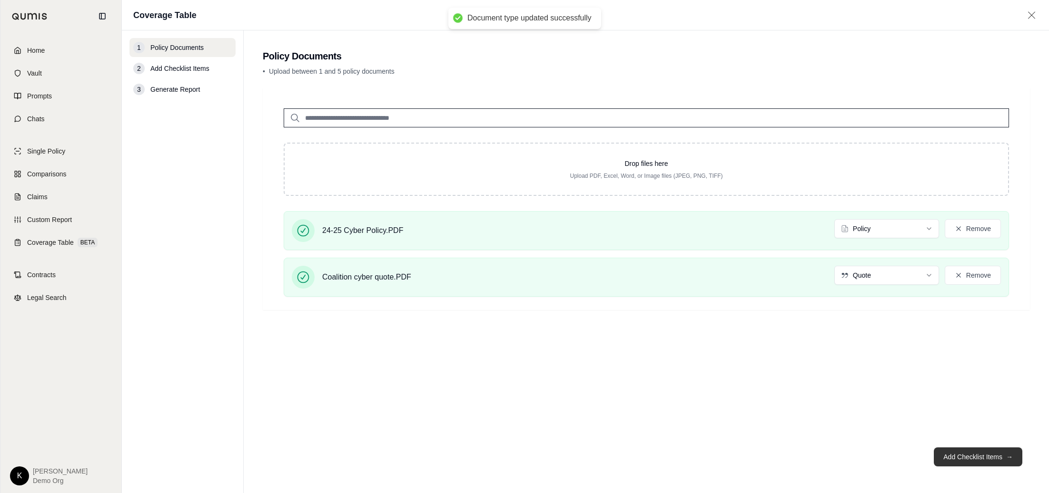
click at [1001, 463] on button "Add Checklist Items →" at bounding box center [978, 457] width 89 height 19
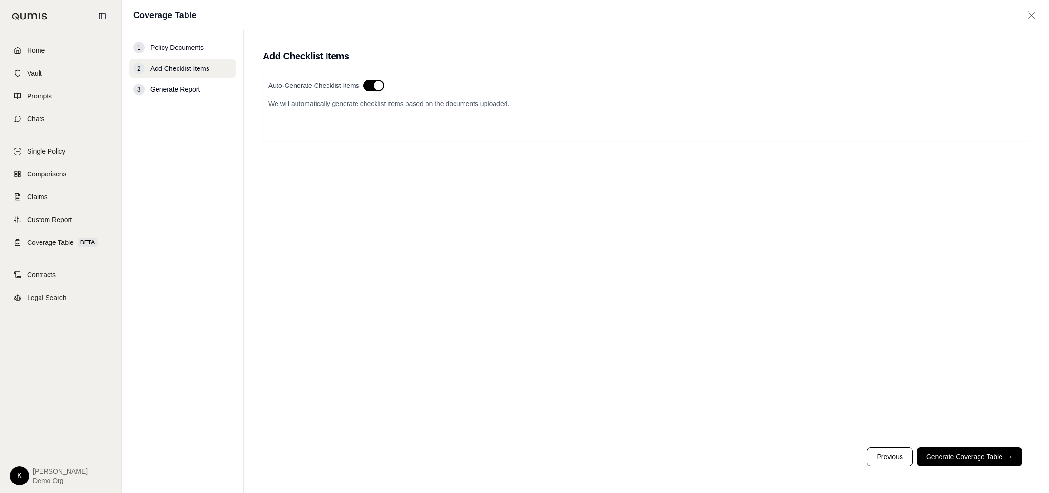
click at [365, 88] on button "button" at bounding box center [373, 85] width 21 height 11
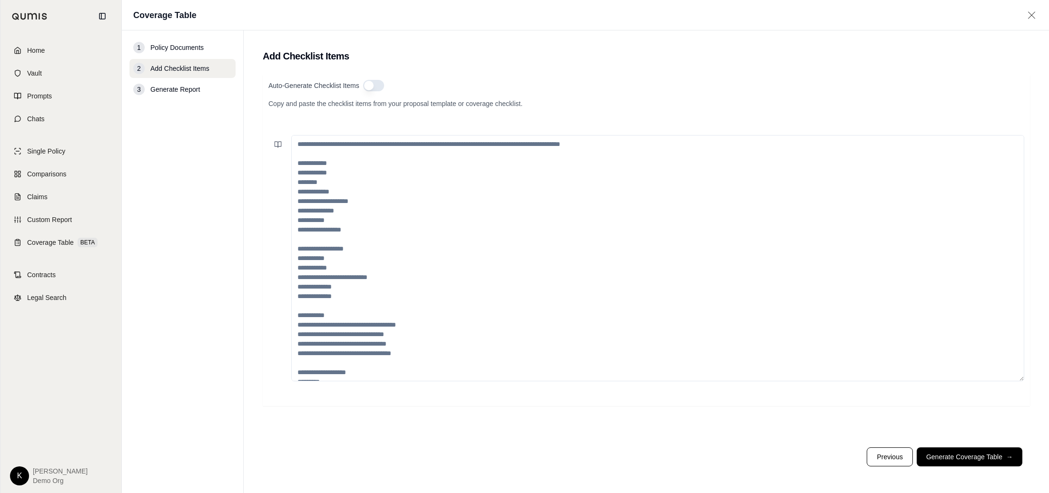
click at [297, 143] on textarea at bounding box center [657, 258] width 733 height 246
paste textarea "**********"
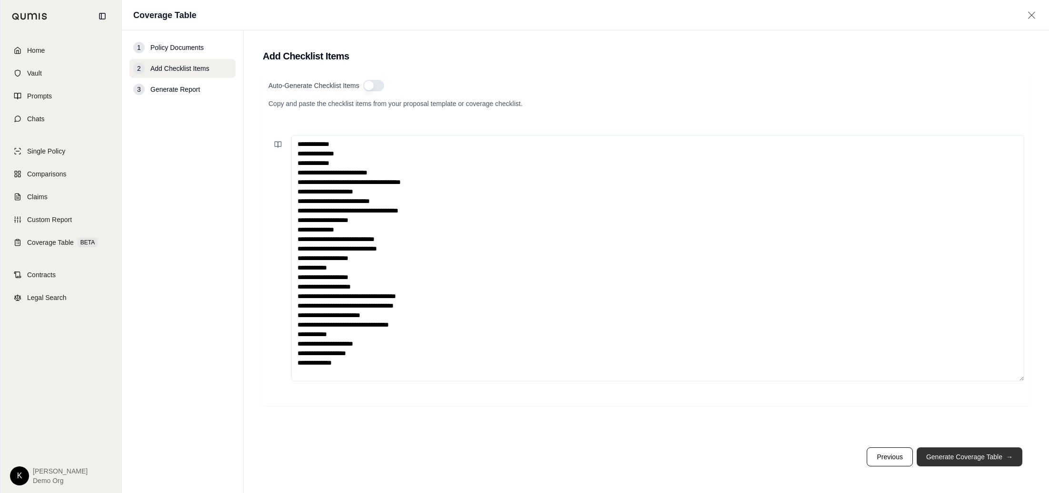
type textarea "**********"
click at [1008, 456] on span "→" at bounding box center [1009, 458] width 7 height 10
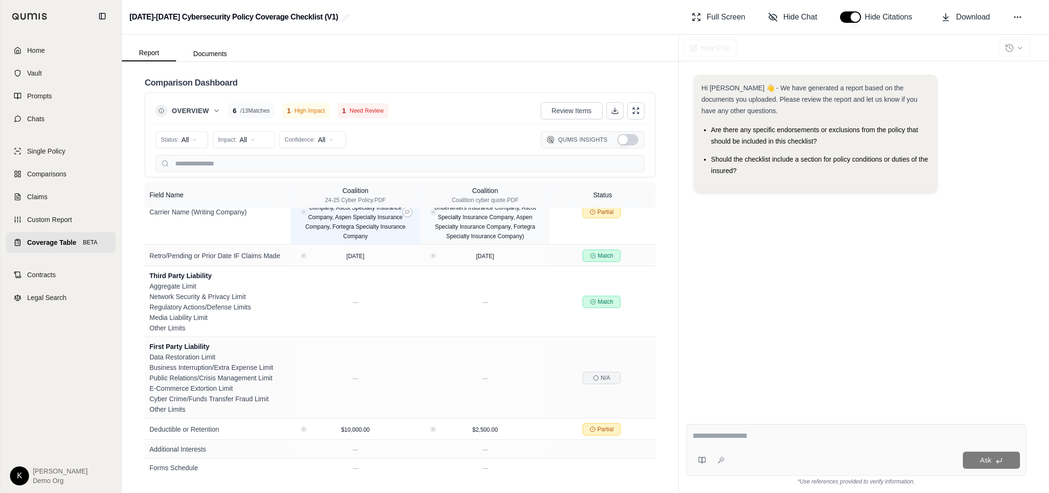
scroll to position [169, 0]
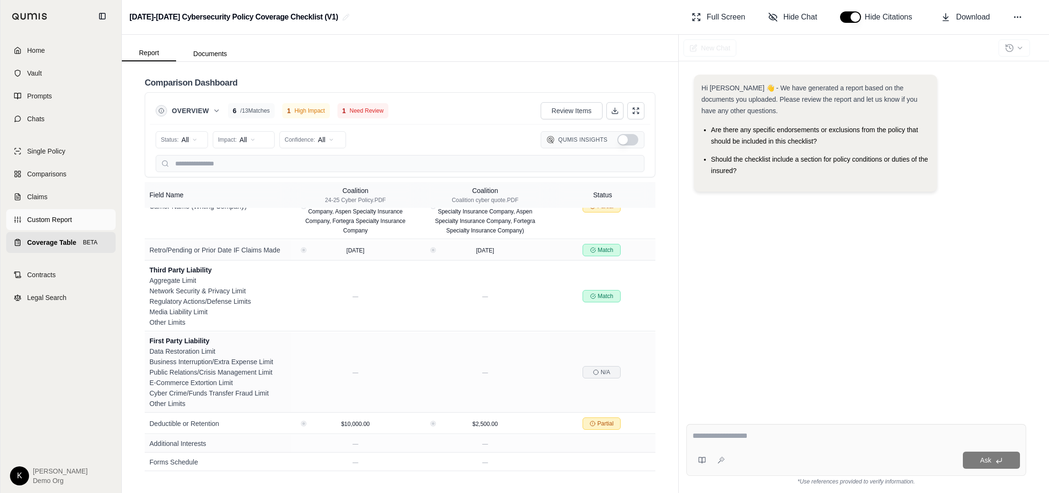
click at [80, 216] on link "Custom Report" at bounding box center [60, 219] width 109 height 21
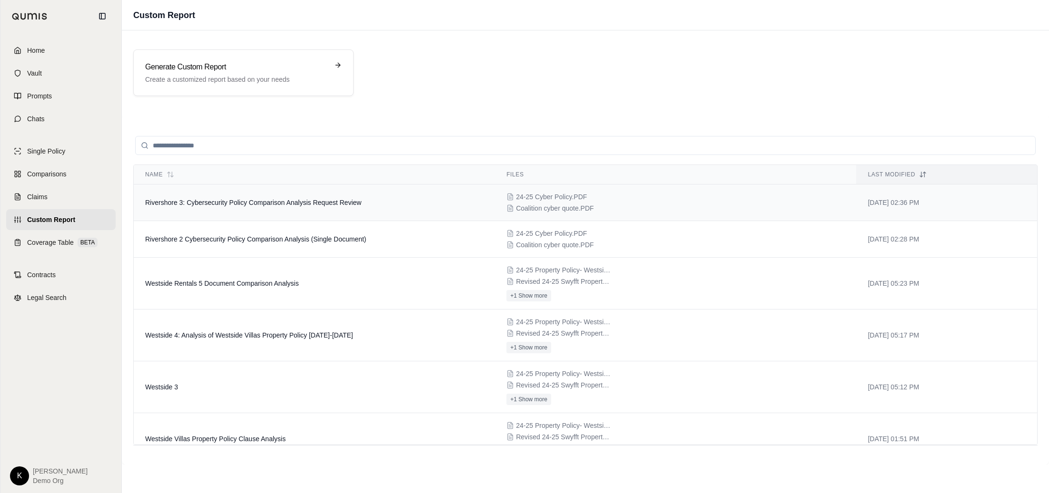
click at [399, 208] on td "Rivershore 3: Cybersecurity Policy Comparison Analysis Request Review" at bounding box center [314, 203] width 361 height 37
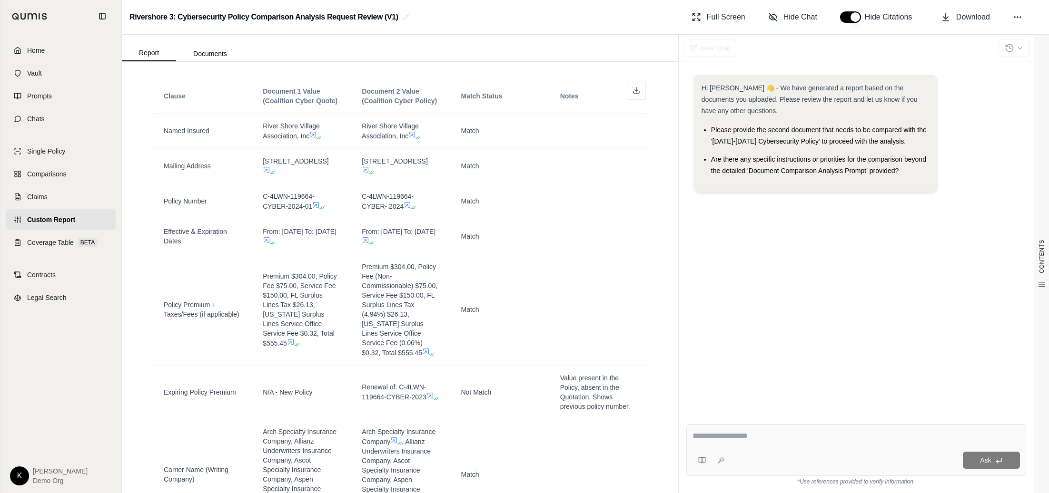
scroll to position [773, 0]
click at [791, 20] on span "Hide Chat" at bounding box center [800, 16] width 34 height 11
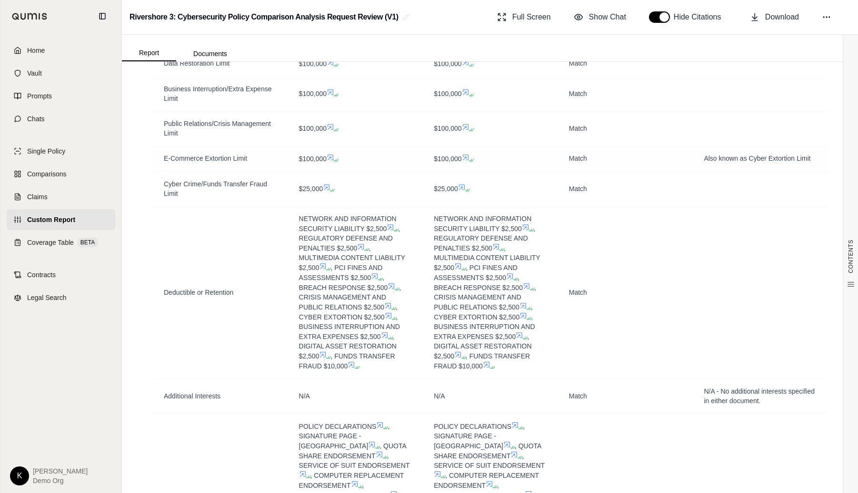
scroll to position [1408, 0]
click at [326, 189] on icon at bounding box center [327, 186] width 8 height 8
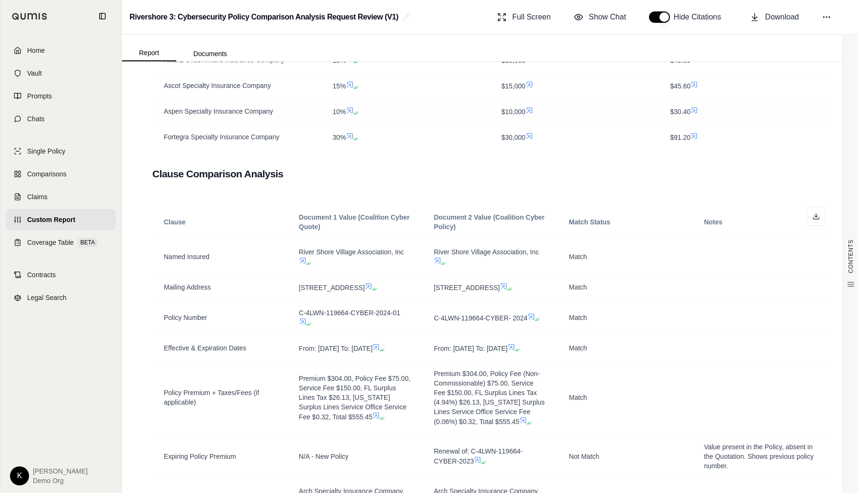
scroll to position [576, 0]
click at [817, 214] on button at bounding box center [815, 218] width 19 height 19
click at [46, 175] on span "Comparisons" at bounding box center [46, 174] width 39 height 10
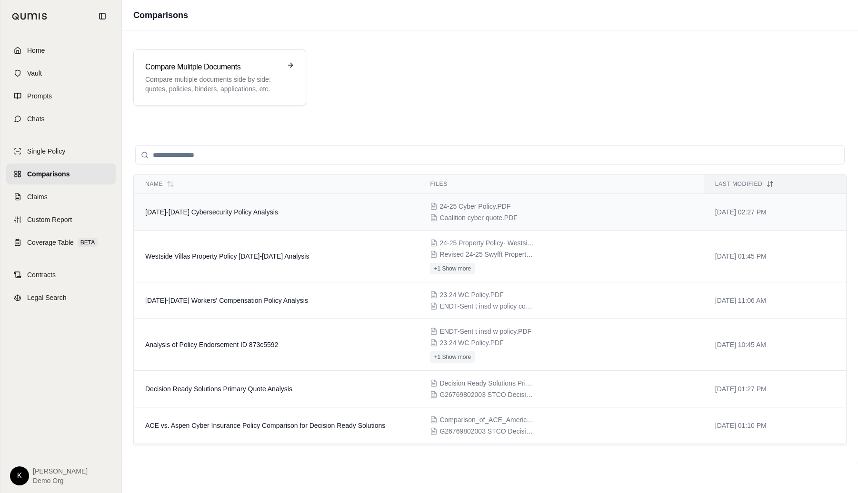
click at [401, 222] on td "2024-2025 Cybersecurity Policy Analysis" at bounding box center [276, 212] width 285 height 37
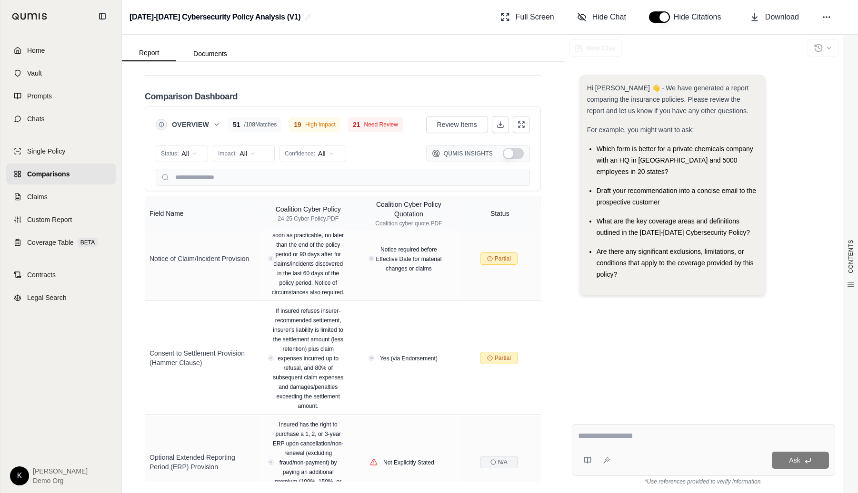
scroll to position [3222, 0]
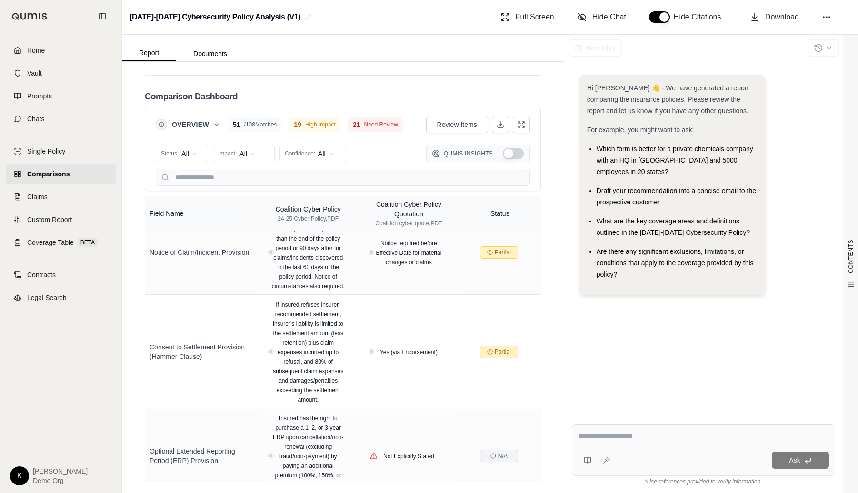
click at [463, 102] on div "Comparison Dashboard" at bounding box center [343, 96] width 396 height 19
click at [494, 126] on button at bounding box center [500, 124] width 17 height 17
click at [67, 245] on span "Coverage Table" at bounding box center [50, 243] width 47 height 10
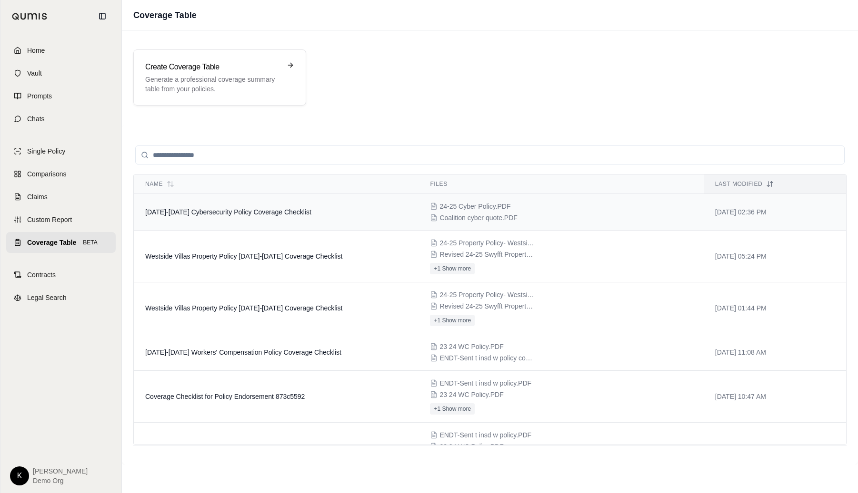
click at [293, 224] on td "2024-2025 Cybersecurity Policy Coverage Checklist" at bounding box center [276, 212] width 285 height 37
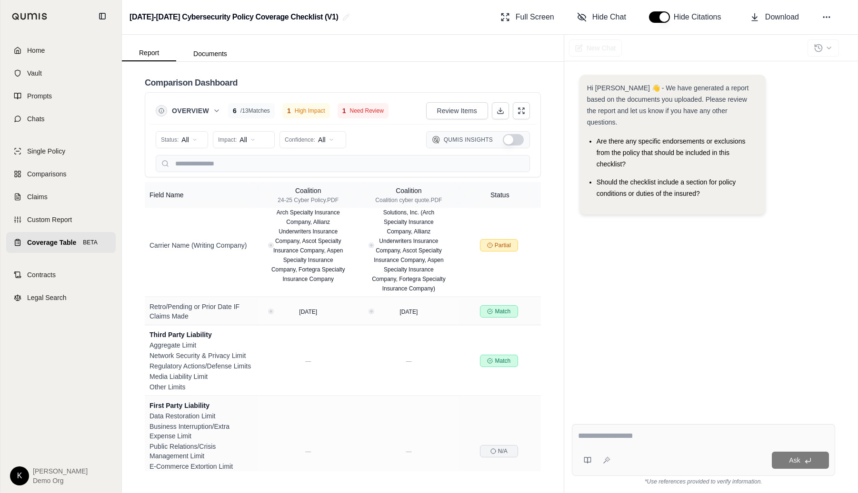
scroll to position [272, 0]
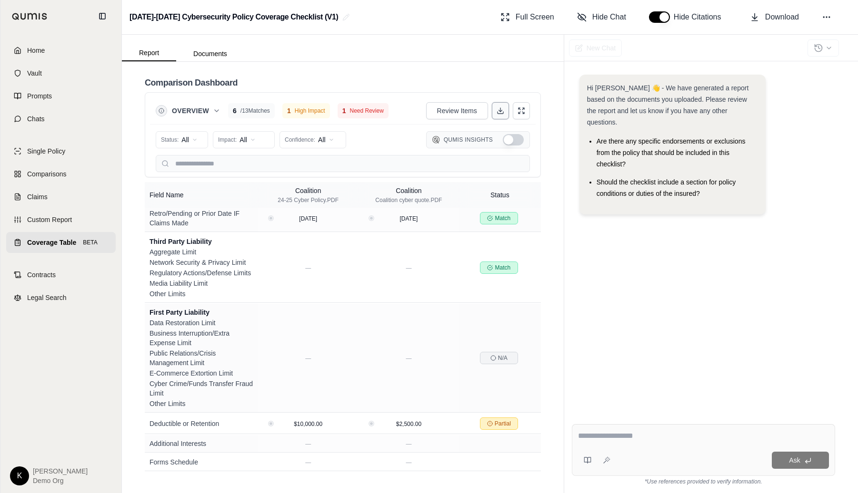
click at [496, 109] on icon at bounding box center [500, 111] width 8 height 8
click at [594, 16] on span "Hide Chat" at bounding box center [609, 16] width 34 height 11
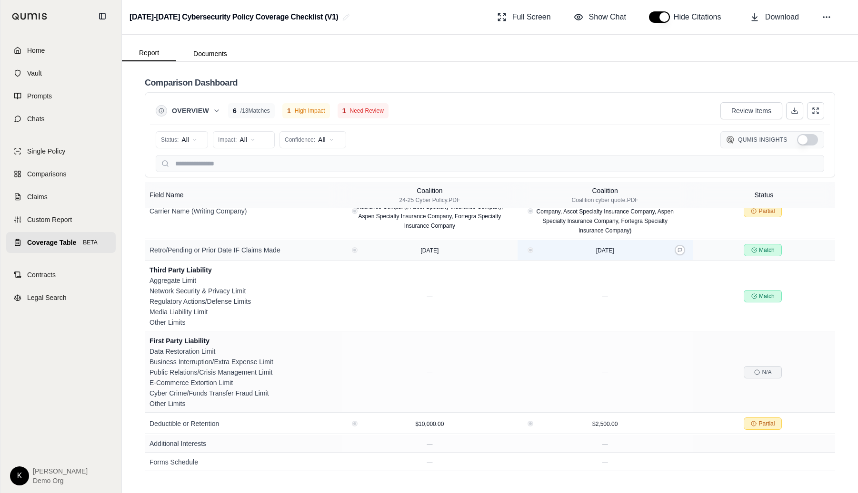
scroll to position [0, 0]
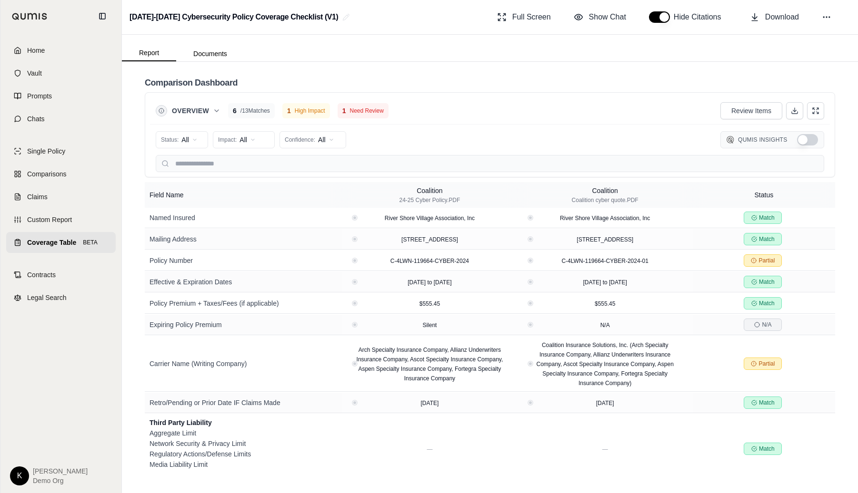
click at [368, 108] on span "Need Review" at bounding box center [367, 111] width 34 height 8
click at [217, 110] on icon at bounding box center [217, 111] width 8 height 8
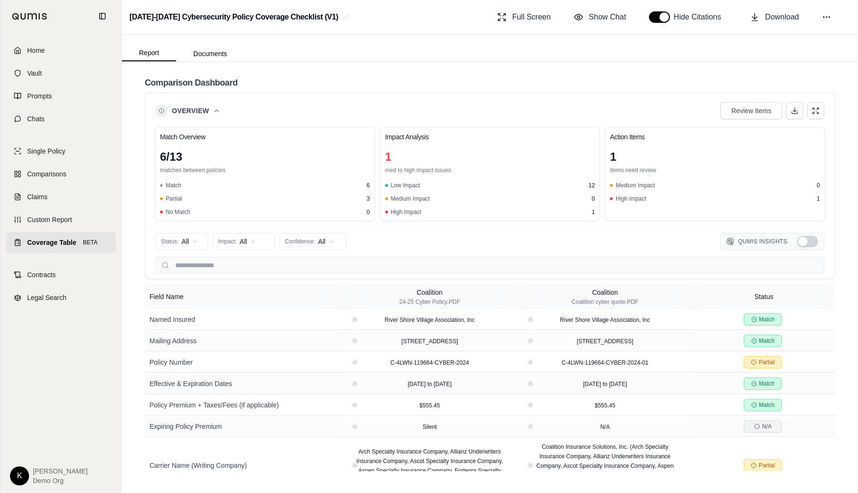
click at [400, 155] on div "1" at bounding box center [490, 156] width 210 height 15
click at [269, 240] on html "Home Vault Prompts Chats Single Policy Comparisons Claims Custom Report Coverag…" at bounding box center [429, 246] width 858 height 493
click at [260, 275] on span "High Impact" at bounding box center [241, 278] width 45 height 10
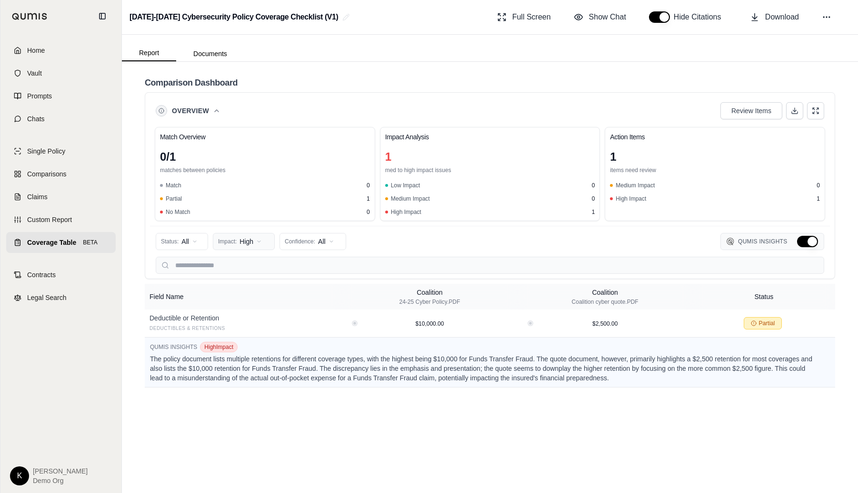
click at [260, 247] on html "Home Vault Prompts Chats Single Policy Comparisons Claims Custom Report Coverag…" at bounding box center [429, 246] width 858 height 493
click at [259, 257] on div "All Impact" at bounding box center [254, 262] width 79 height 15
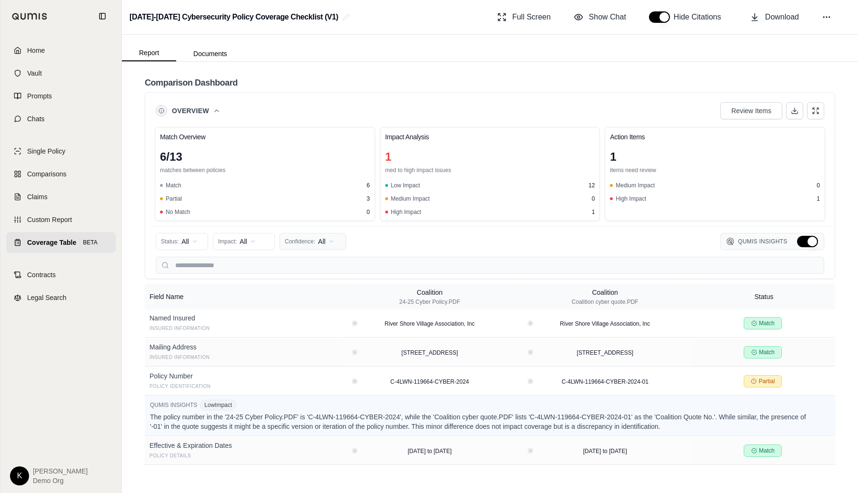
click at [304, 241] on html "Home Vault Prompts Chats Single Policy Comparisons Claims Custom Report Coverag…" at bounding box center [429, 246] width 858 height 493
click at [486, 239] on html "Home Vault Prompts Chats Single Policy Comparisons Claims Custom Report Coverag…" at bounding box center [429, 246] width 858 height 493
click at [764, 107] on span "Review Items" at bounding box center [751, 111] width 40 height 10
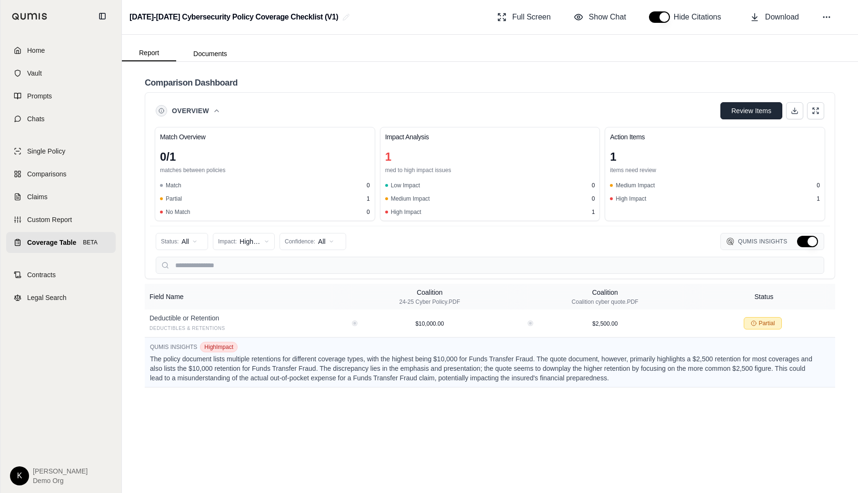
click at [744, 111] on span "Review Items" at bounding box center [751, 111] width 40 height 10
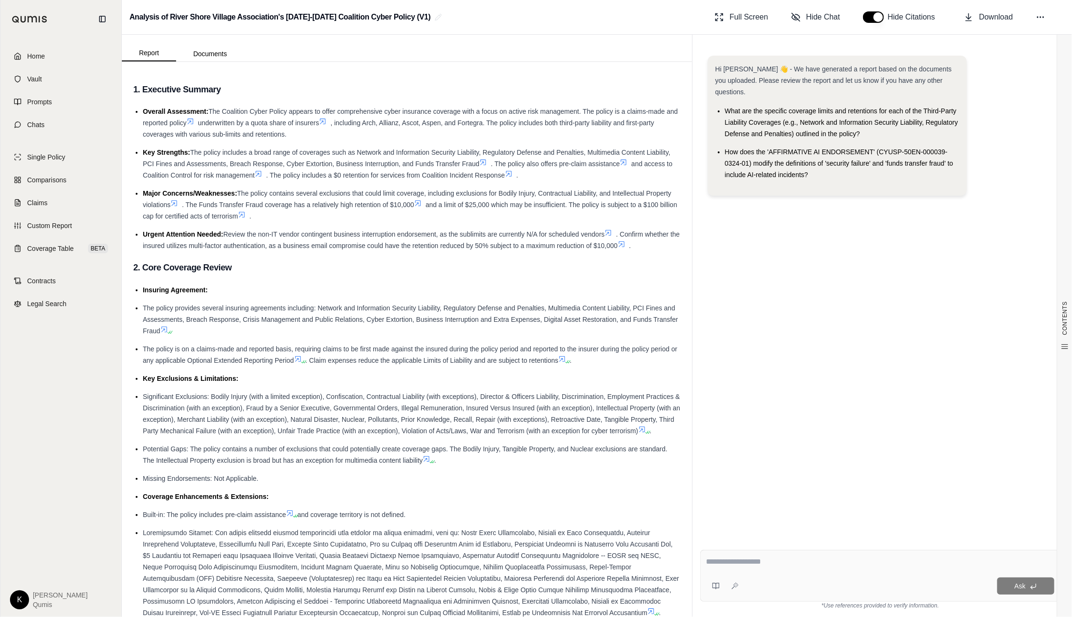
scroll to position [3779, 0]
